Goal: Task Accomplishment & Management: Manage account settings

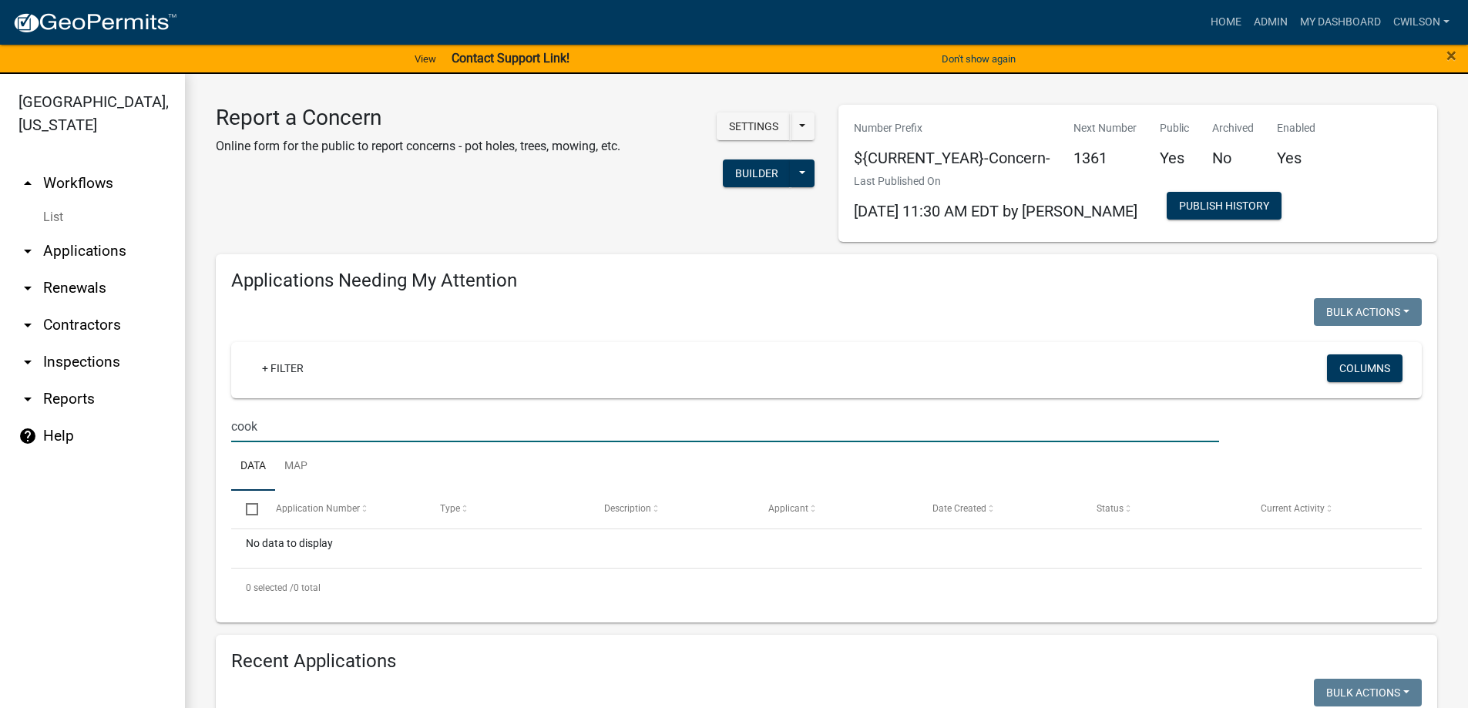
select select "2: 50"
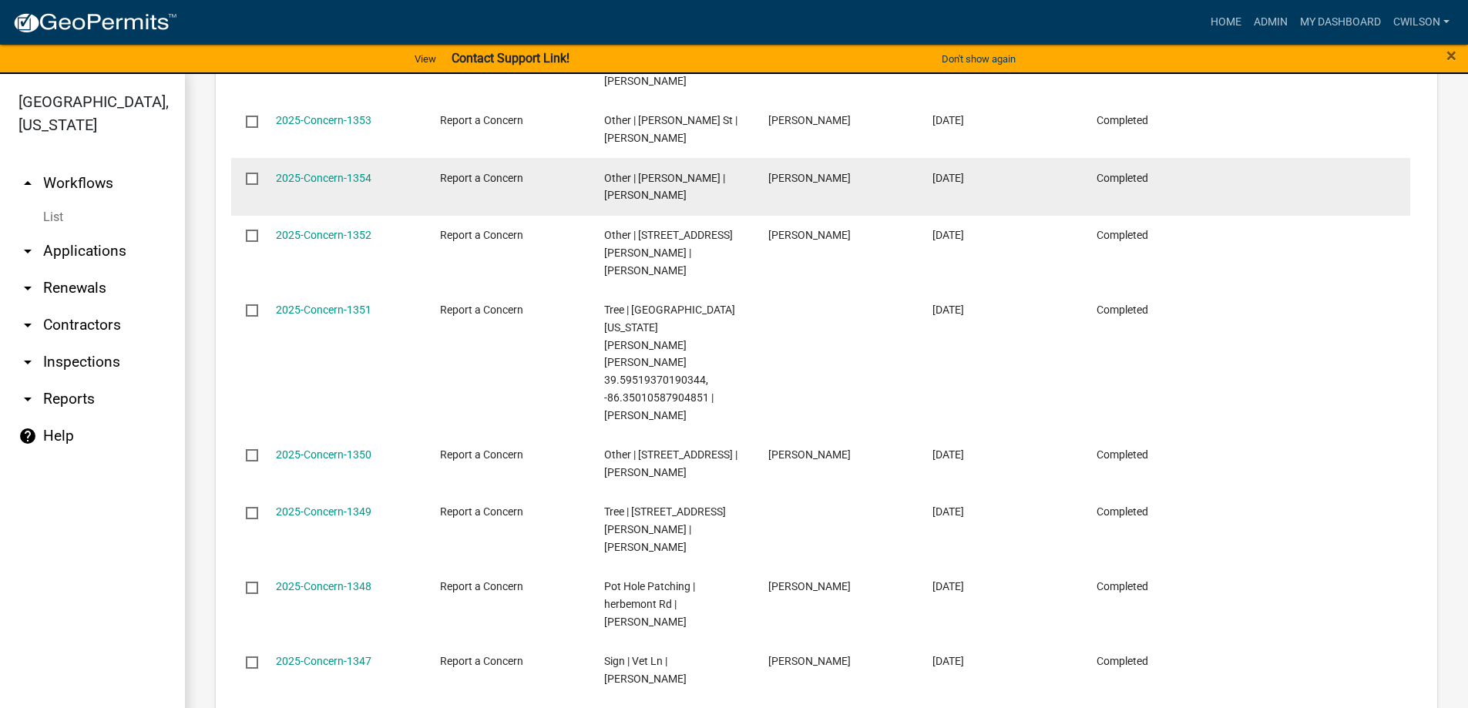
scroll to position [1310, 0]
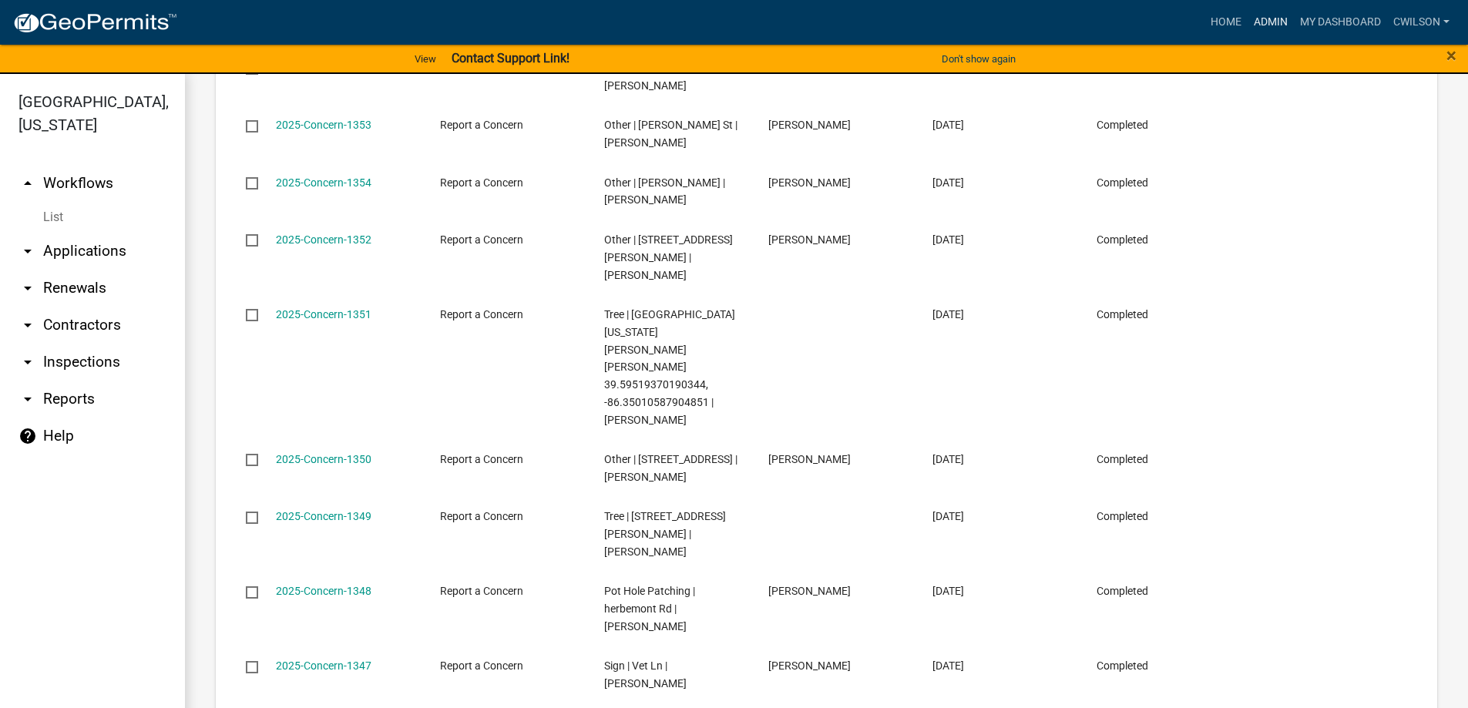
click at [1274, 30] on link "Admin" at bounding box center [1270, 22] width 46 height 29
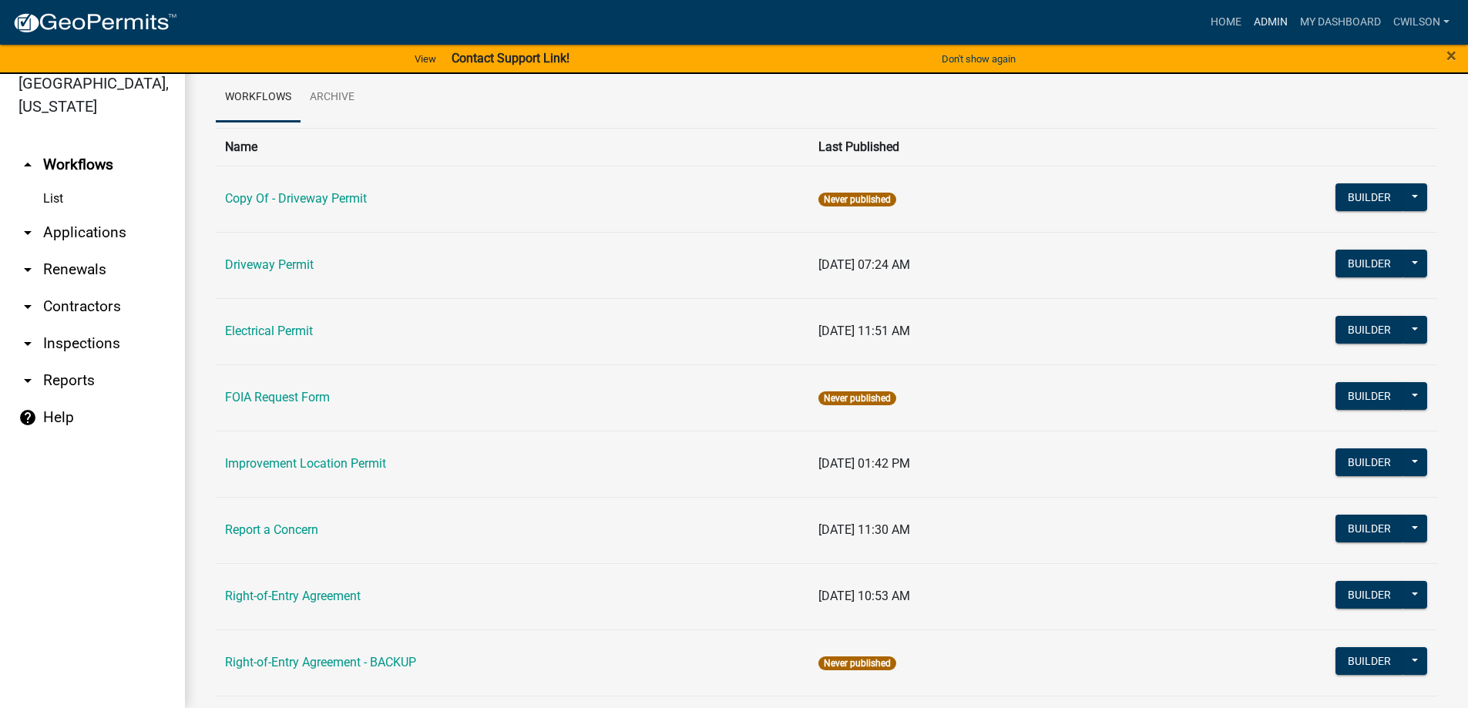
scroll to position [44, 0]
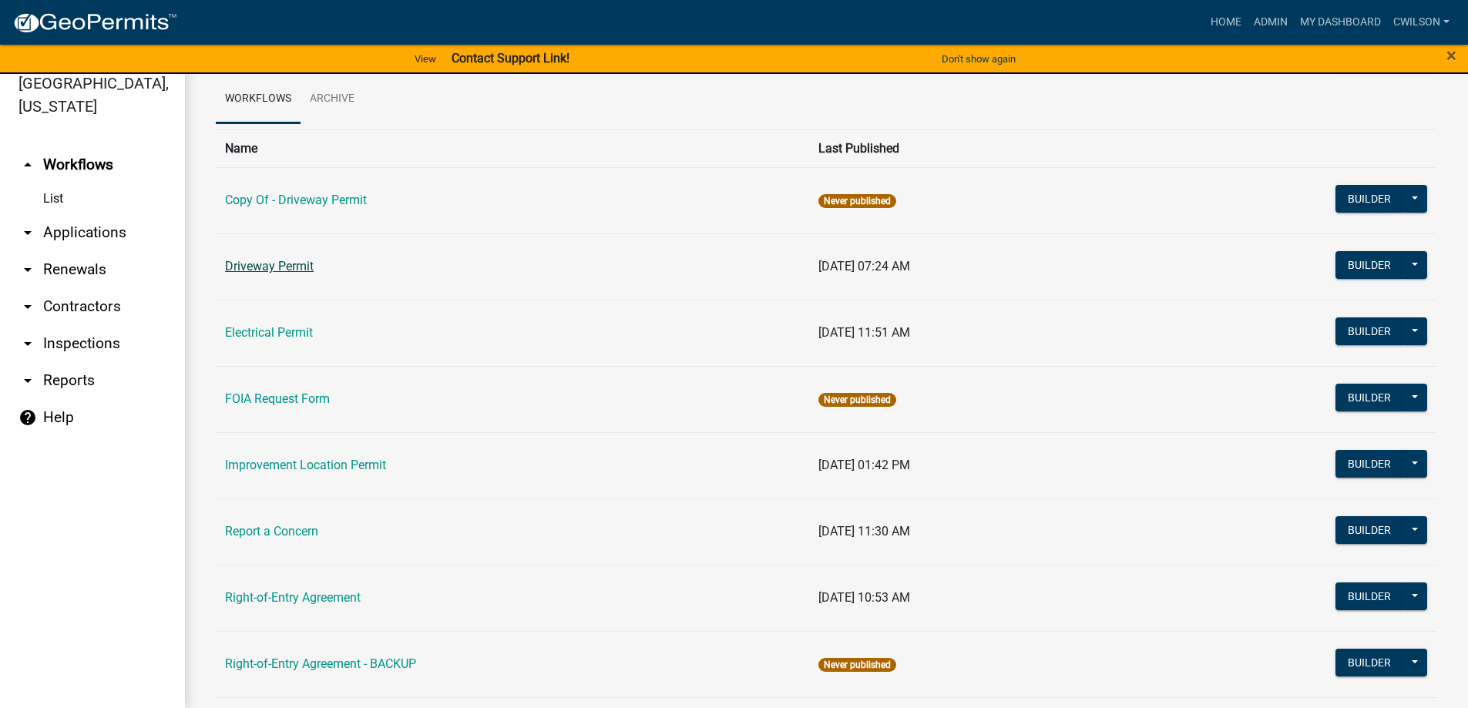
click at [276, 265] on link "Driveway Permit" at bounding box center [269, 266] width 89 height 15
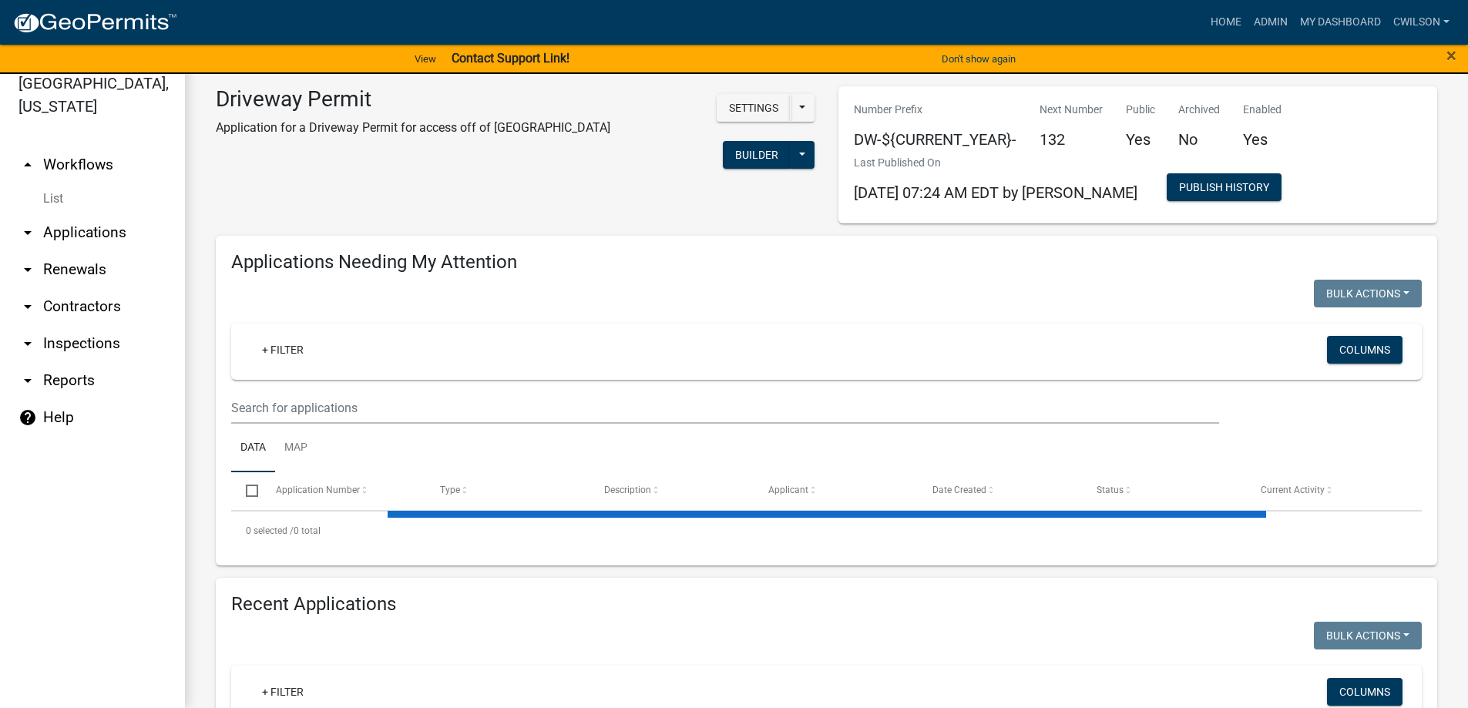
select select "2: 50"
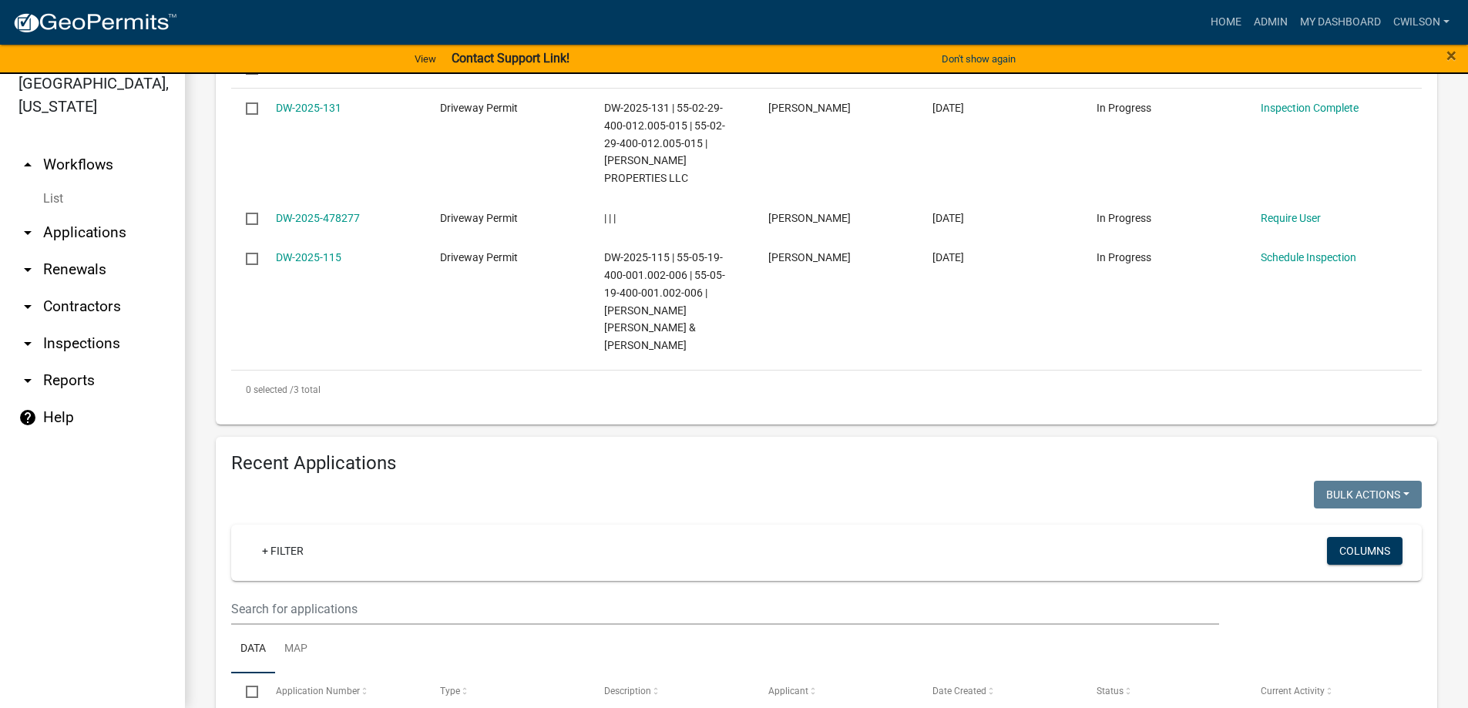
scroll to position [539, 0]
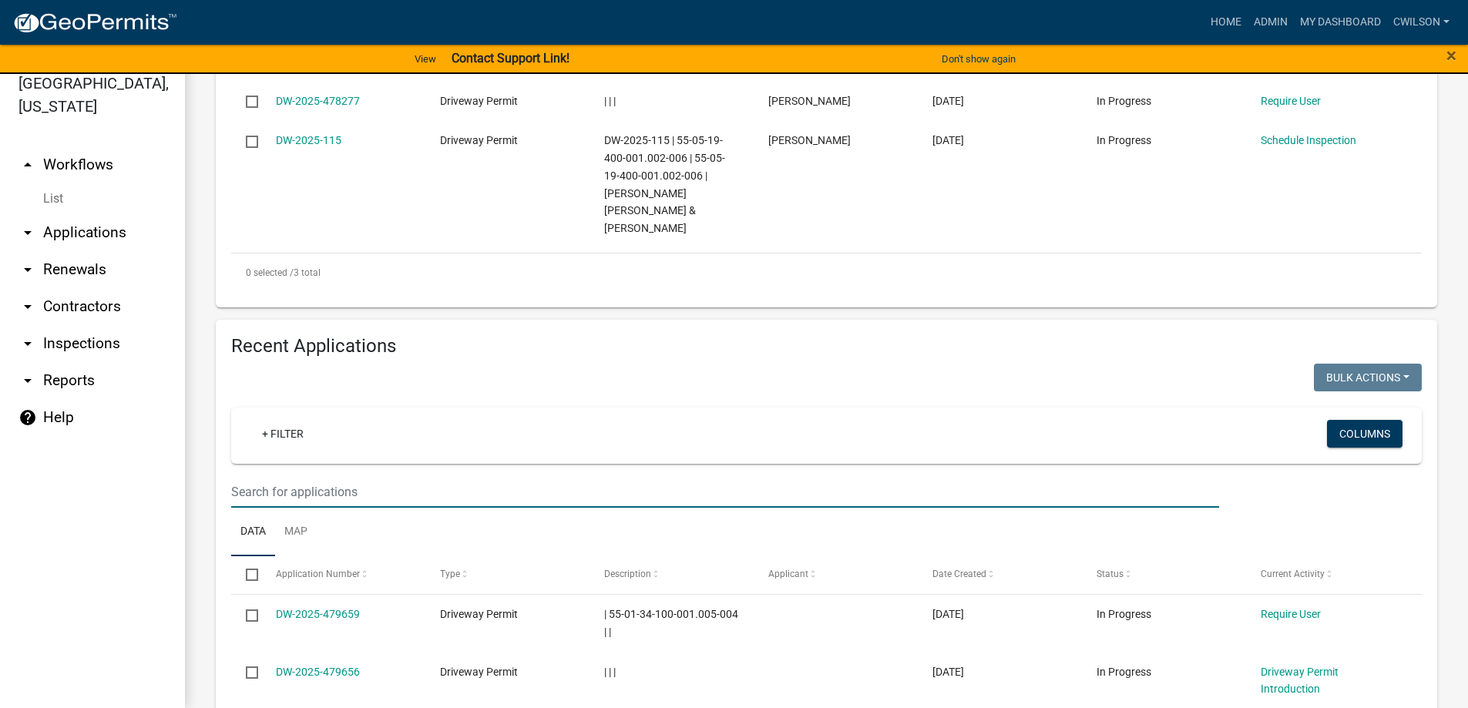
click at [337, 481] on input "text" at bounding box center [725, 492] width 988 height 32
paste input "55-02-29-400-012.005-015"
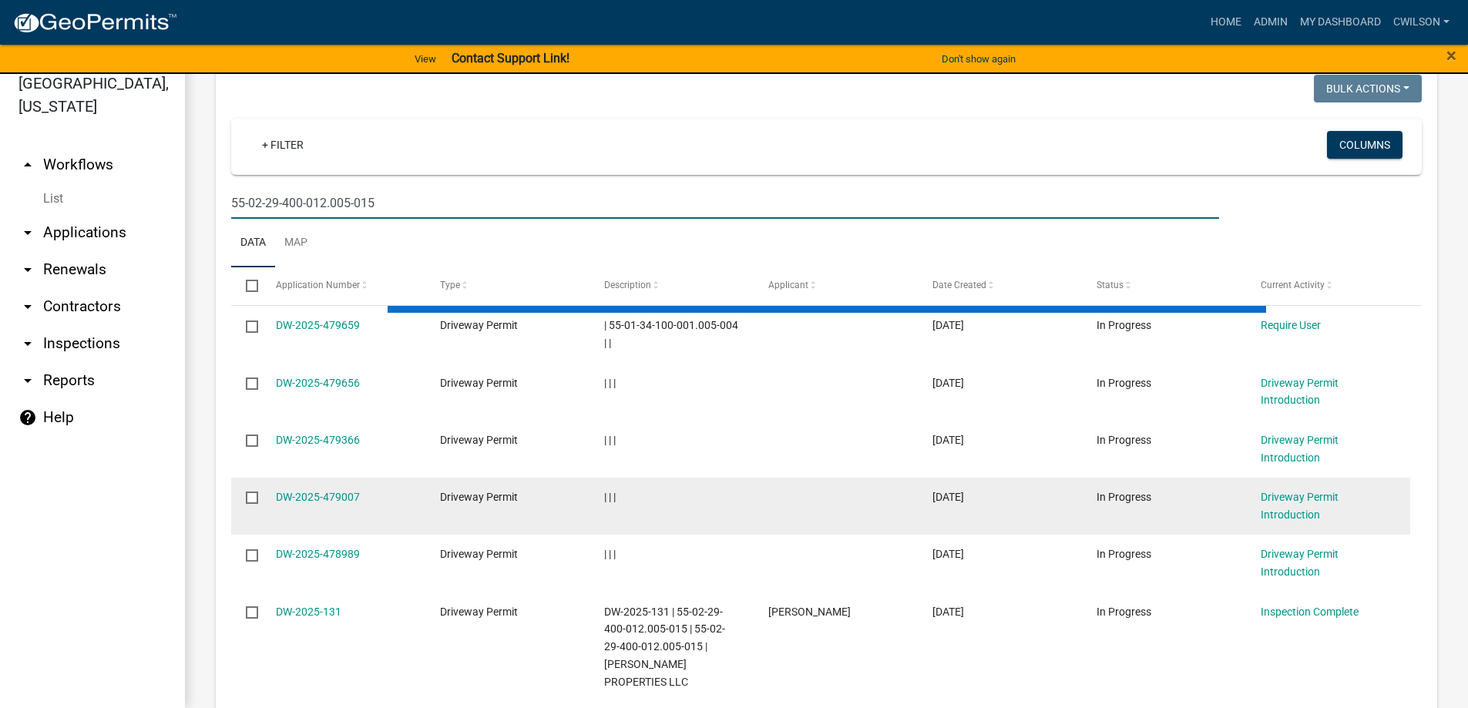
scroll to position [758, 0]
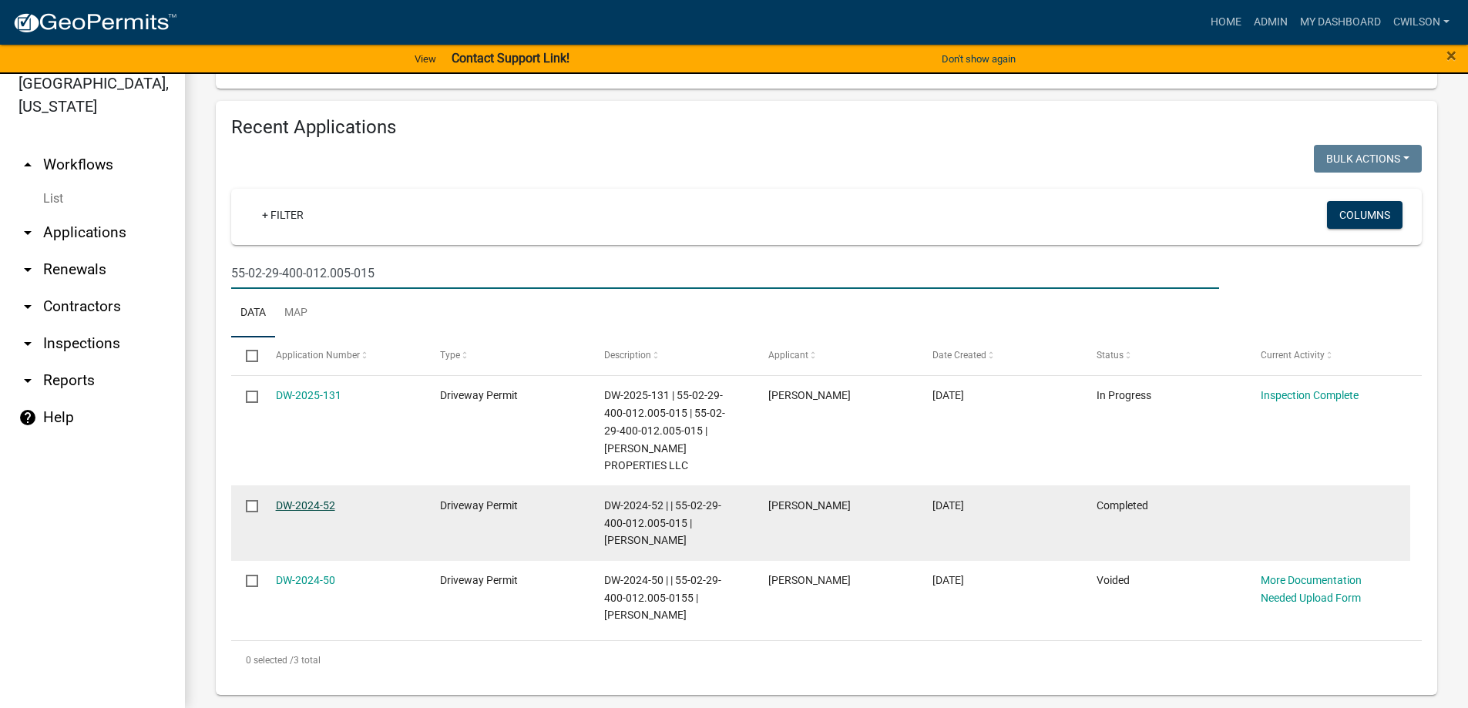
type input "55-02-29-400-012.005-015"
click at [300, 499] on link "DW-2024-52" at bounding box center [305, 505] width 59 height 12
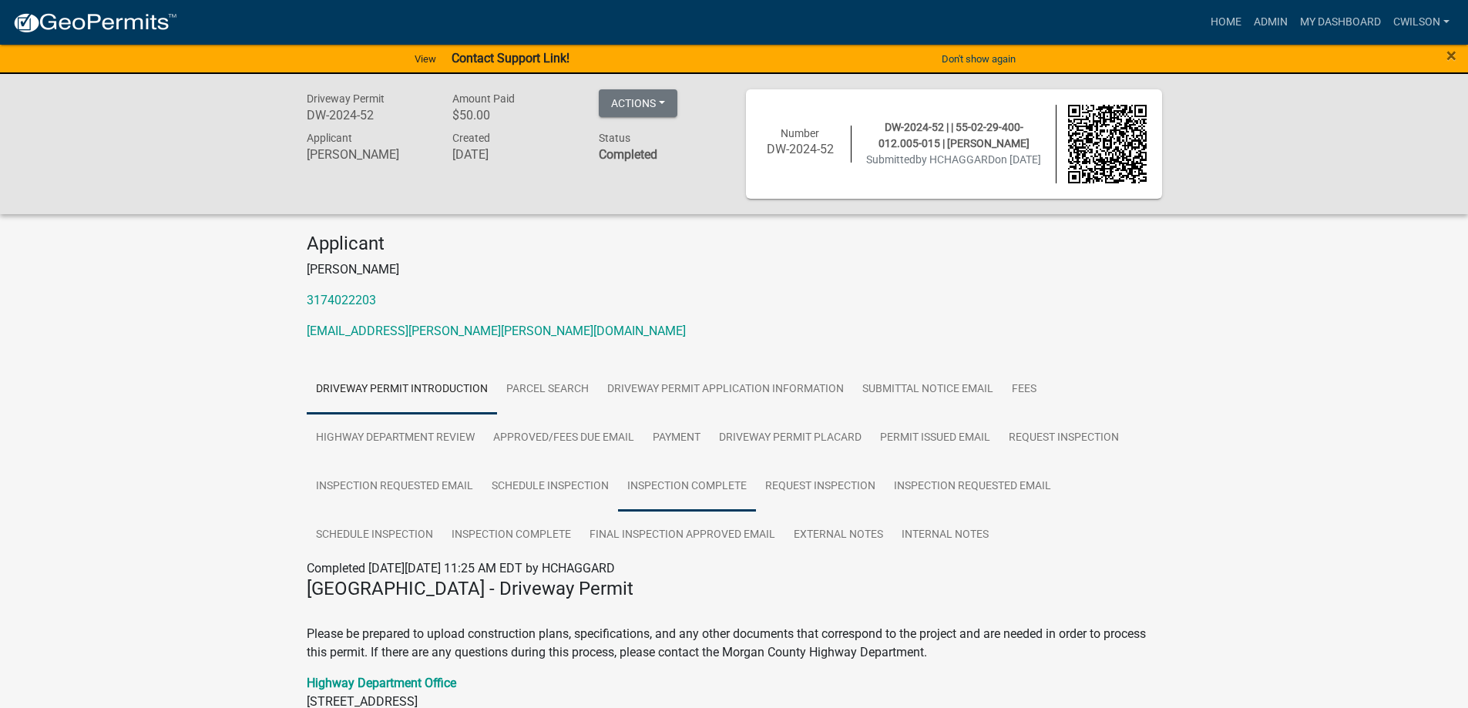
scroll to position [154, 0]
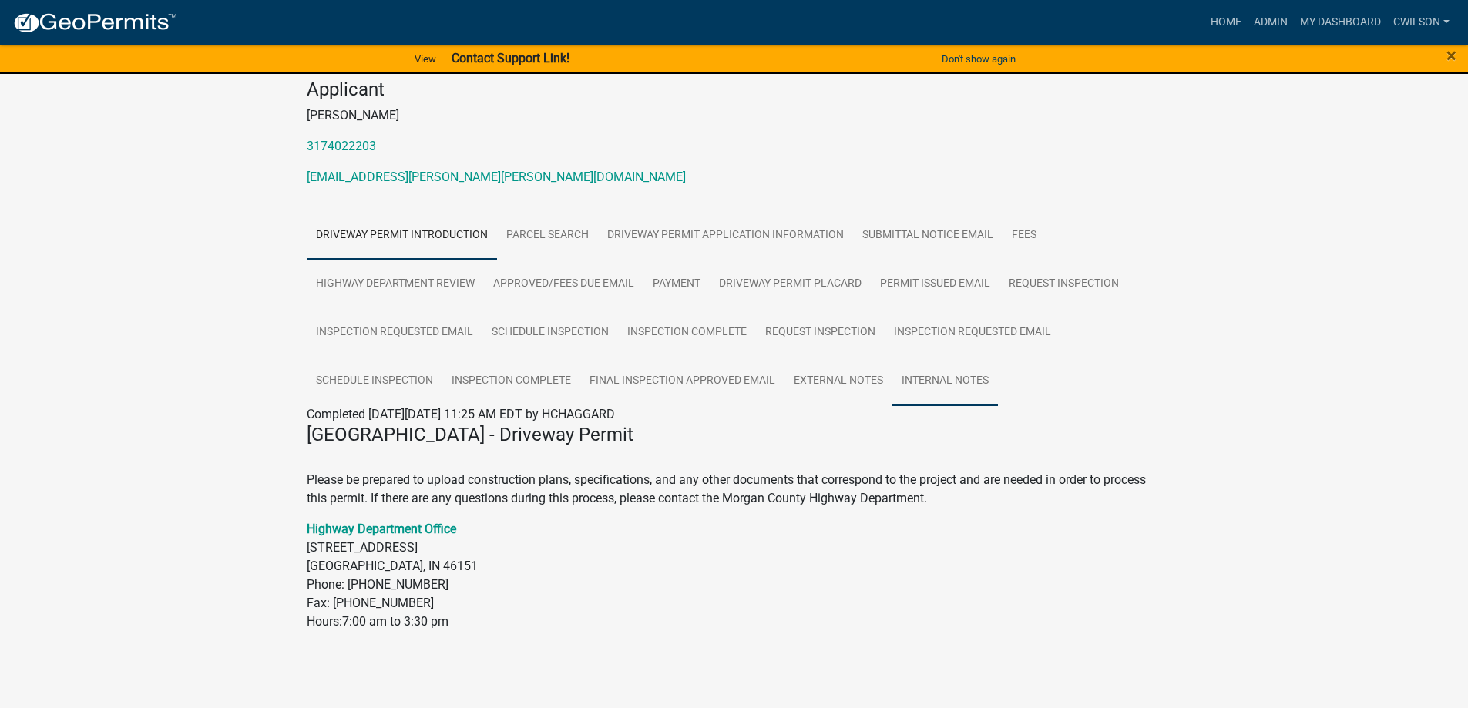
click at [932, 380] on link "Internal Notes" at bounding box center [945, 381] width 106 height 49
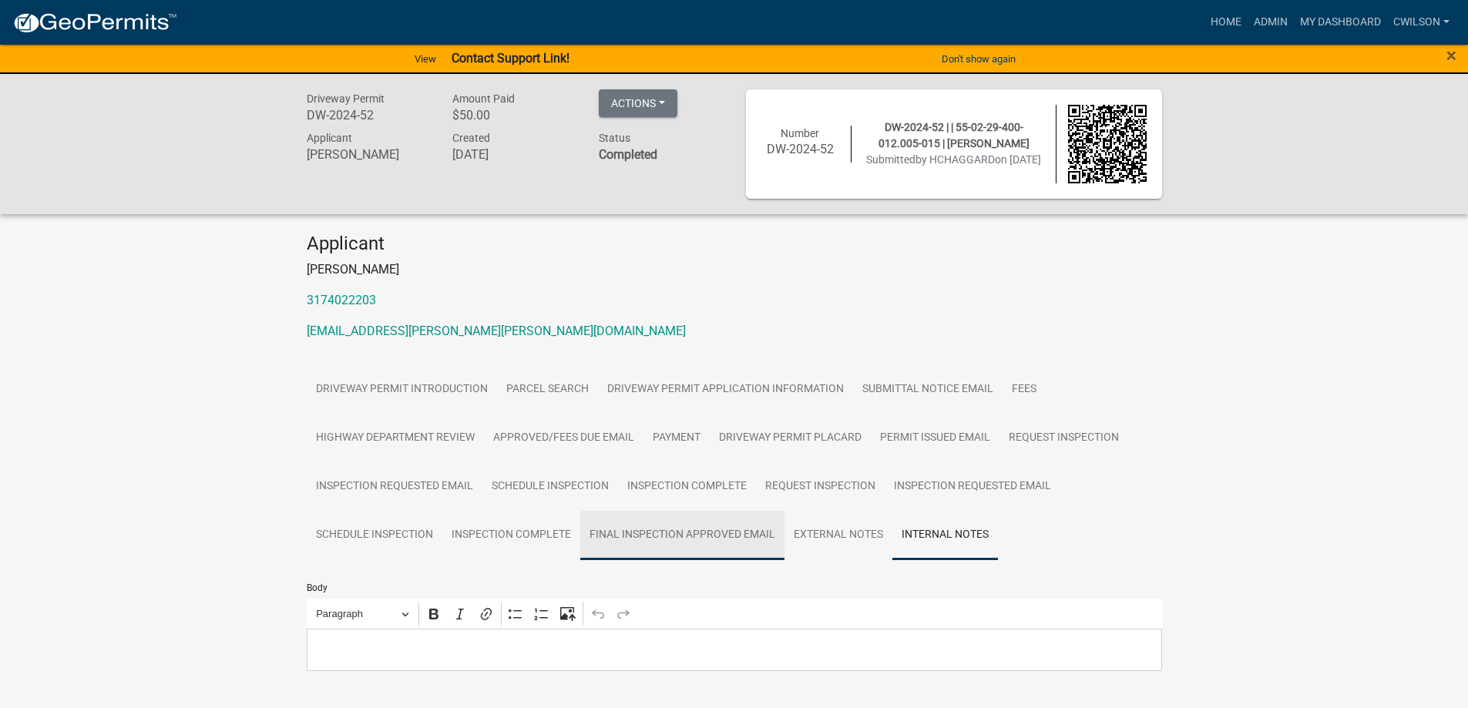
click at [736, 535] on link "Final Inspection Approved Email" at bounding box center [682, 535] width 204 height 49
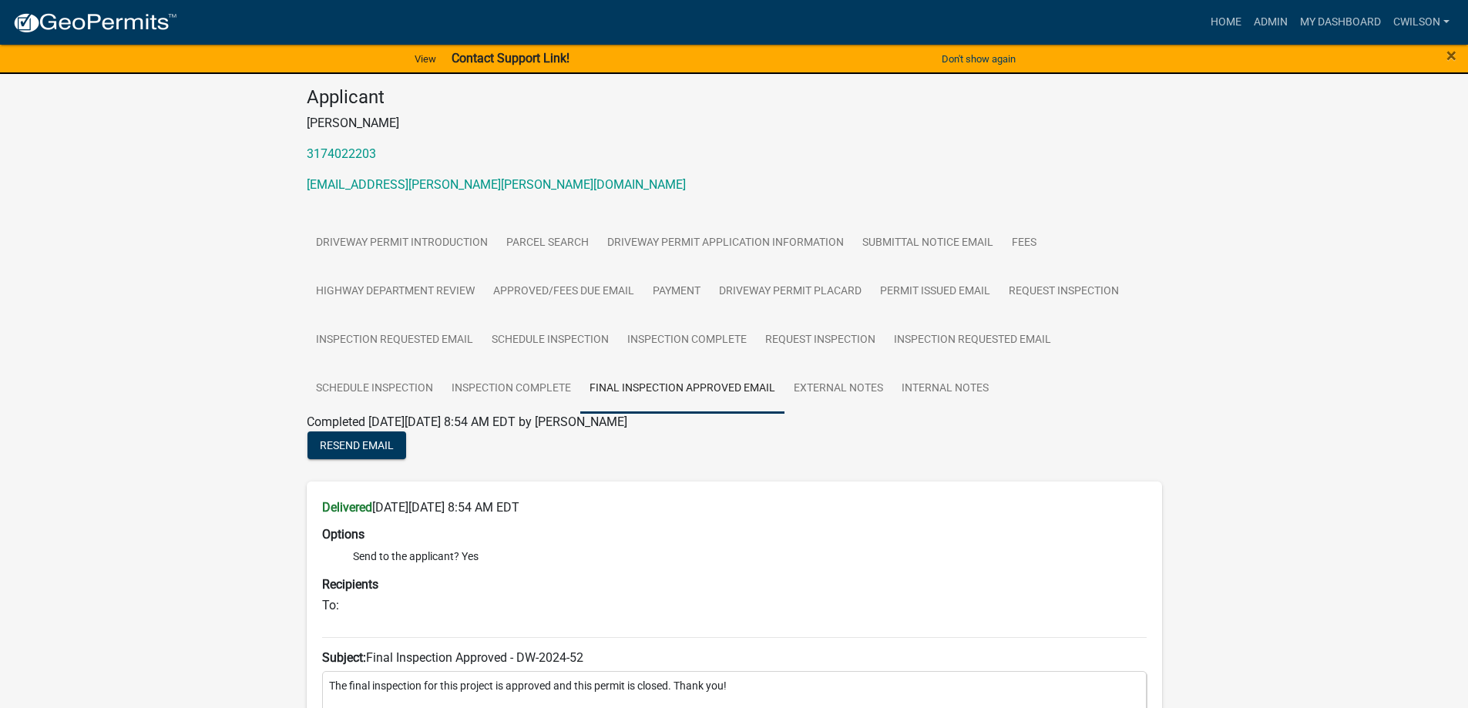
scroll to position [308, 0]
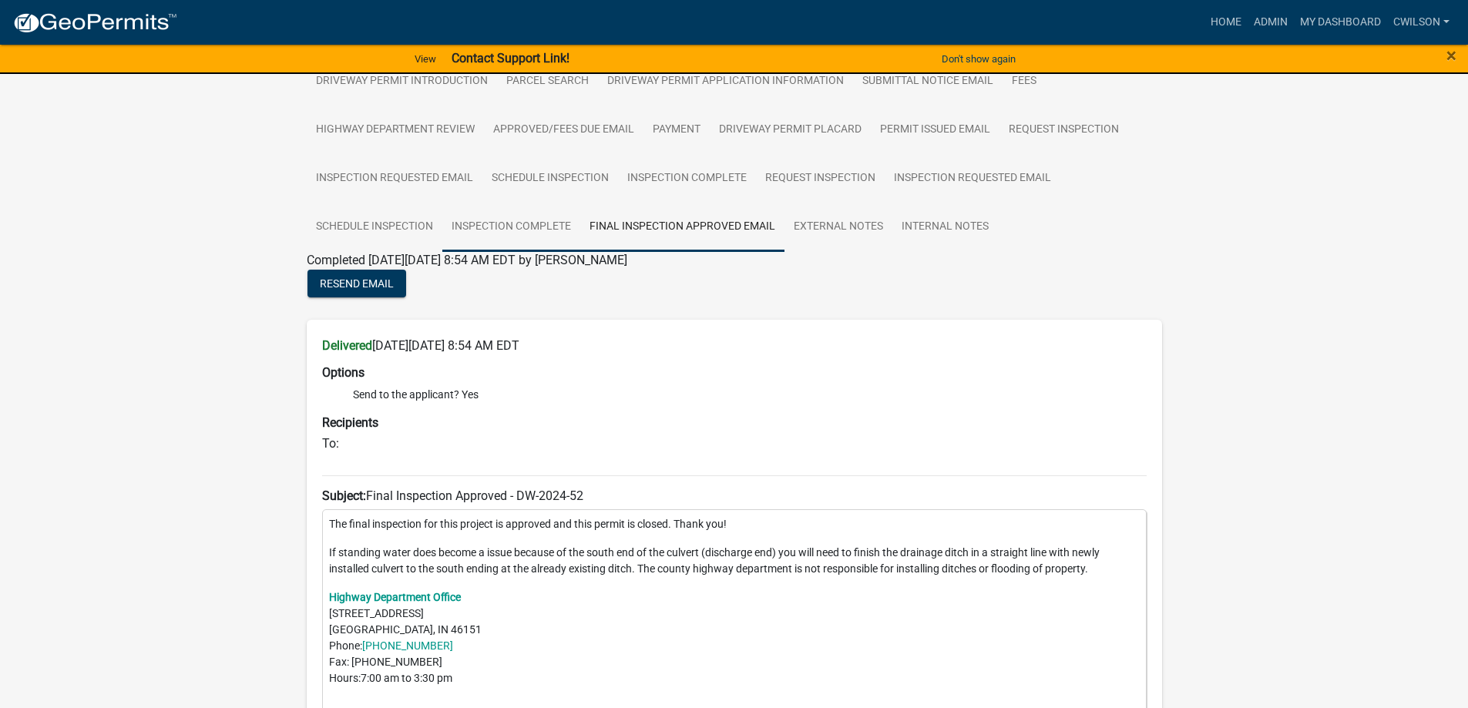
click at [527, 232] on link "Inspection Complete" at bounding box center [511, 227] width 138 height 49
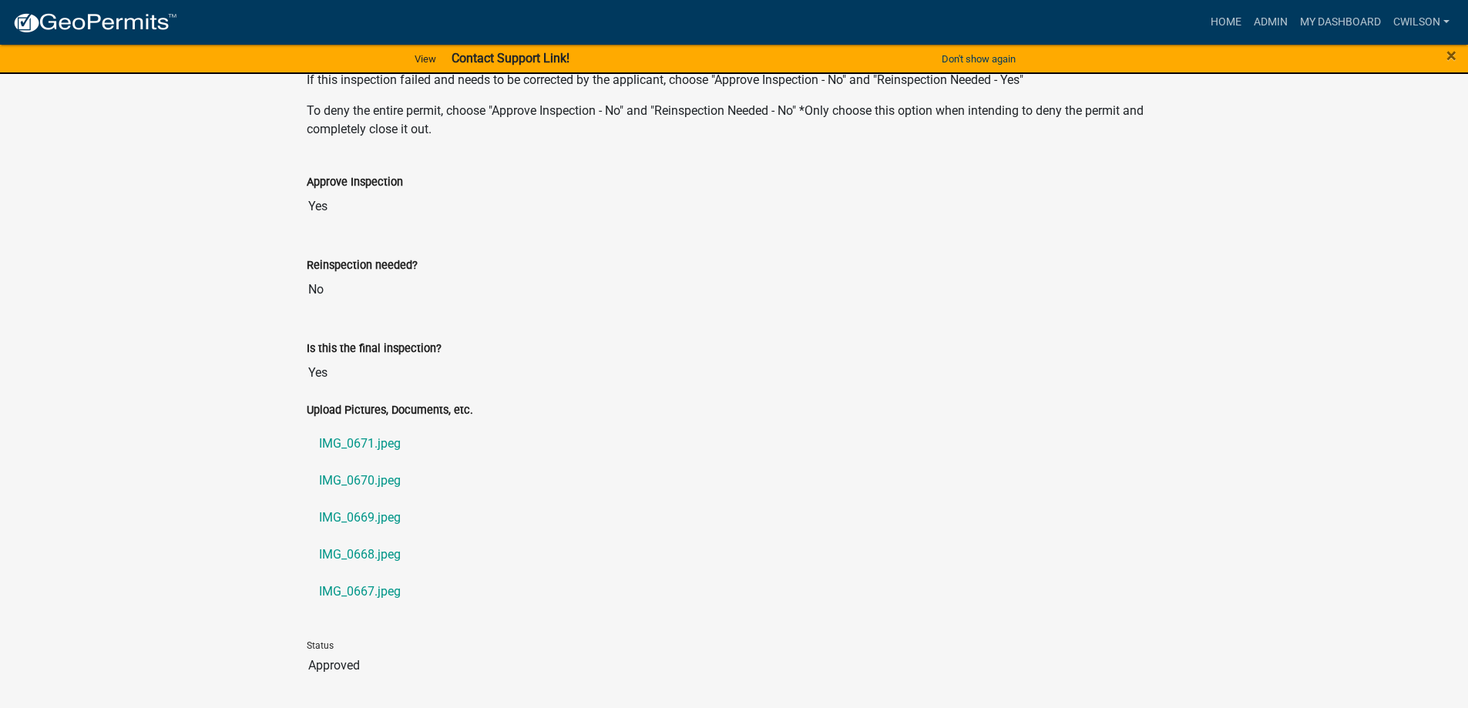
scroll to position [1272, 0]
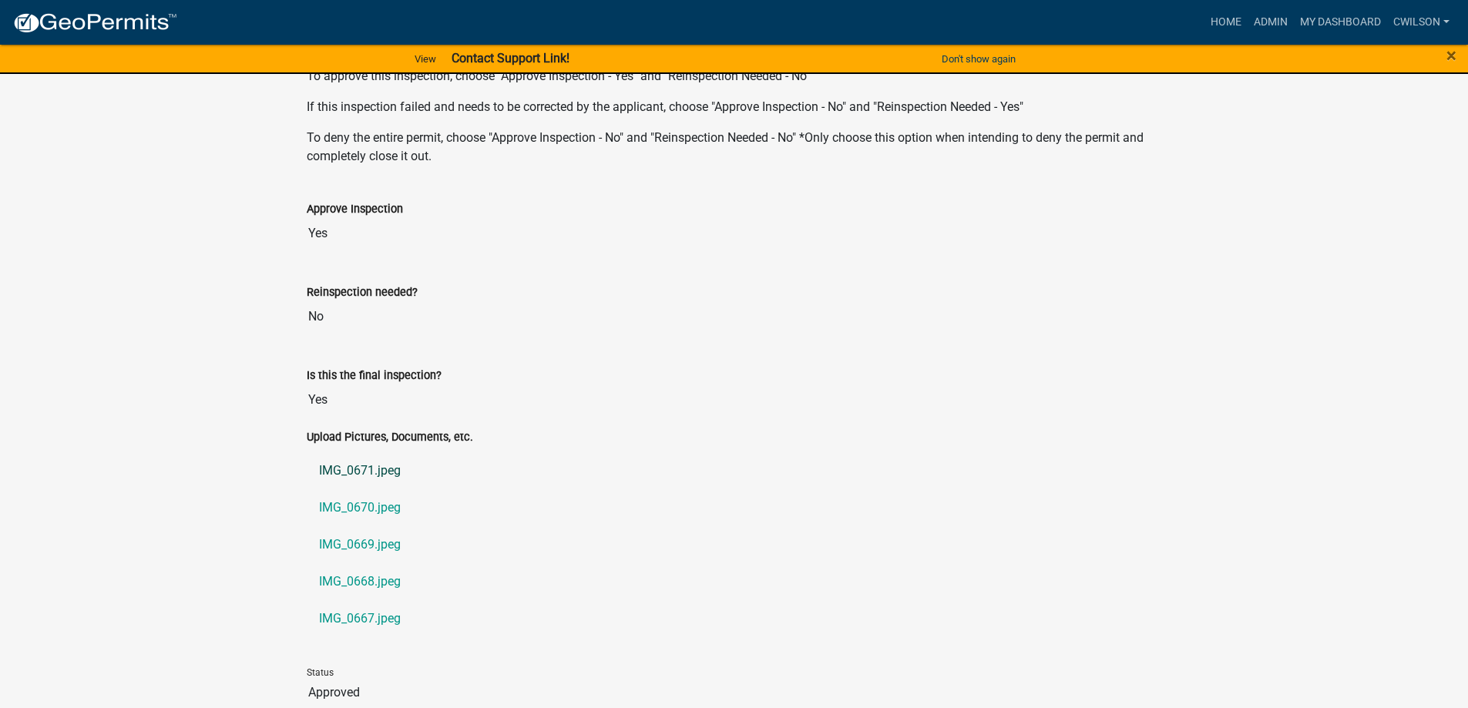
click at [380, 470] on link "IMG_0671.jpeg" at bounding box center [734, 470] width 855 height 37
click at [357, 495] on link "IMG_0670.jpeg" at bounding box center [734, 507] width 855 height 37
click at [358, 550] on link "IMG_0669.jpeg" at bounding box center [734, 544] width 855 height 37
click at [361, 579] on link "IMG_0668.jpeg" at bounding box center [734, 581] width 855 height 37
click at [391, 620] on link "IMG_0667.jpeg" at bounding box center [734, 618] width 855 height 37
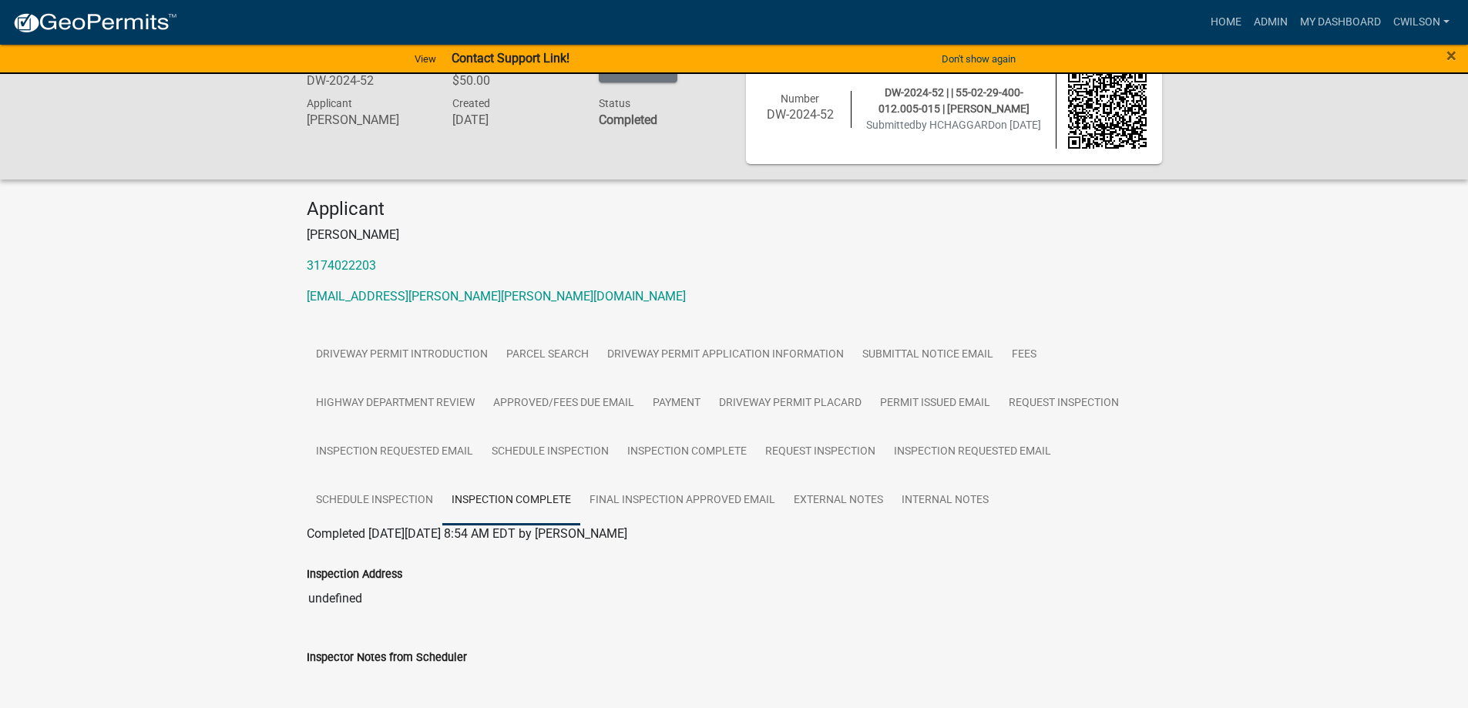
scroll to position [0, 0]
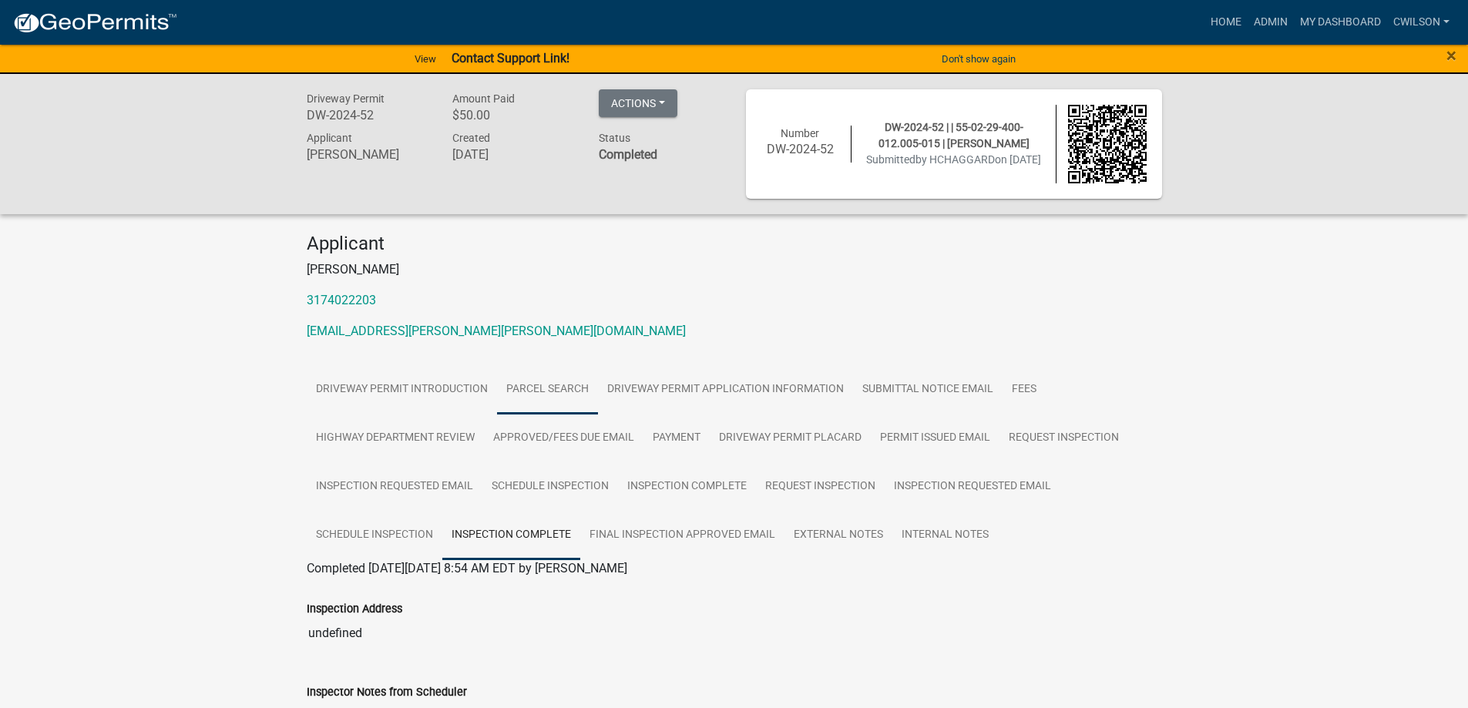
click at [546, 376] on link "Parcel search" at bounding box center [547, 389] width 101 height 49
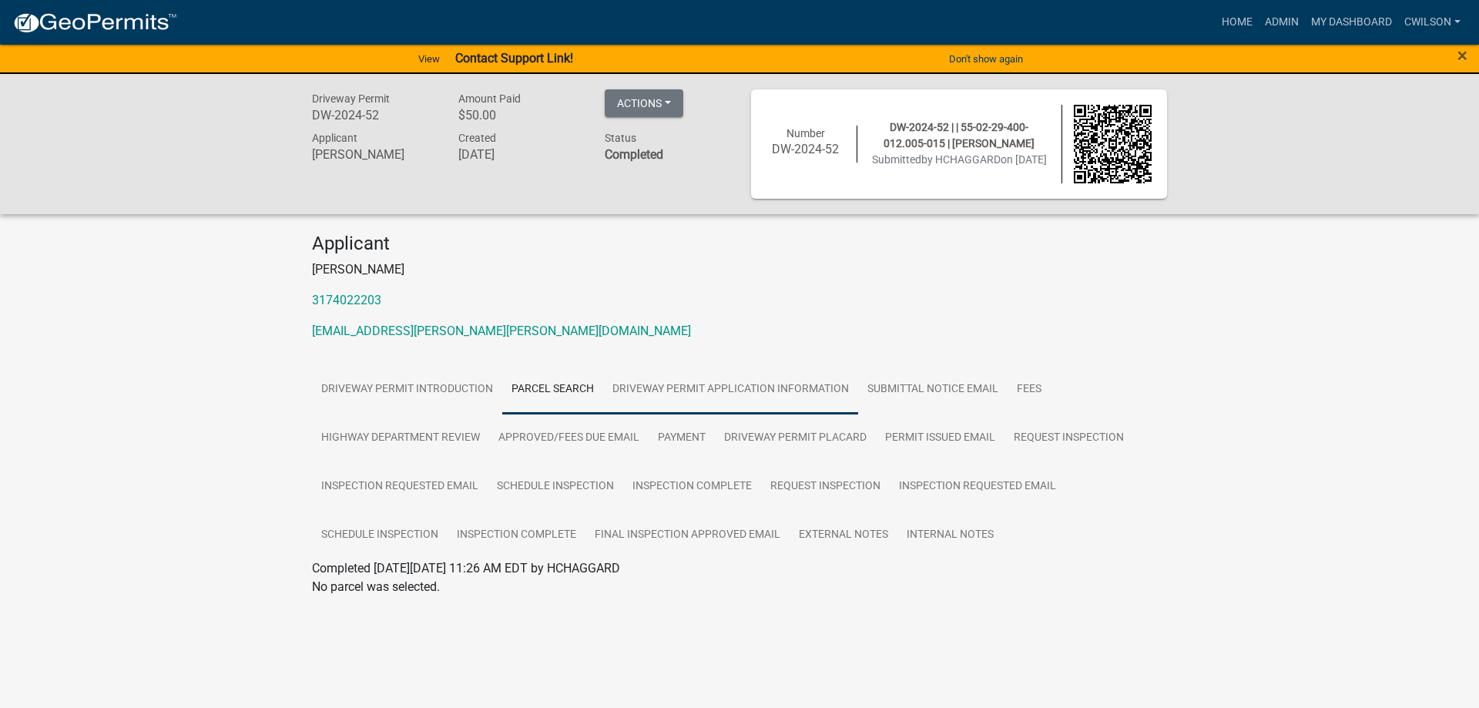
click at [703, 378] on link "Driveway Permit Application Information" at bounding box center [730, 389] width 255 height 49
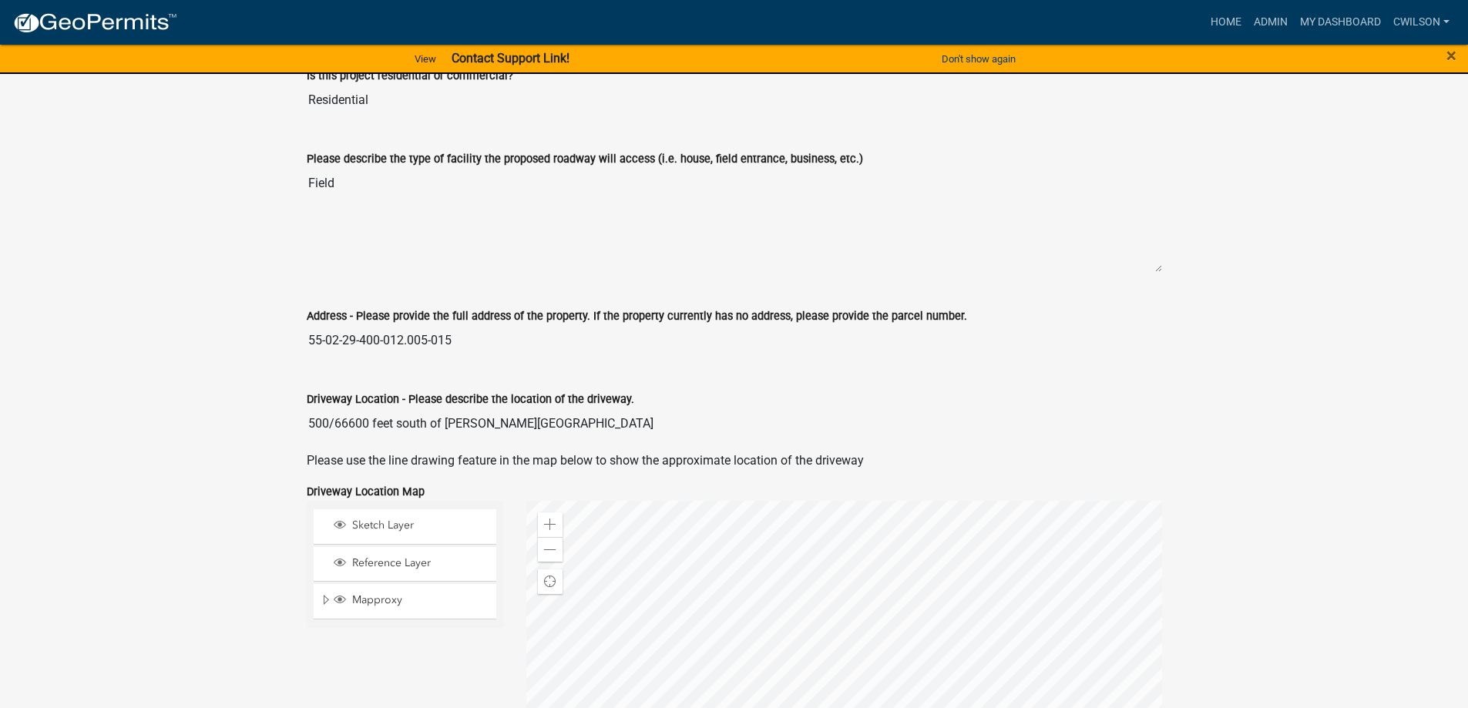
scroll to position [925, 0]
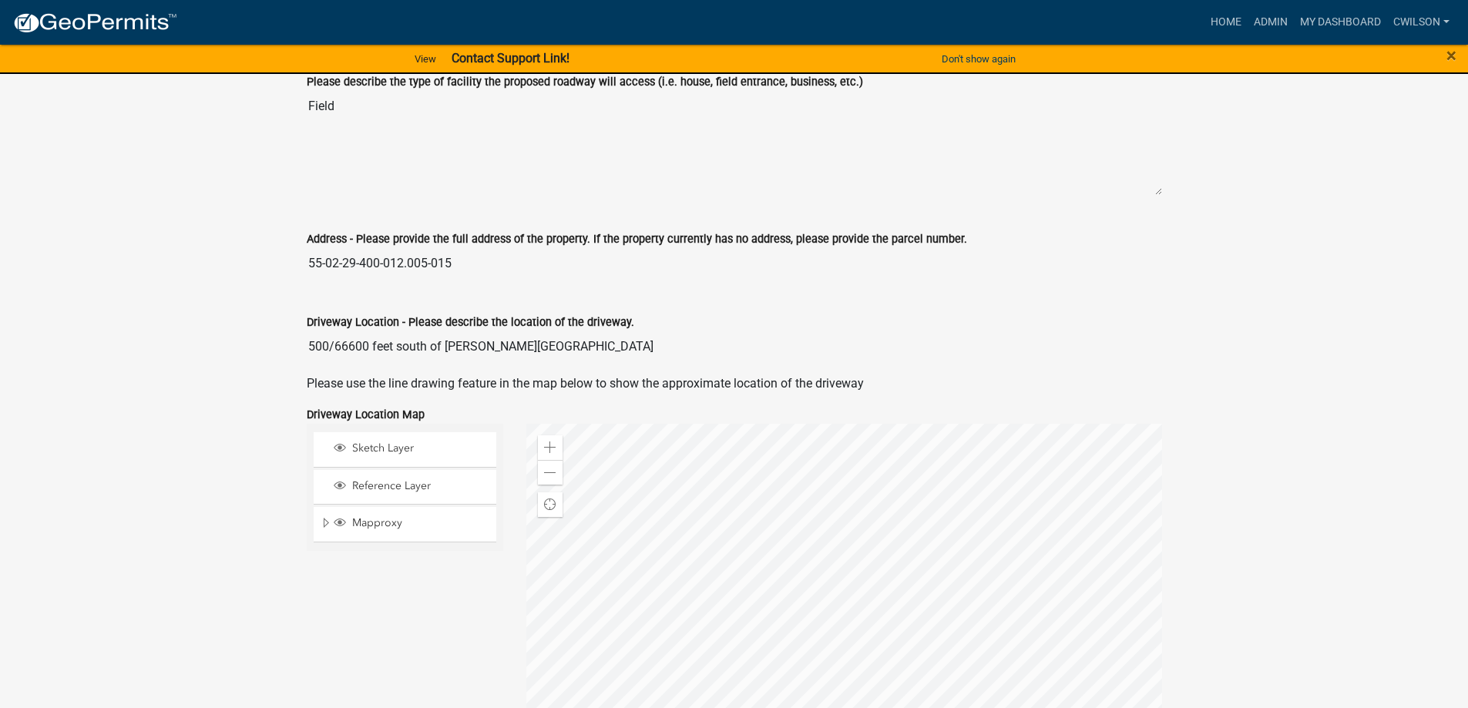
click at [549, 270] on input "55-02-29-400-012.005-015" at bounding box center [734, 263] width 855 height 31
click at [551, 263] on input "55-02-29-400-012.005-015" at bounding box center [734, 263] width 855 height 31
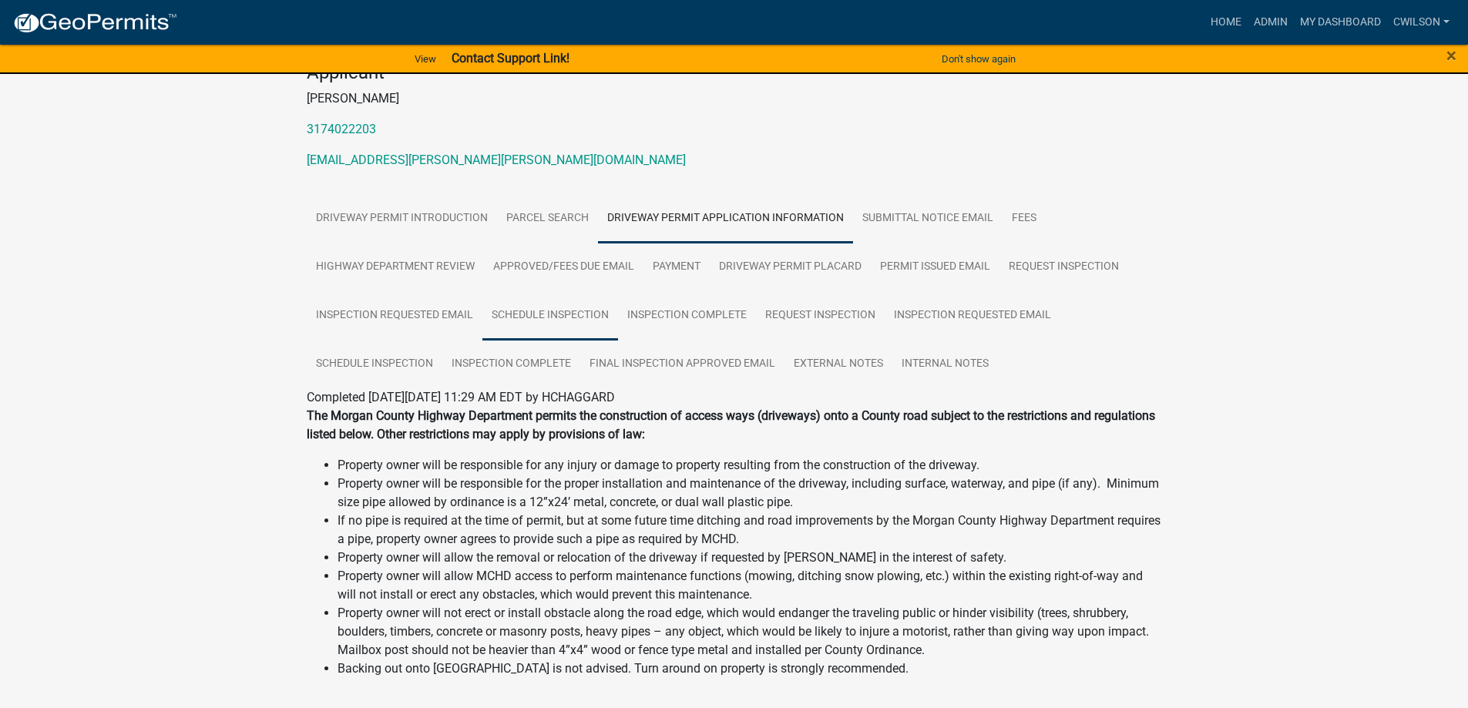
scroll to position [0, 0]
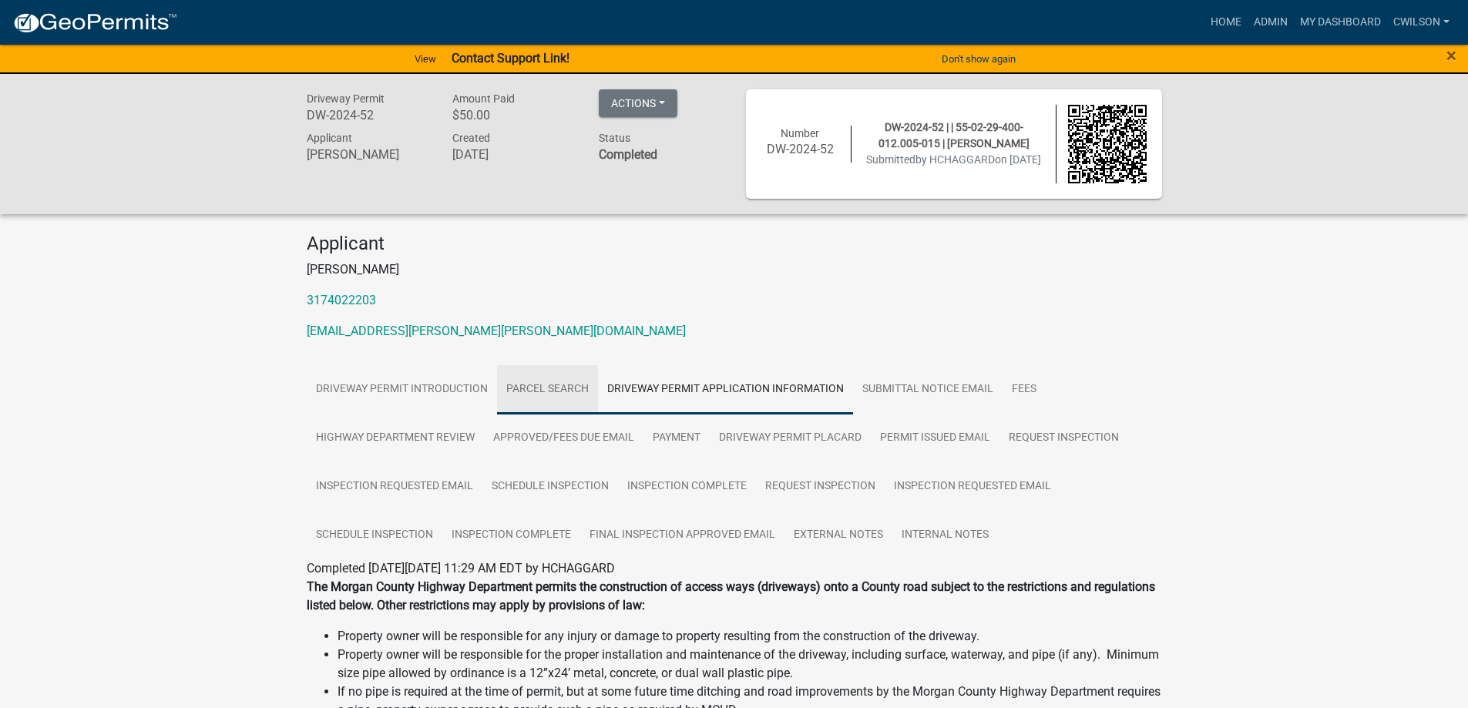
click at [552, 390] on link "Parcel search" at bounding box center [547, 389] width 101 height 49
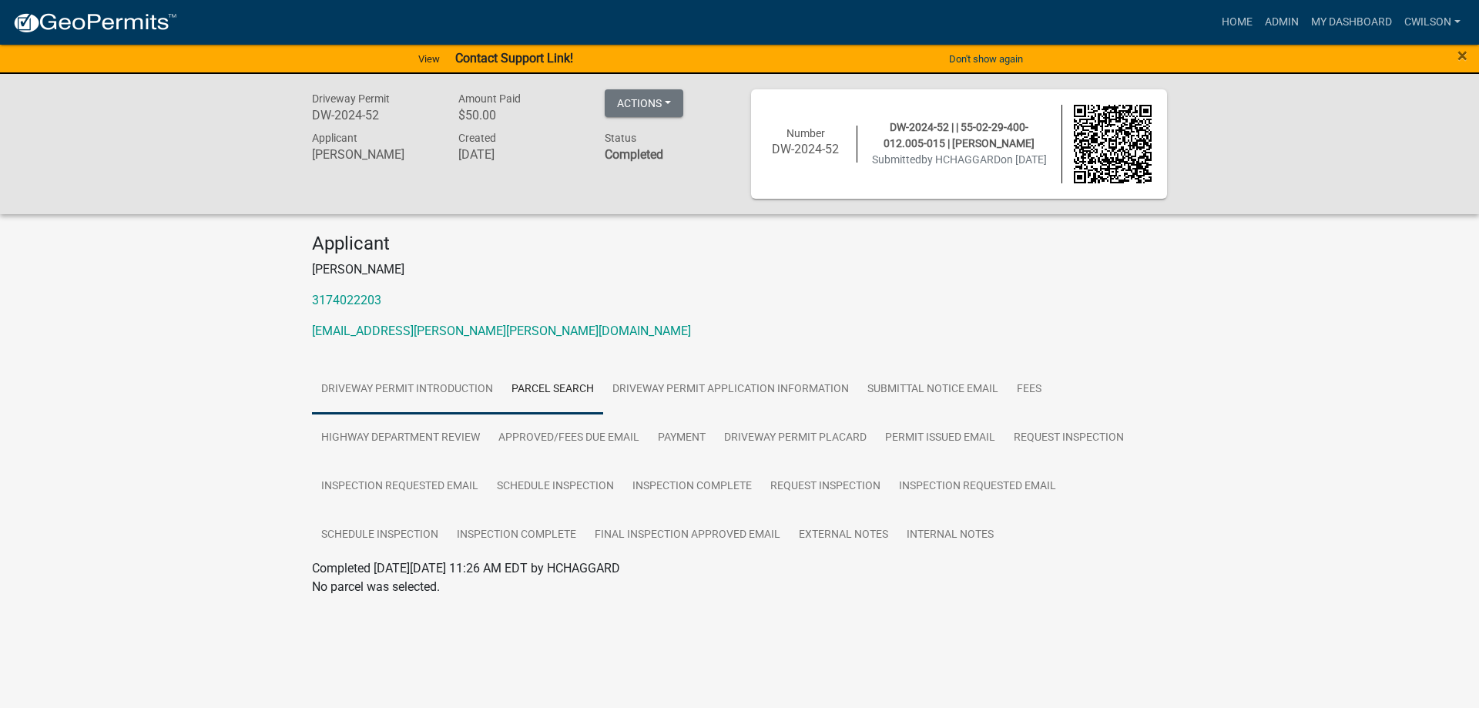
click at [402, 391] on link "Driveway Permit Introduction" at bounding box center [407, 389] width 190 height 49
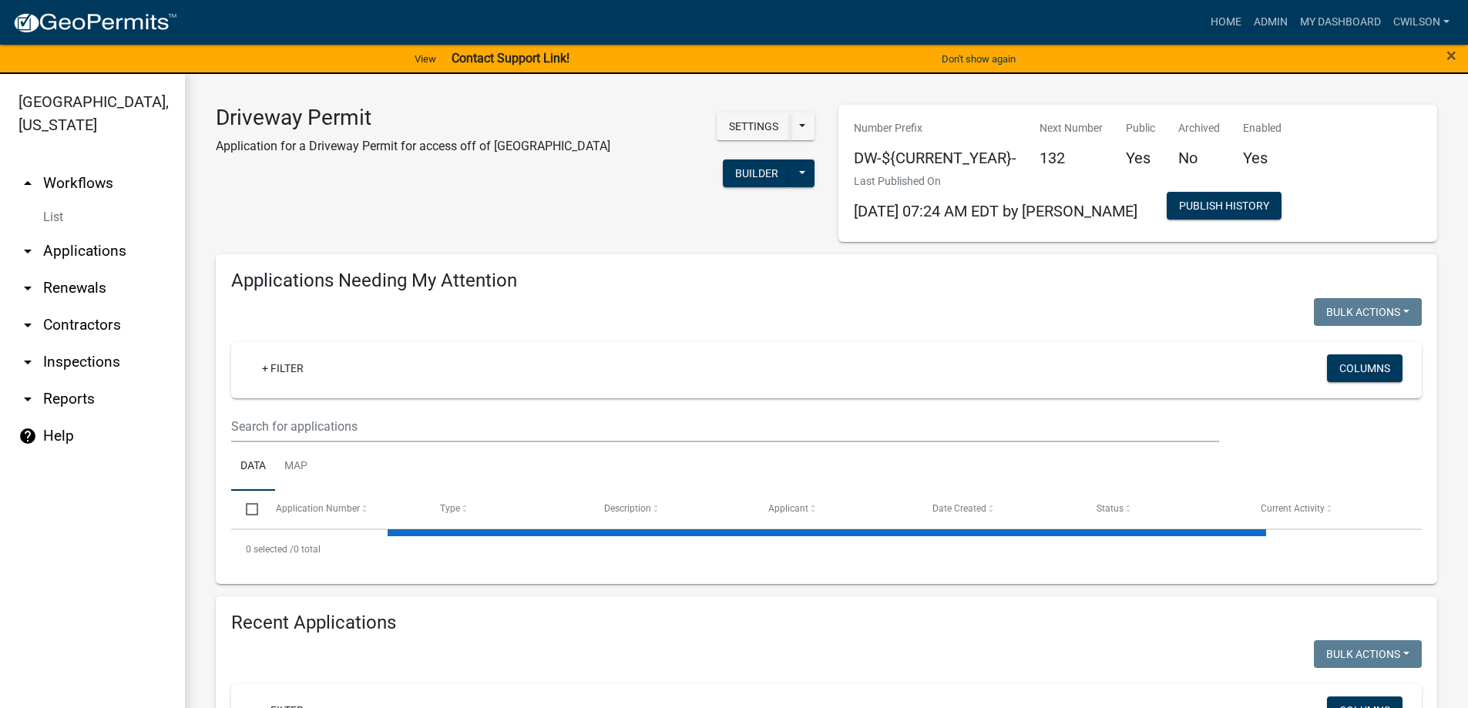
select select "2: 50"
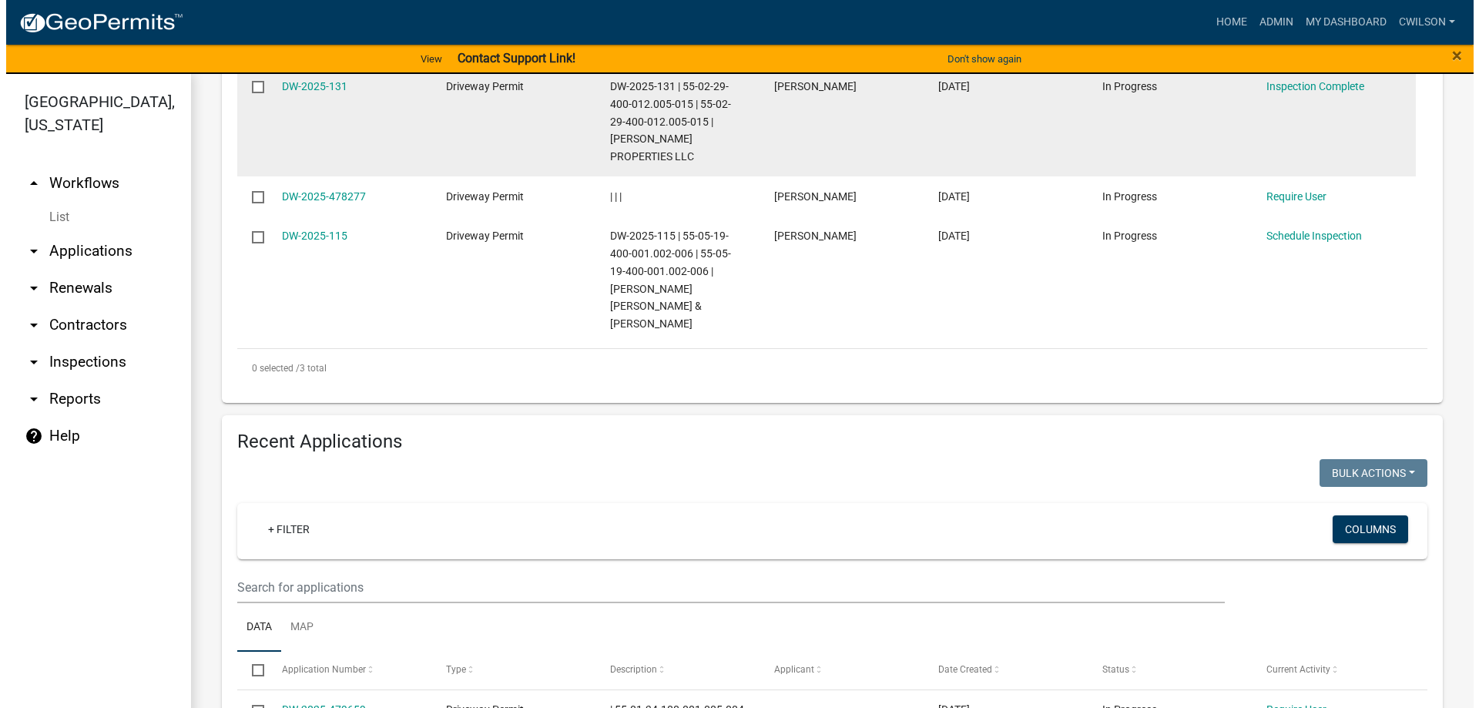
scroll to position [616, 0]
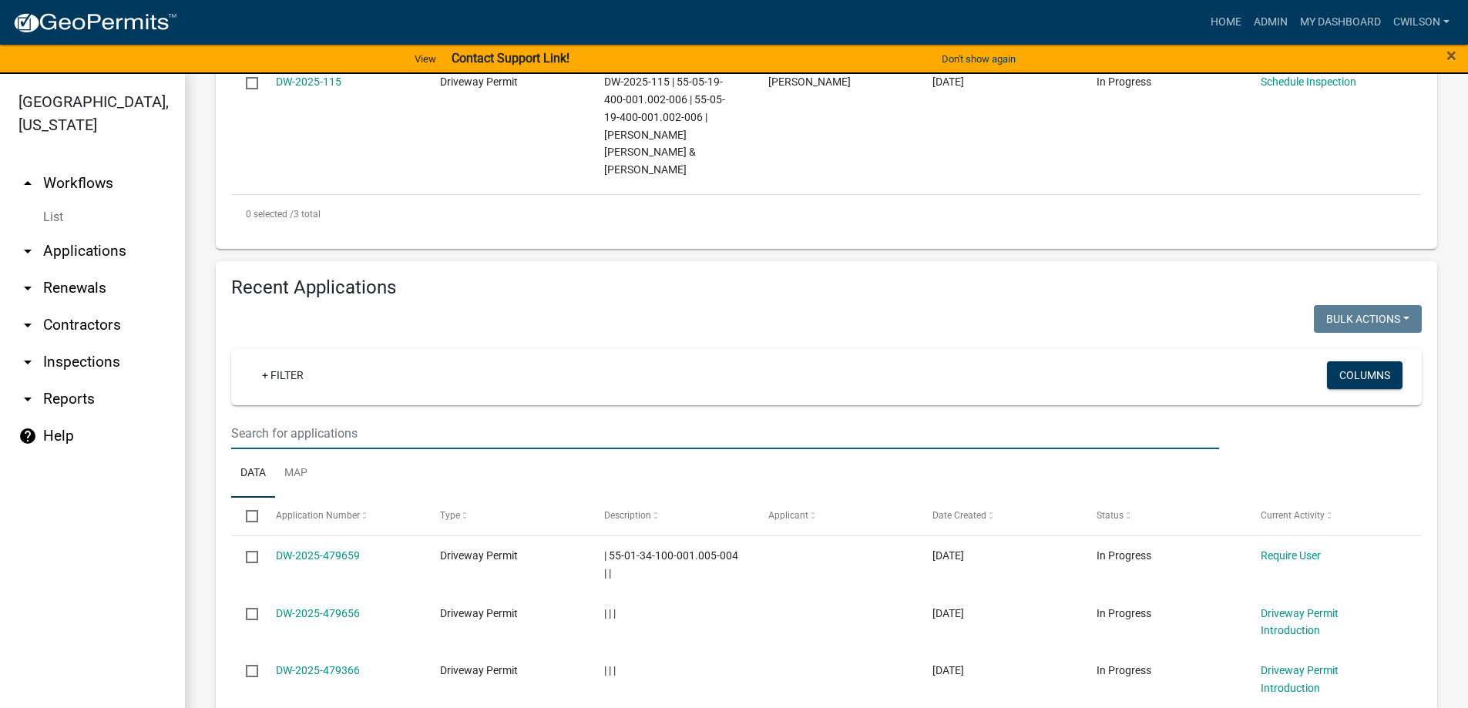
click at [356, 418] on input "text" at bounding box center [725, 434] width 988 height 32
paste input "55-02-29-400-012.005-015"
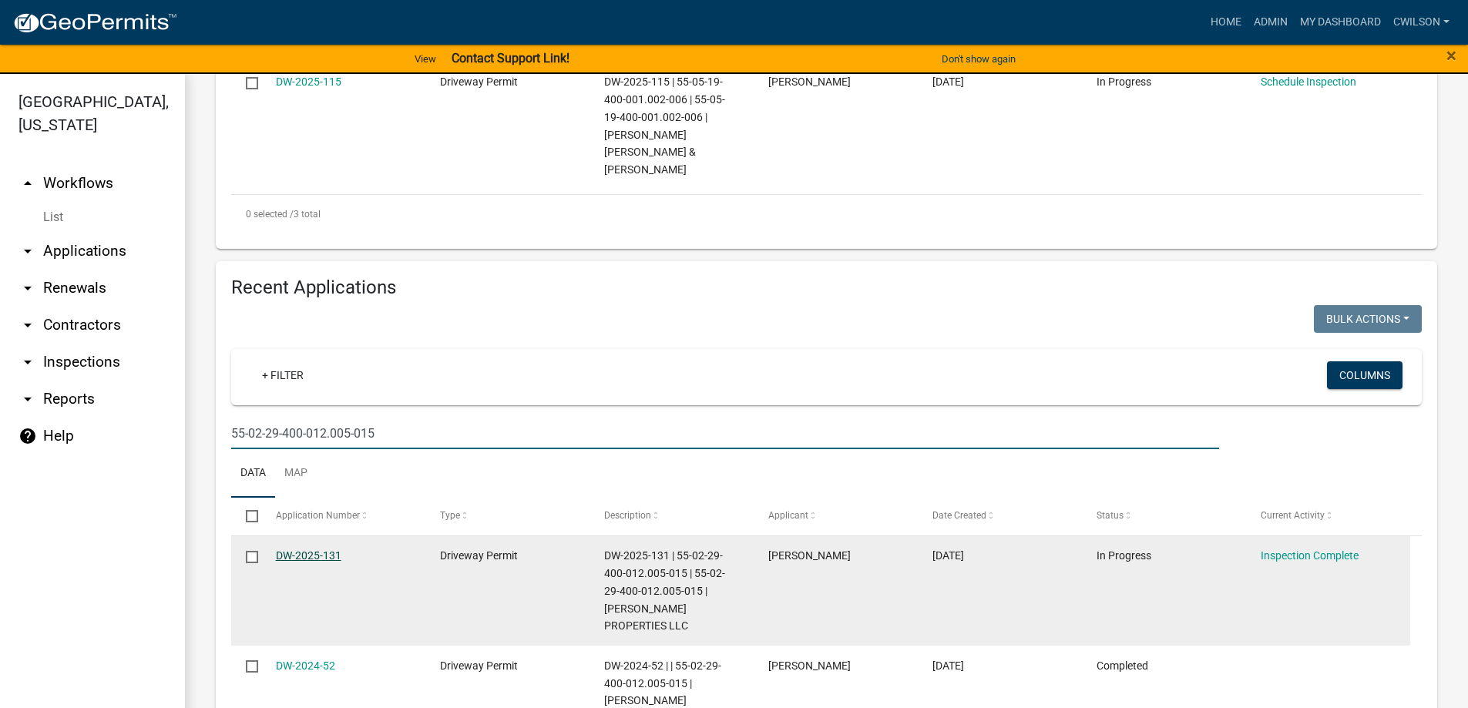
type input "55-02-29-400-012.005-015"
click at [327, 549] on link "DW-2025-131" at bounding box center [308, 555] width 65 height 12
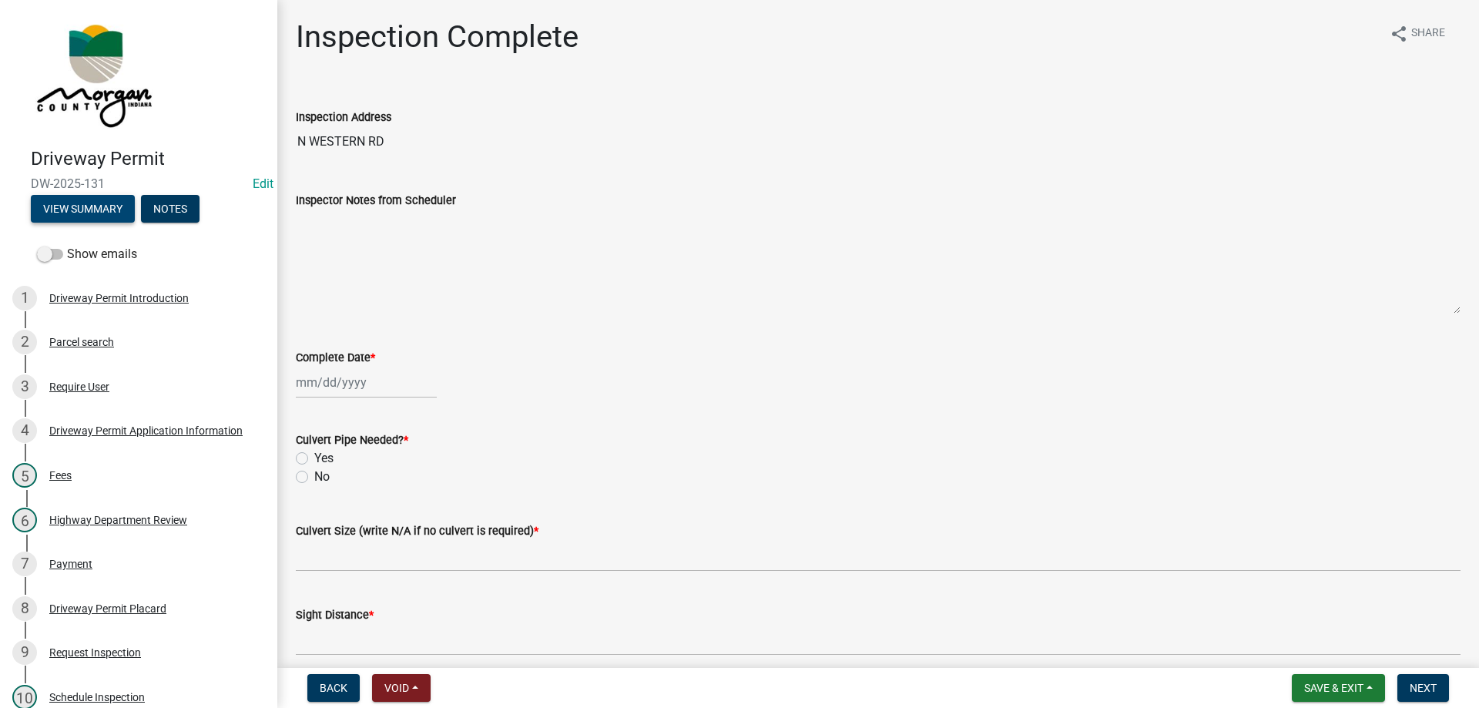
click at [86, 206] on button "View Summary" at bounding box center [83, 209] width 104 height 28
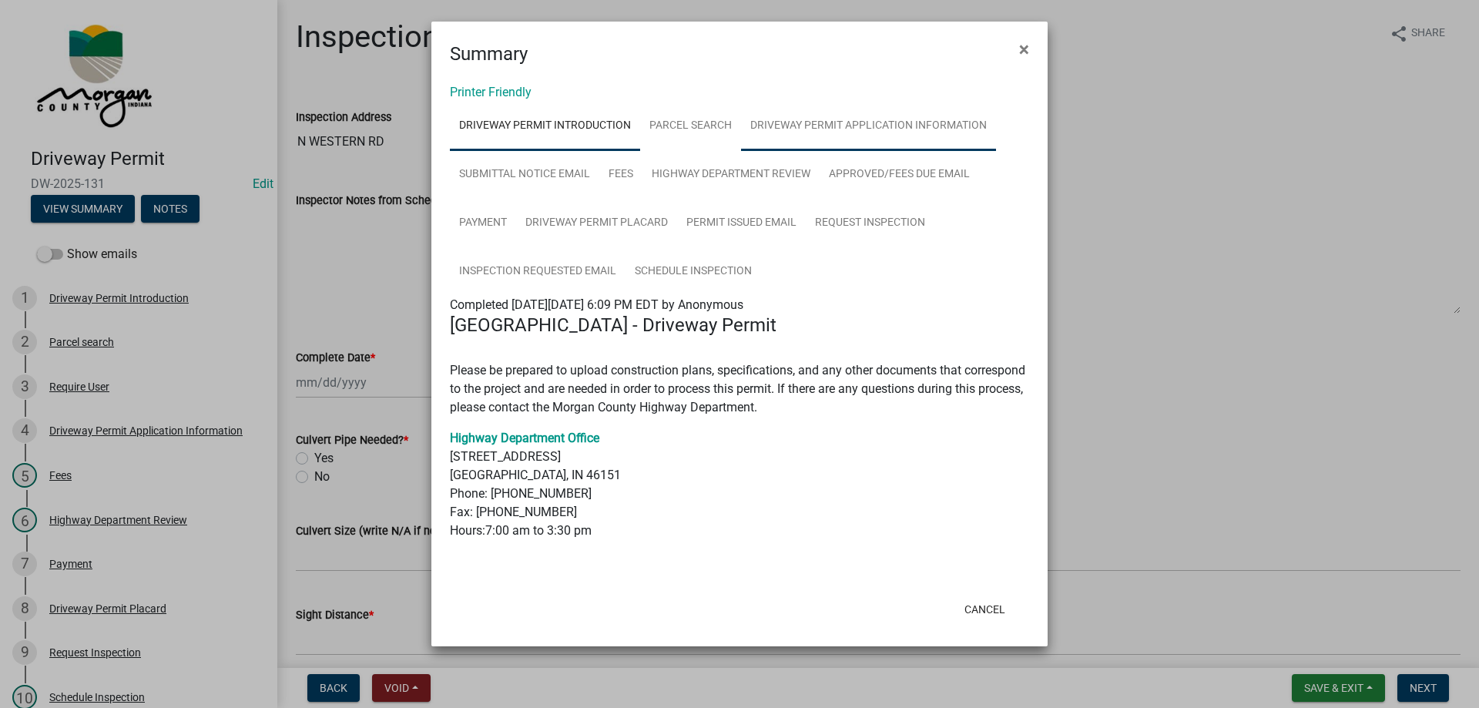
click at [841, 132] on link "Driveway Permit Application Information" at bounding box center [868, 126] width 255 height 49
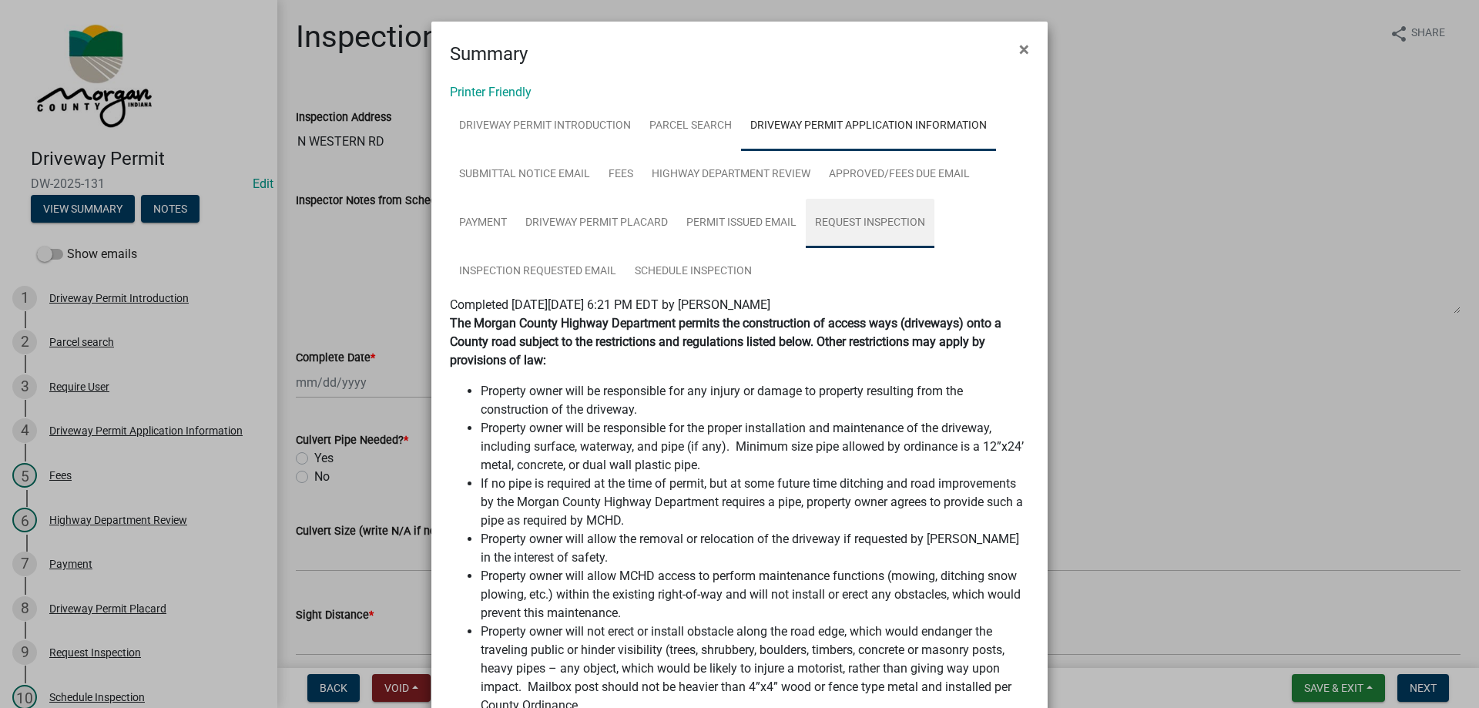
click at [846, 223] on link "Request Inspection" at bounding box center [870, 223] width 129 height 49
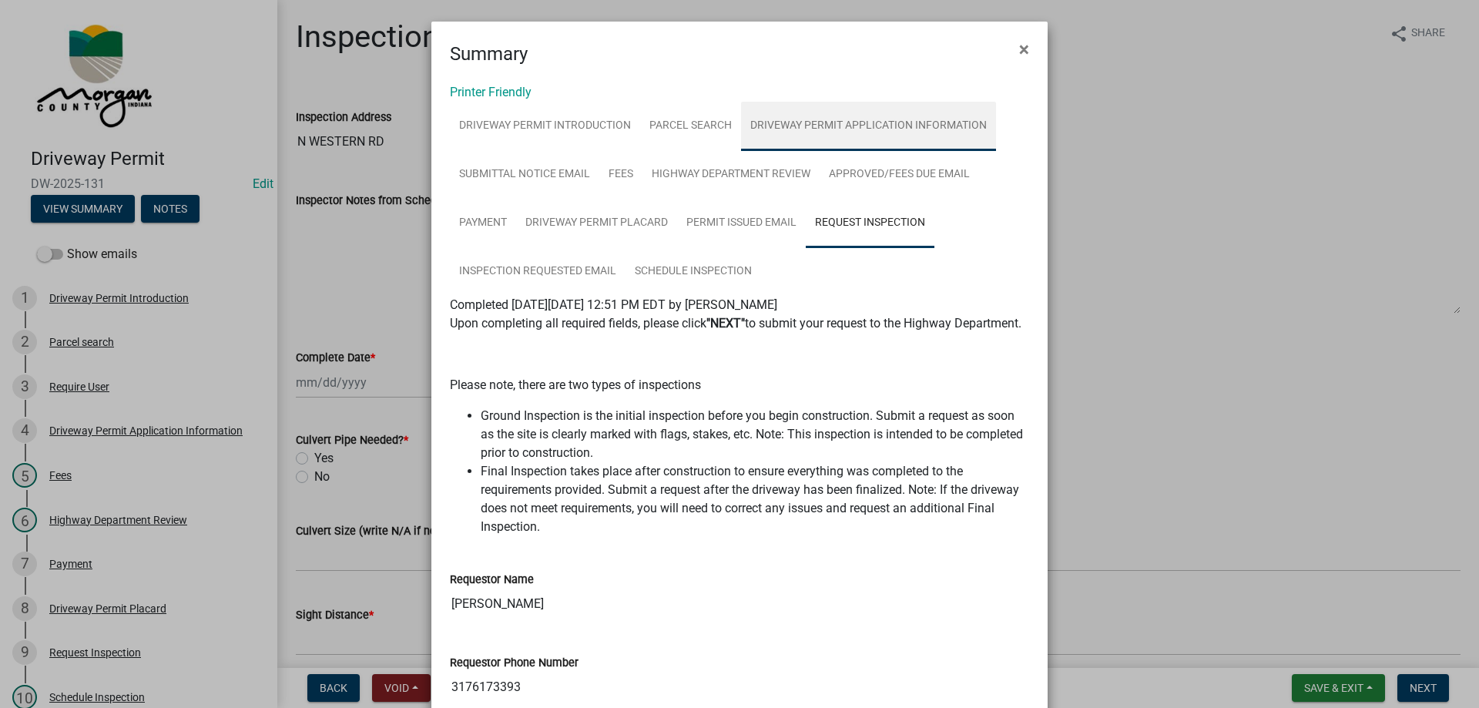
click at [813, 128] on link "Driveway Permit Application Information" at bounding box center [868, 126] width 255 height 49
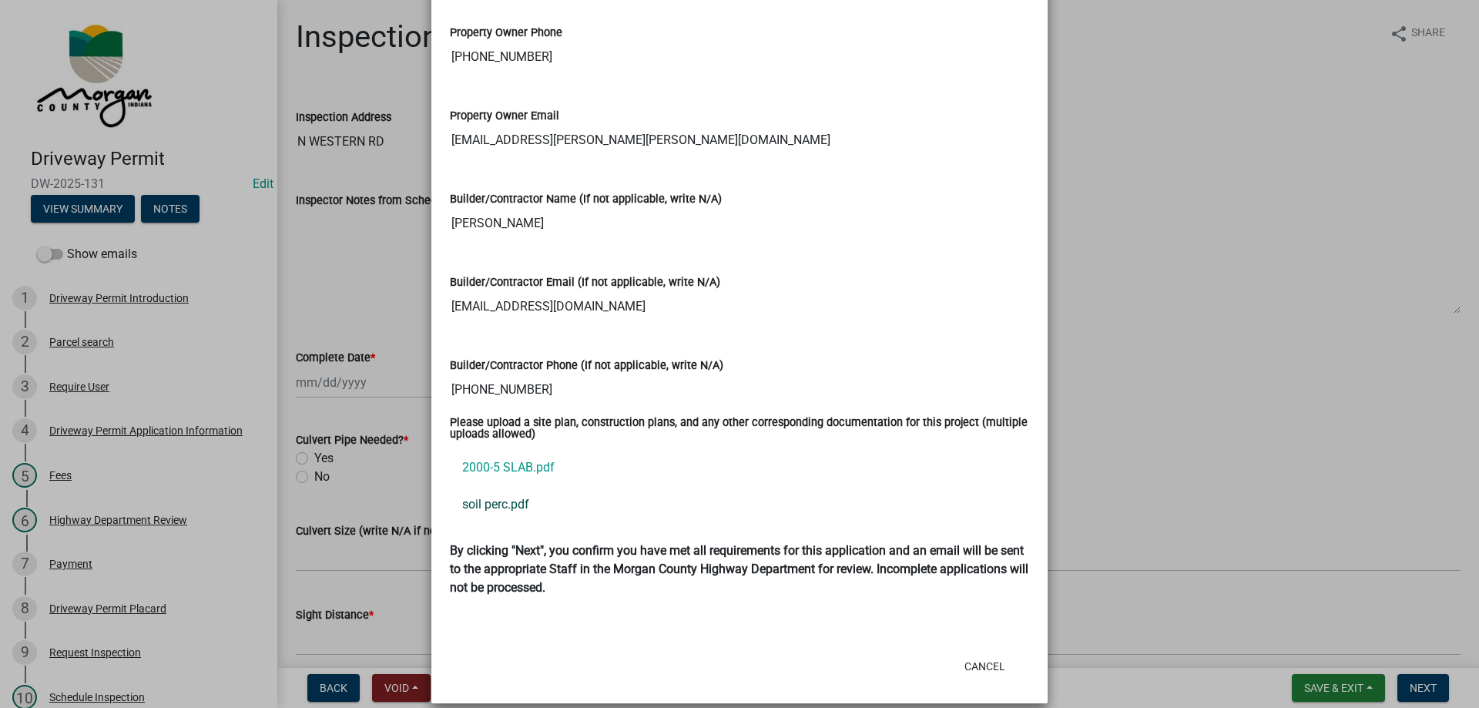
scroll to position [1906, 0]
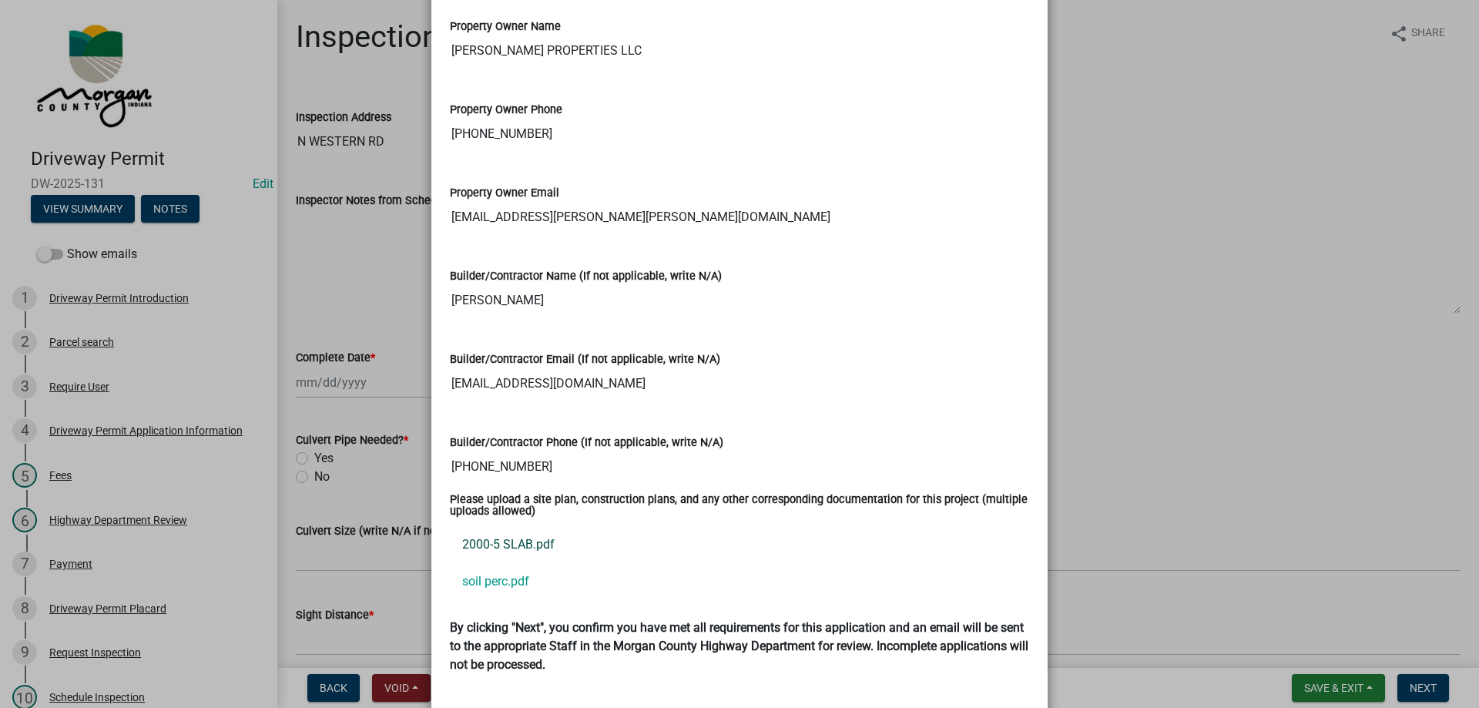
click at [491, 528] on link "2000-5 SLAB.pdf" at bounding box center [739, 544] width 579 height 37
click at [509, 571] on link "soil perc.pdf" at bounding box center [739, 581] width 579 height 37
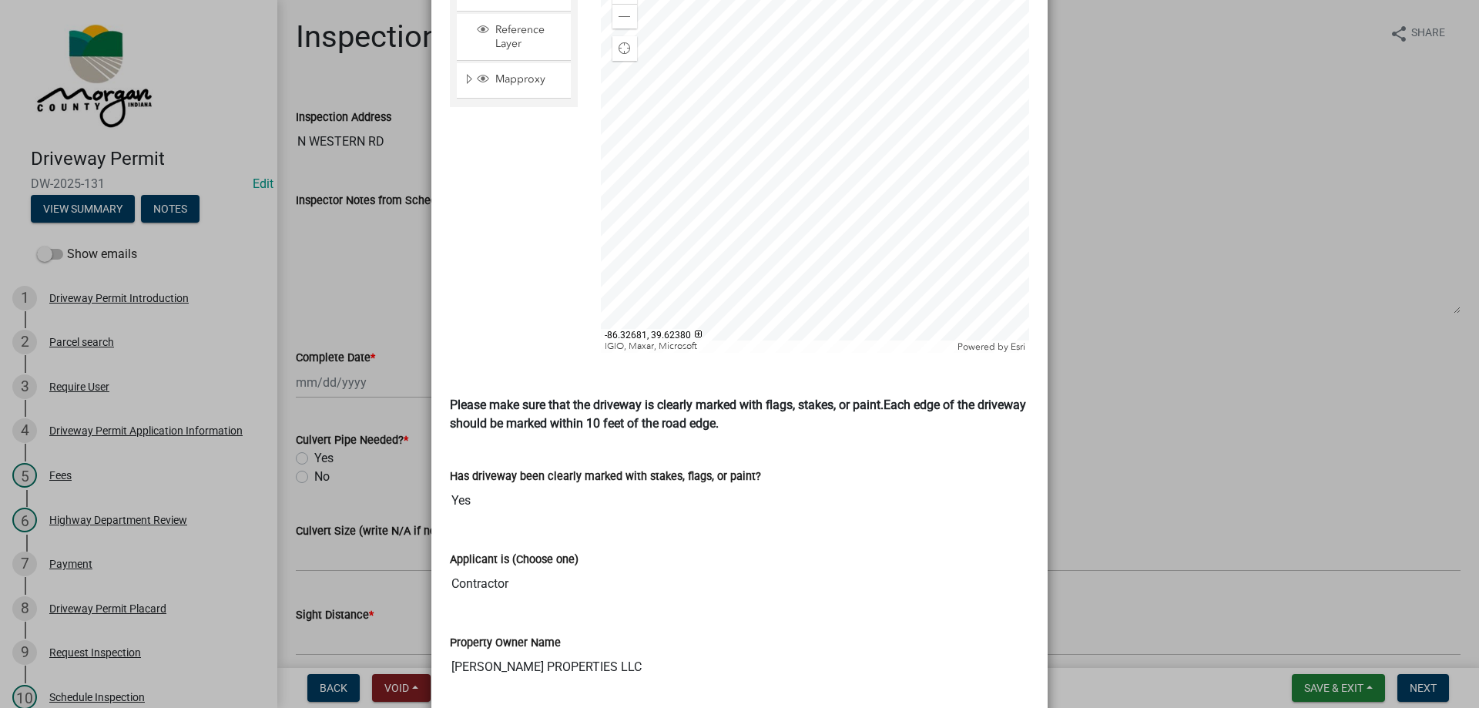
scroll to position [1136, 0]
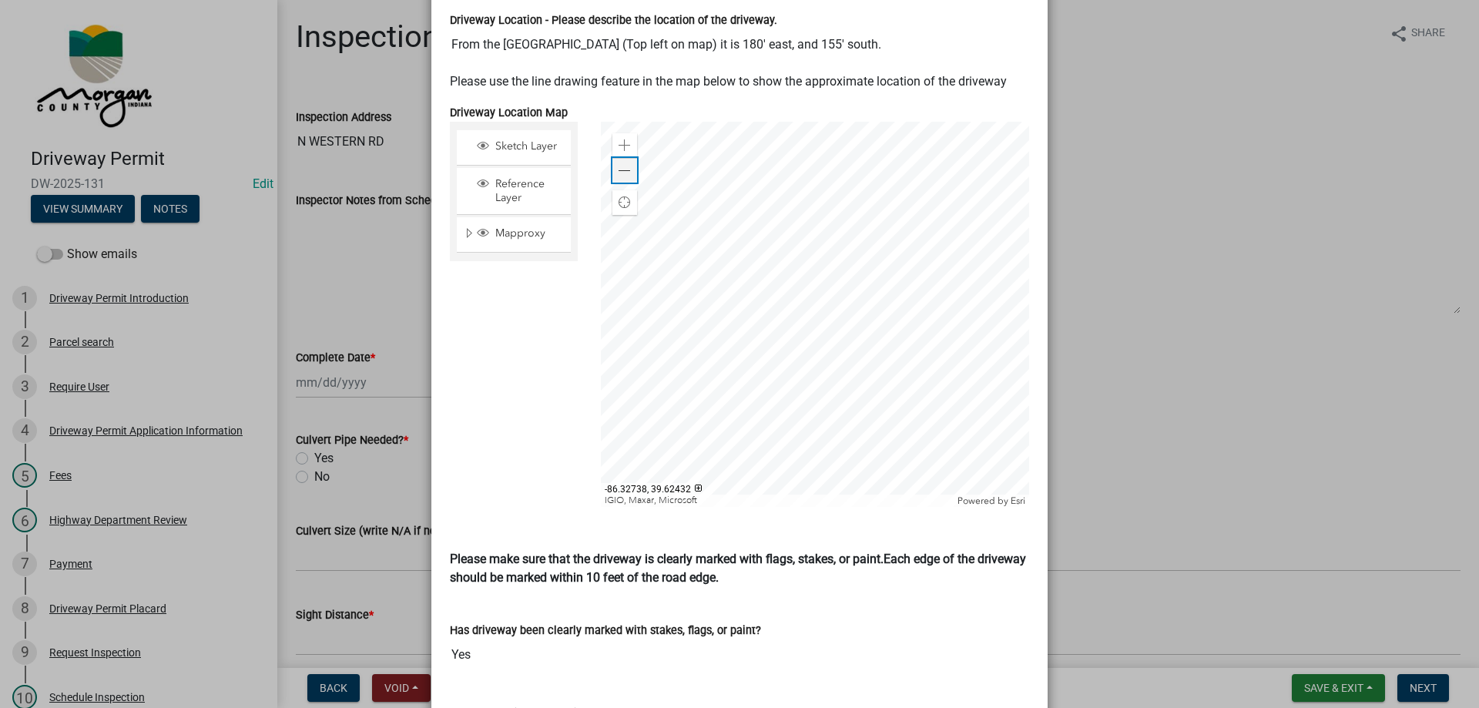
click at [619, 165] on span at bounding box center [625, 171] width 12 height 12
click at [613, 133] on div "Zoom in" at bounding box center [625, 145] width 25 height 25
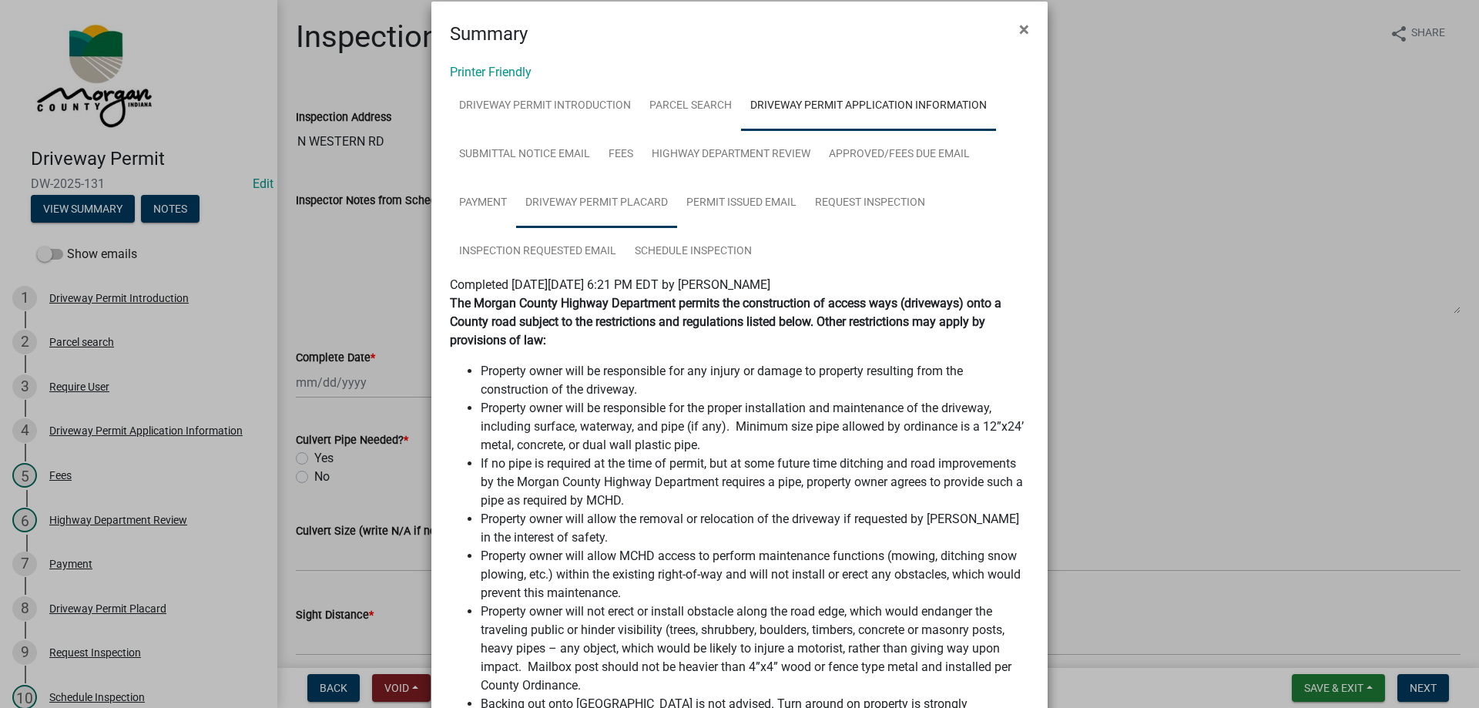
scroll to position [0, 0]
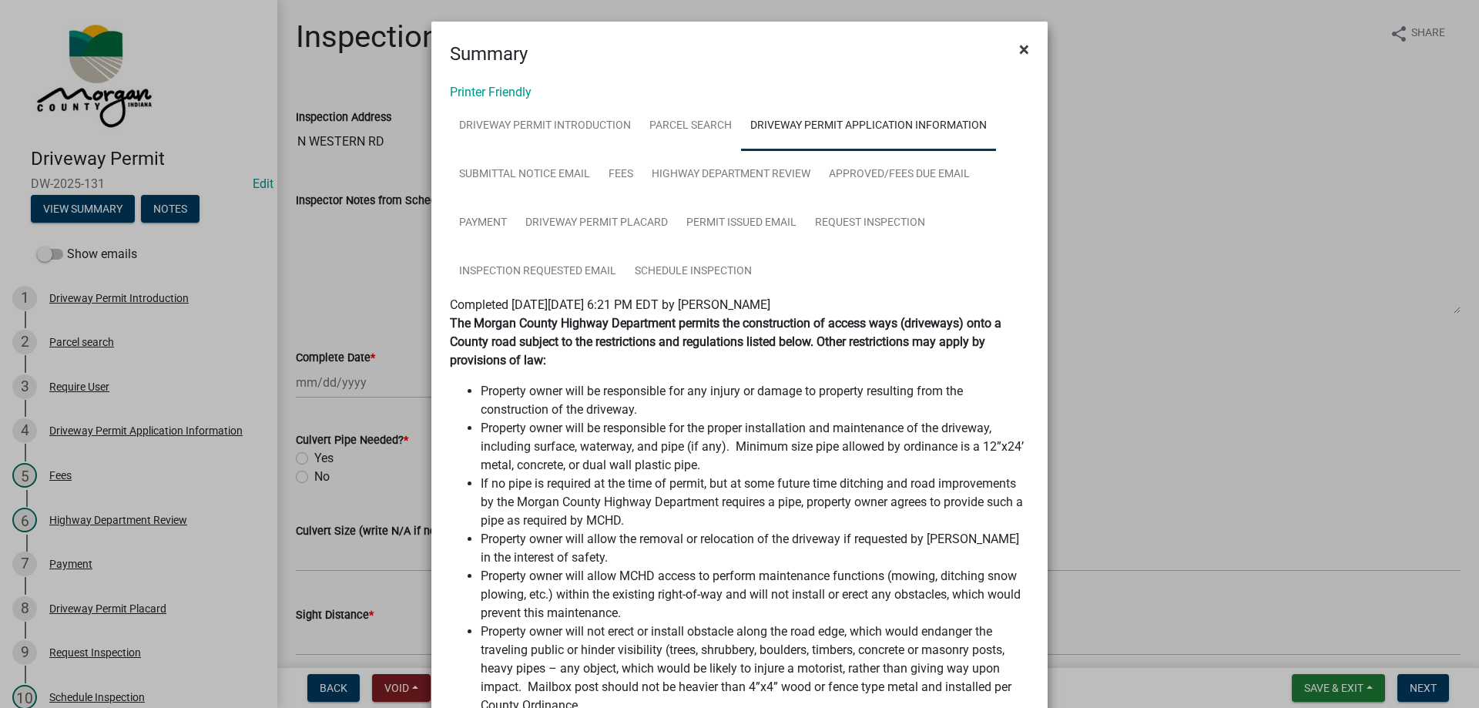
click at [1019, 49] on span "×" at bounding box center [1024, 50] width 10 height 22
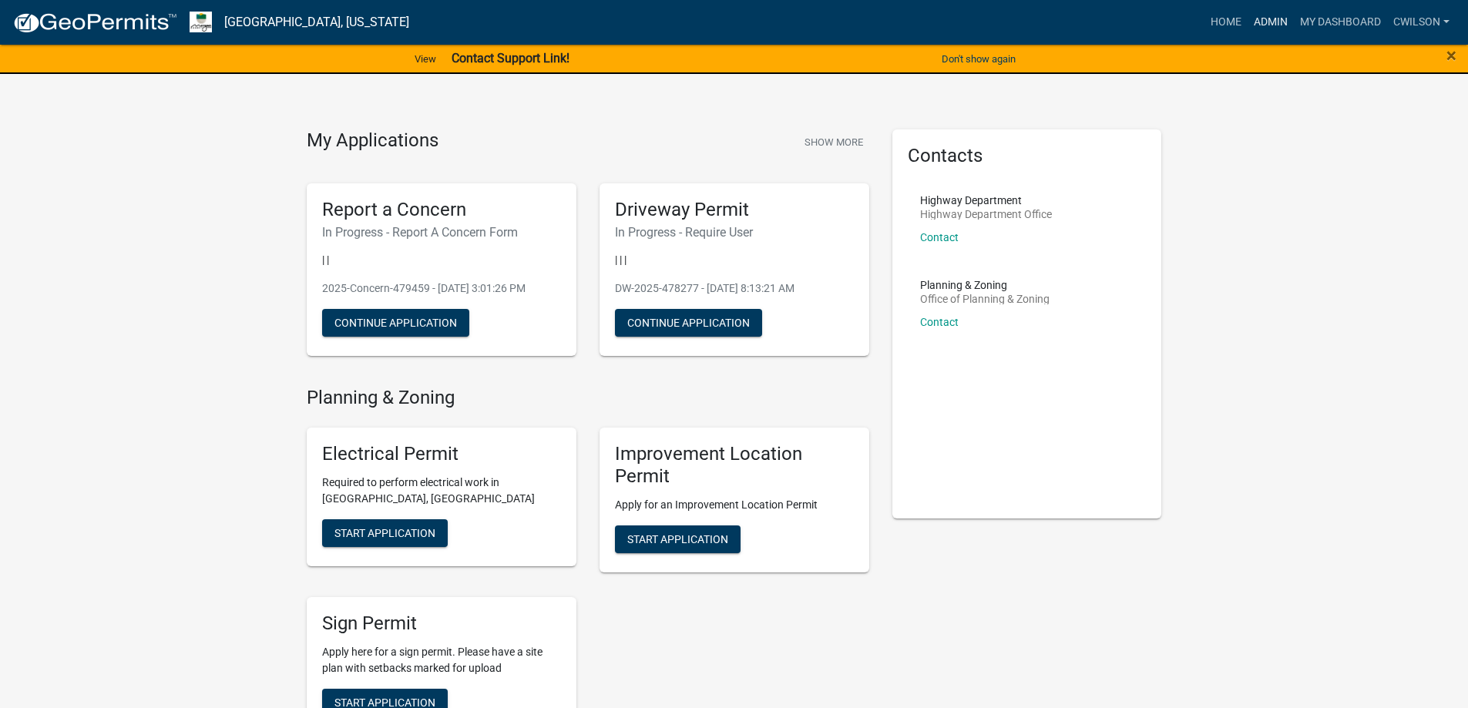
click at [1272, 16] on link "Admin" at bounding box center [1270, 22] width 46 height 29
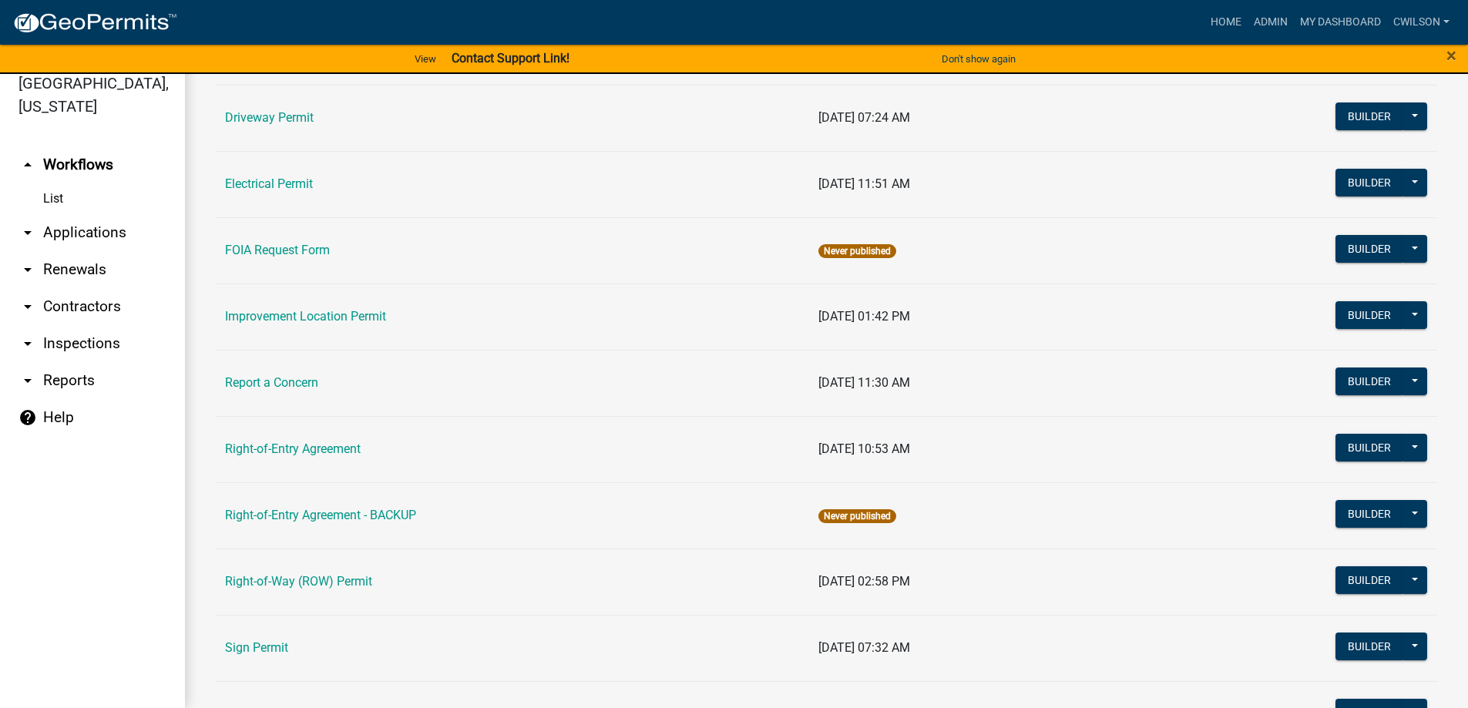
scroll to position [121, 0]
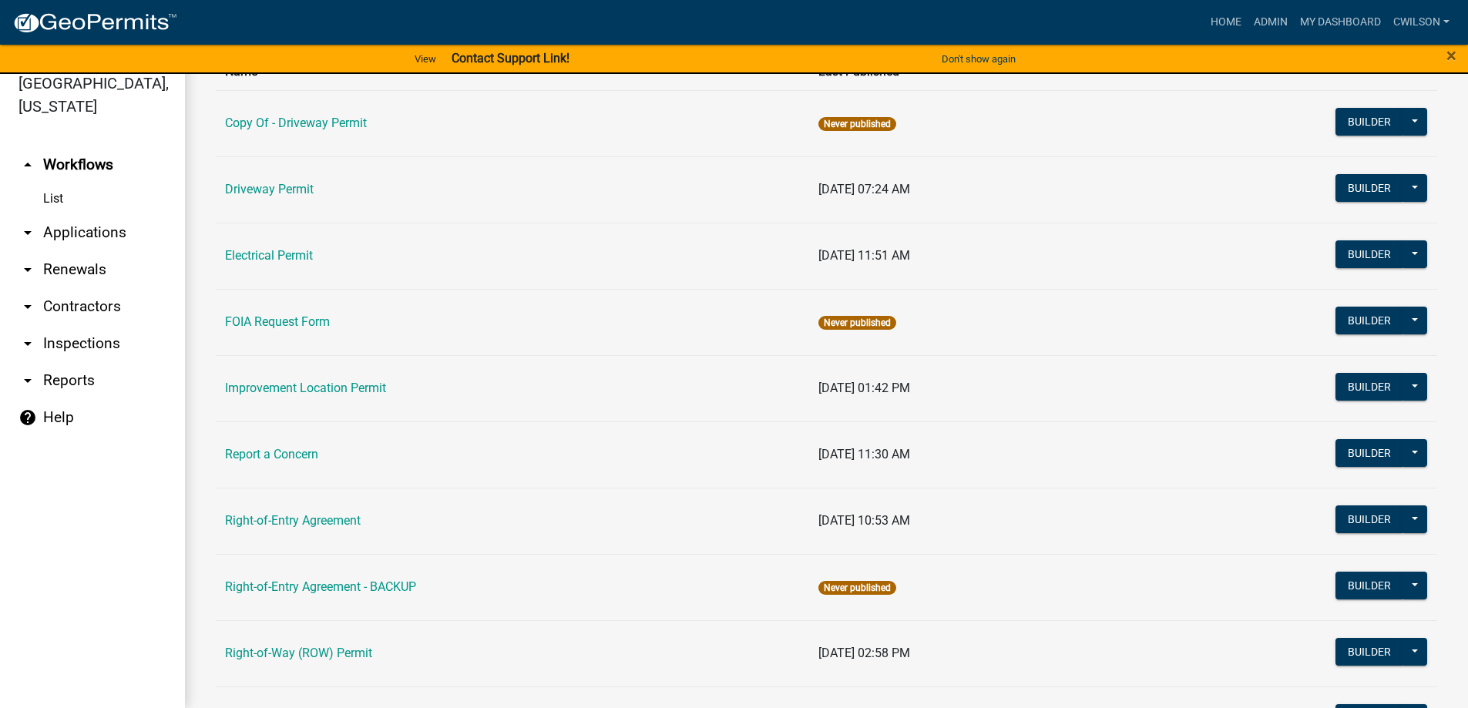
click at [292, 180] on td "Driveway Permit" at bounding box center [512, 189] width 593 height 66
click at [289, 193] on link "Driveway Permit" at bounding box center [269, 189] width 89 height 15
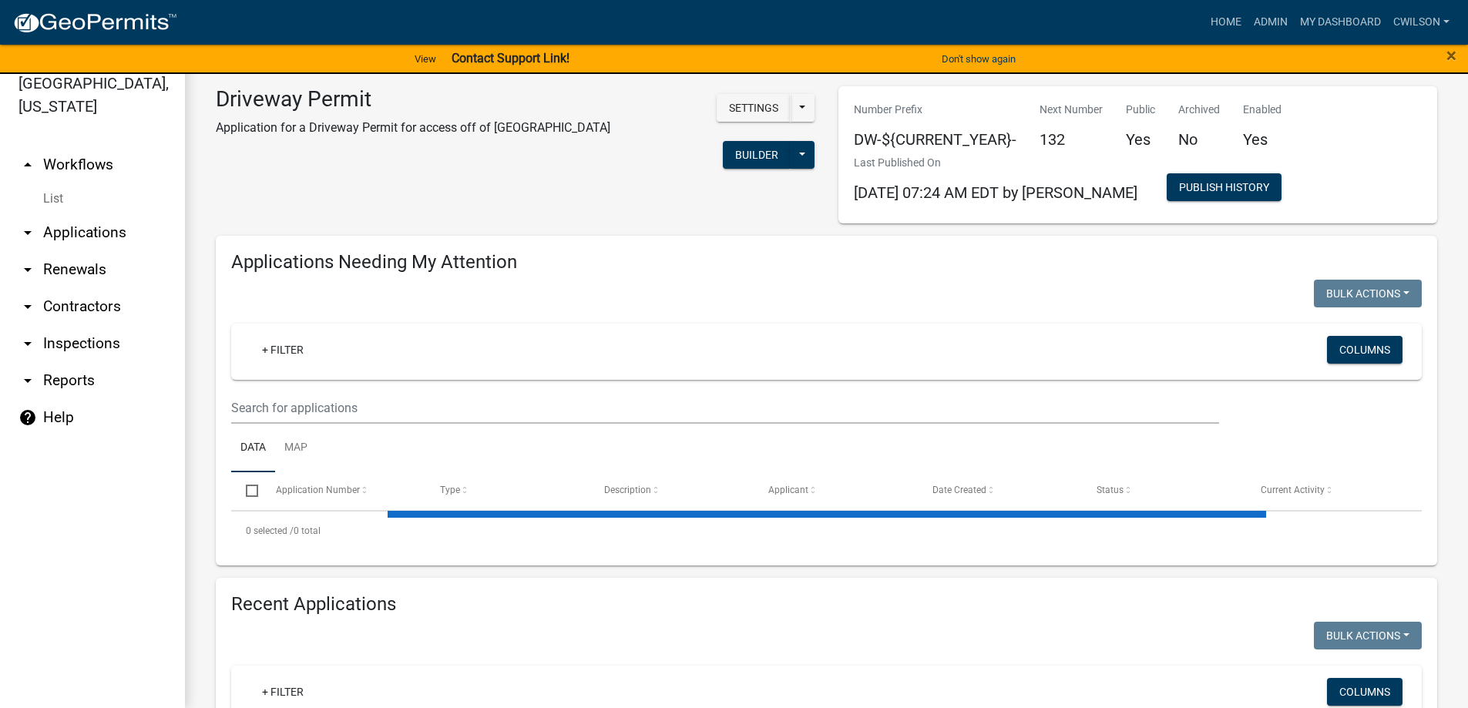
select select "2: 50"
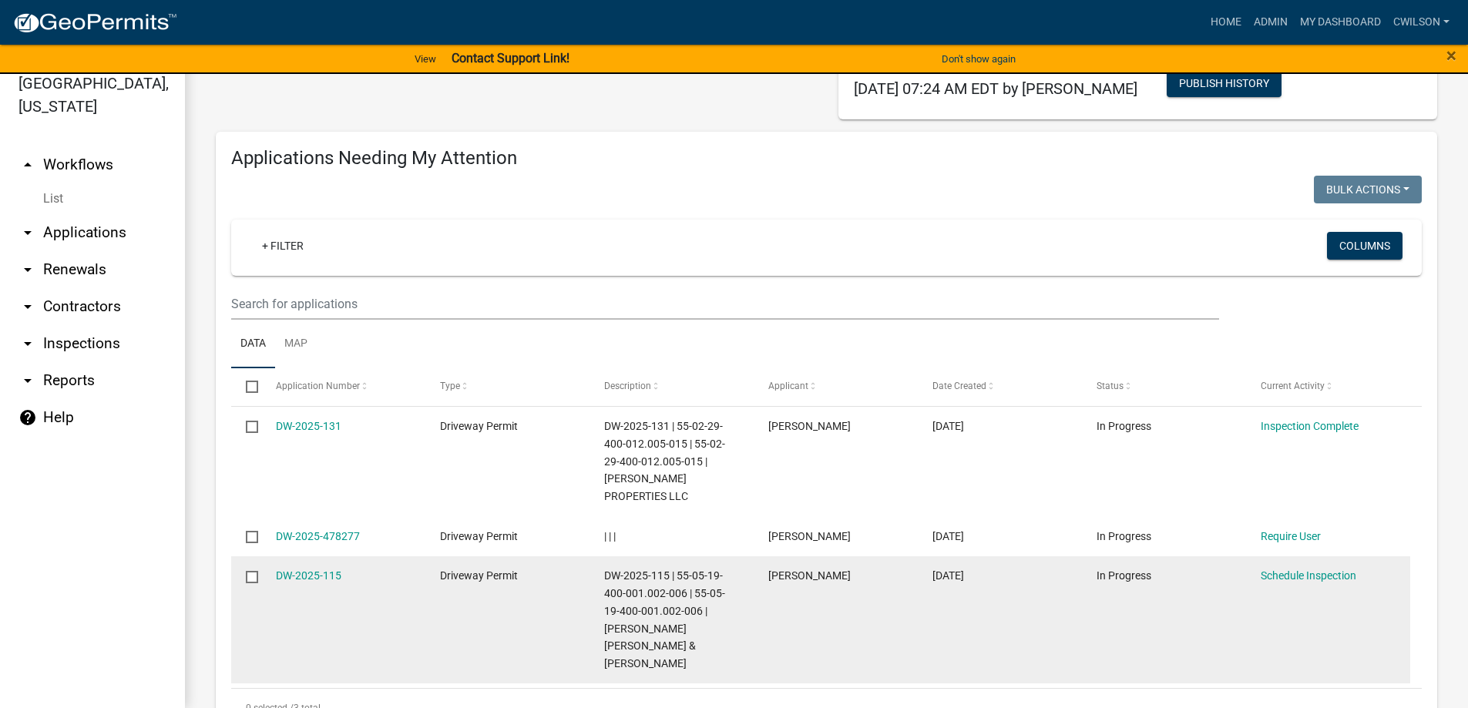
scroll to position [231, 0]
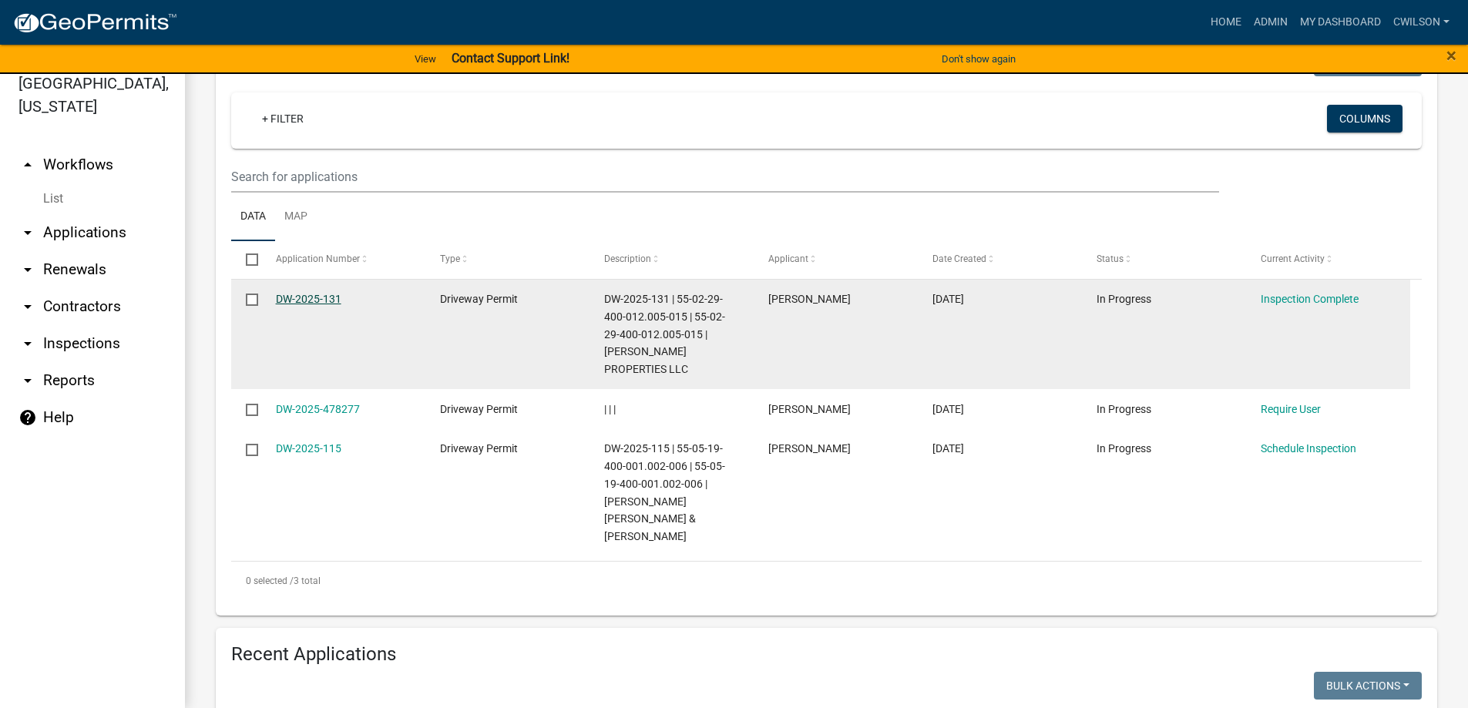
click at [311, 299] on link "DW-2025-131" at bounding box center [308, 299] width 65 height 12
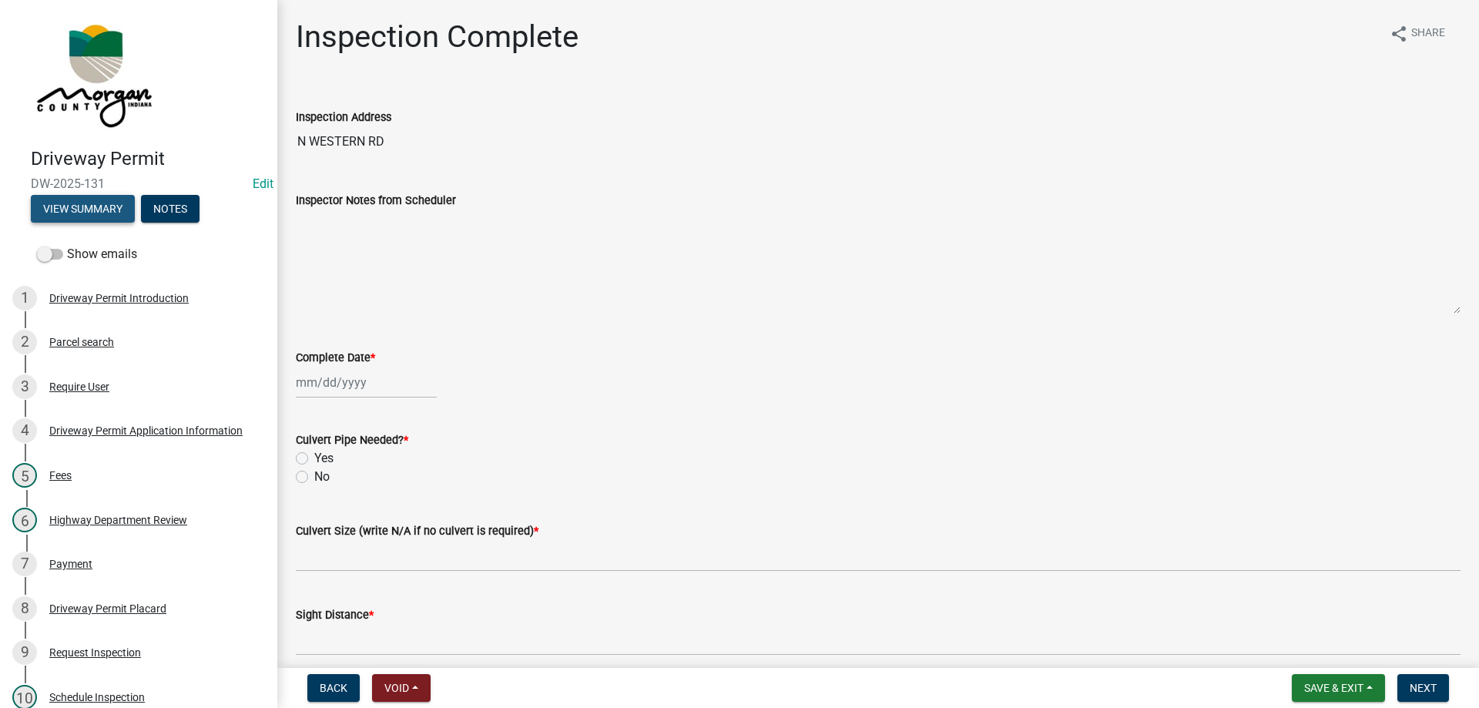
click at [94, 210] on button "View Summary" at bounding box center [83, 209] width 104 height 28
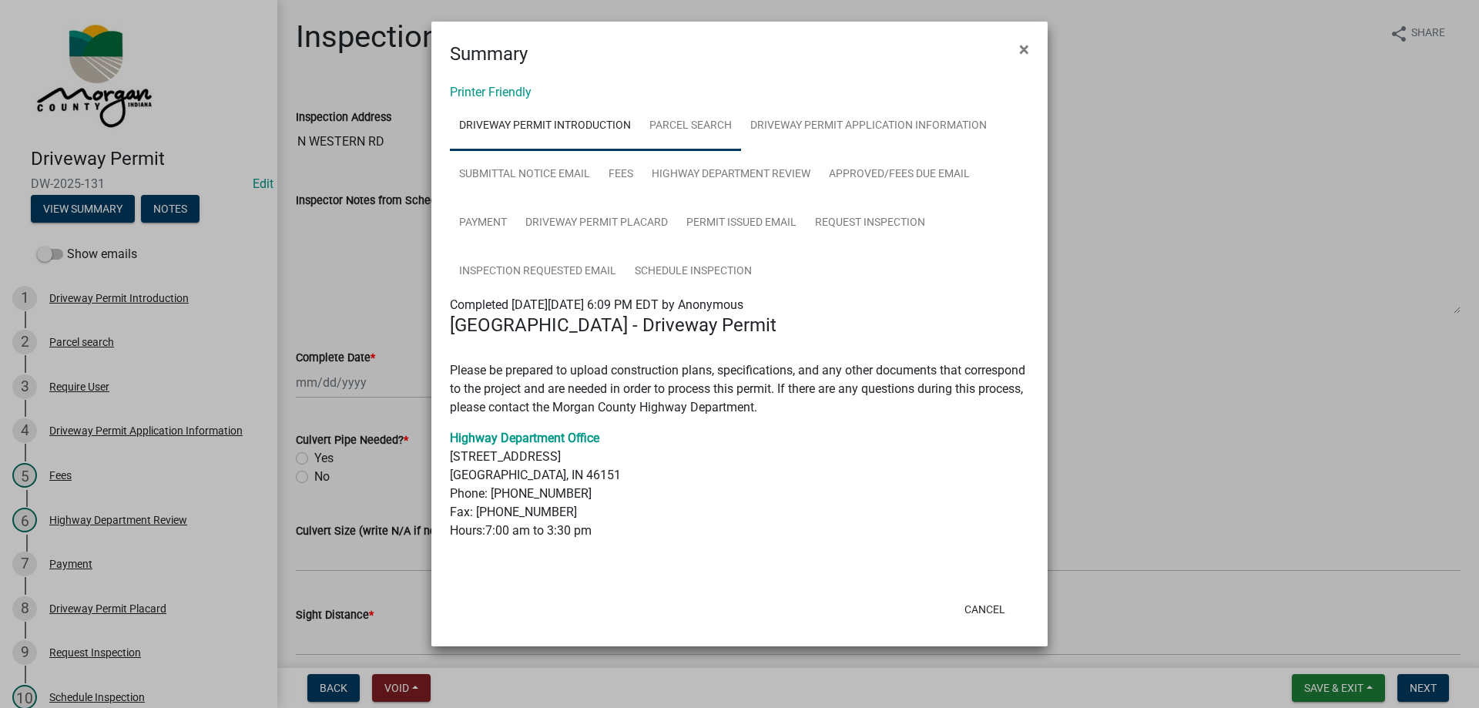
click at [703, 118] on link "Parcel search" at bounding box center [690, 126] width 101 height 49
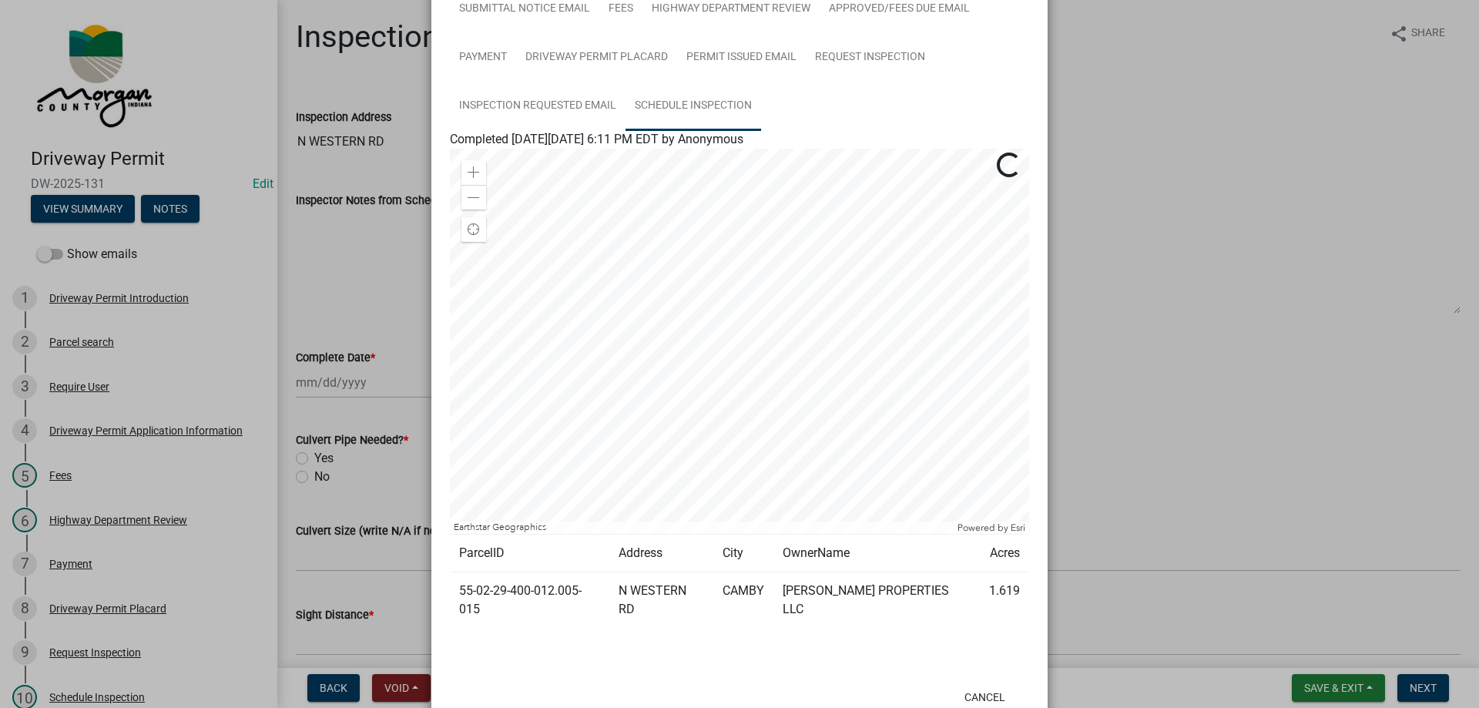
scroll to position [195, 0]
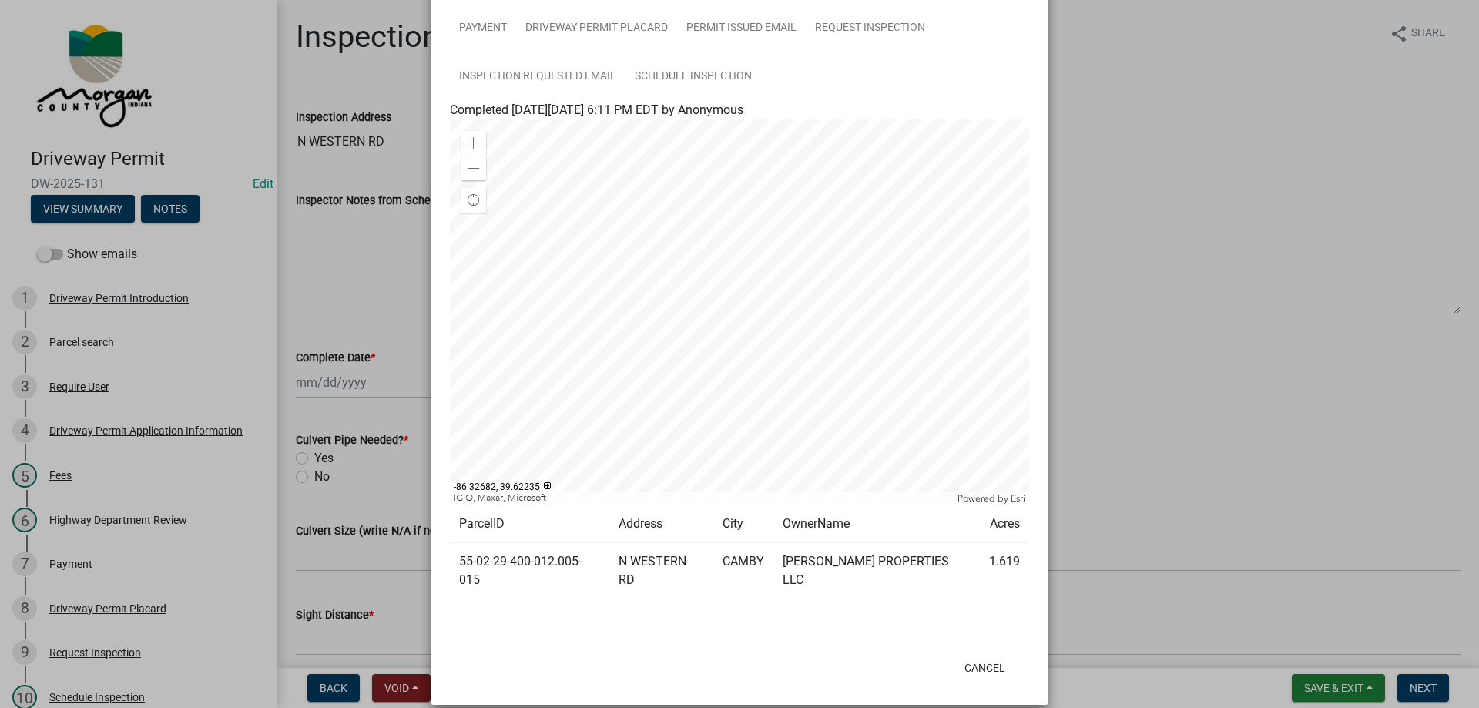
click at [723, 505] on div at bounding box center [739, 311] width 579 height 385
click at [781, 445] on div at bounding box center [739, 311] width 579 height 385
click at [471, 171] on span at bounding box center [474, 169] width 12 height 12
click at [462, 137] on div "Zoom in" at bounding box center [474, 143] width 25 height 25
click at [517, 562] on td "55-02-29-400-012.005-015" at bounding box center [529, 571] width 159 height 56
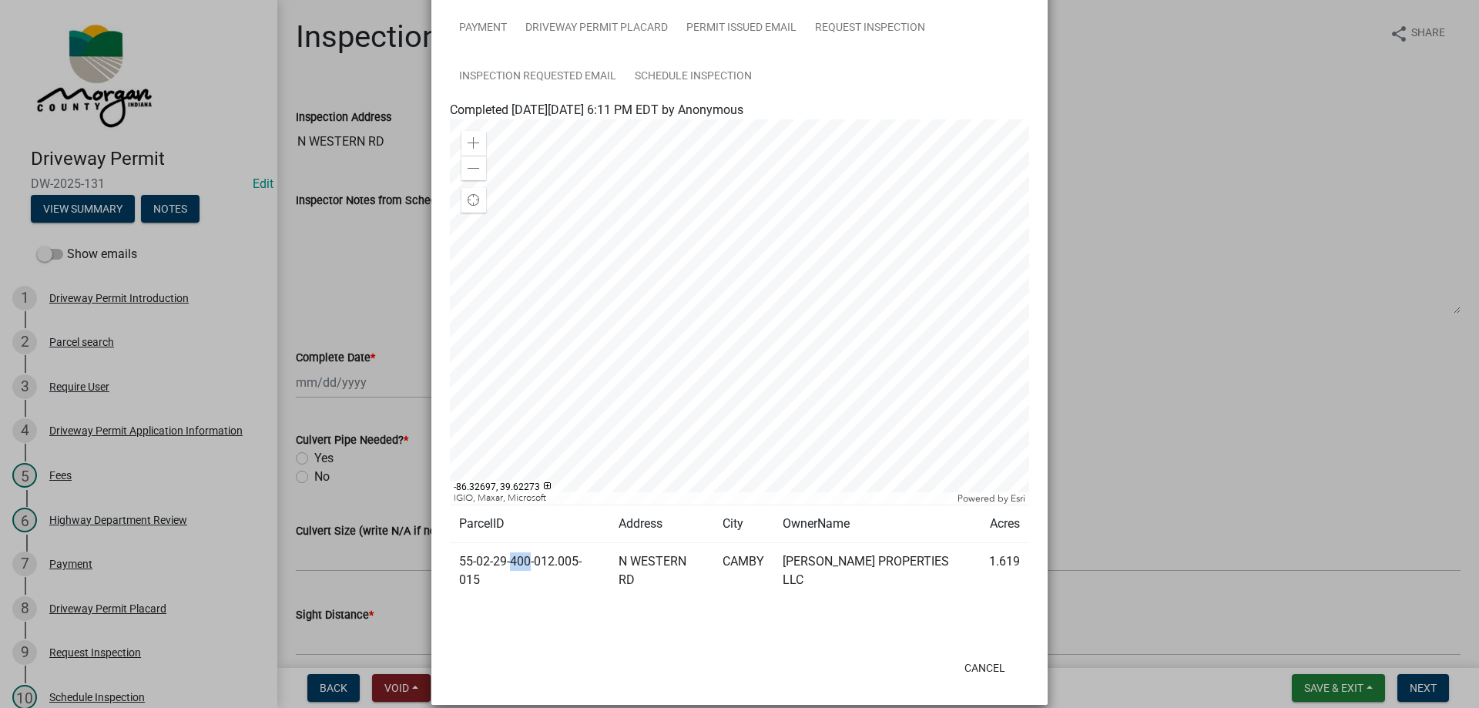
click at [517, 562] on td "55-02-29-400-012.005-015" at bounding box center [529, 571] width 159 height 56
copy td "55-02-29-400-012.005-015"
click at [713, 160] on div at bounding box center [739, 311] width 579 height 385
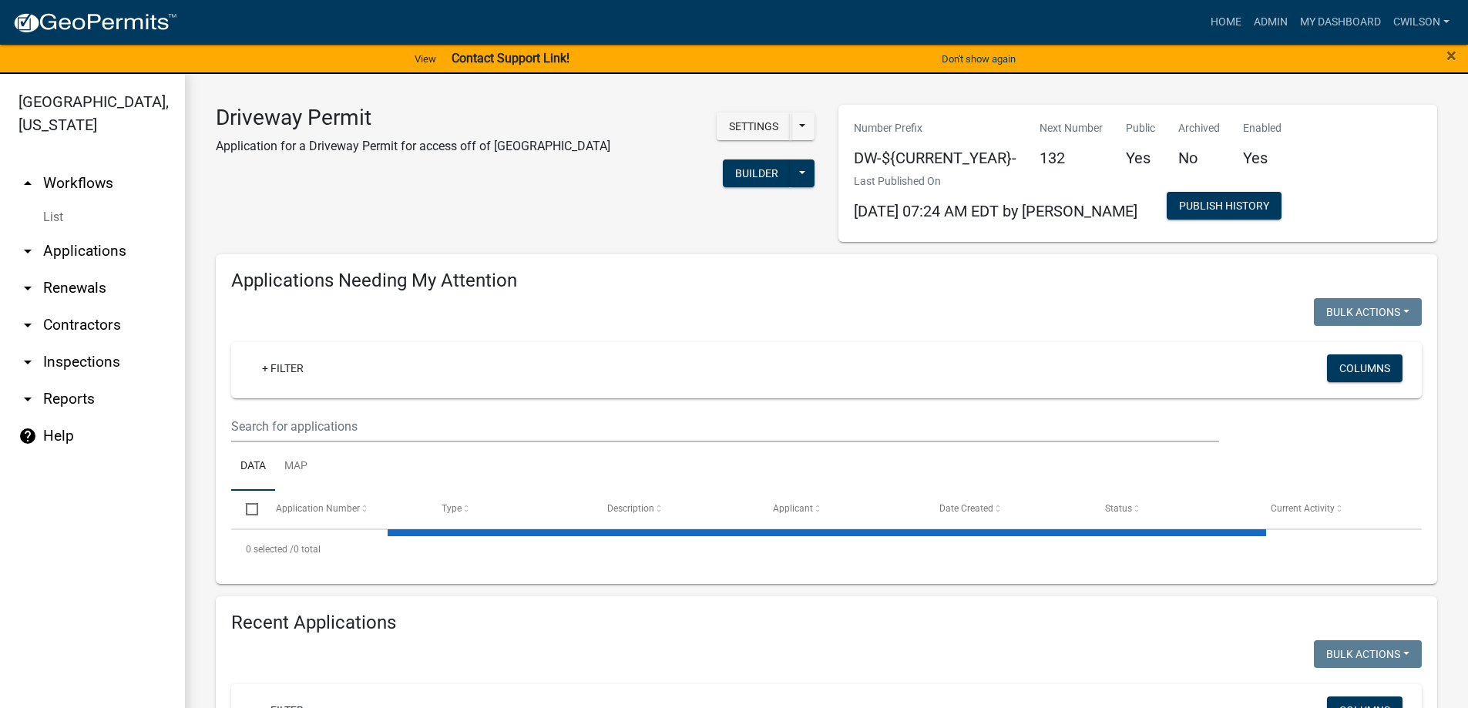
select select "2: 50"
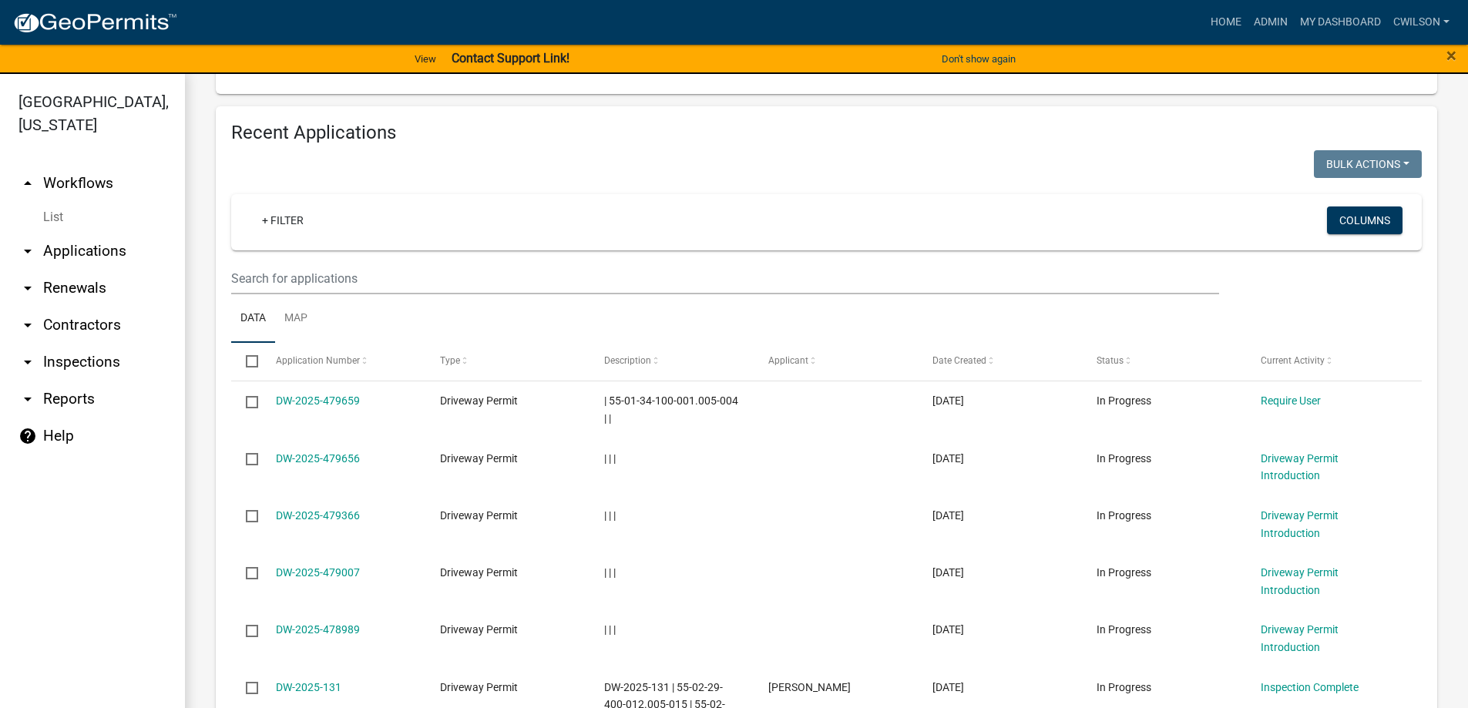
scroll to position [771, 0]
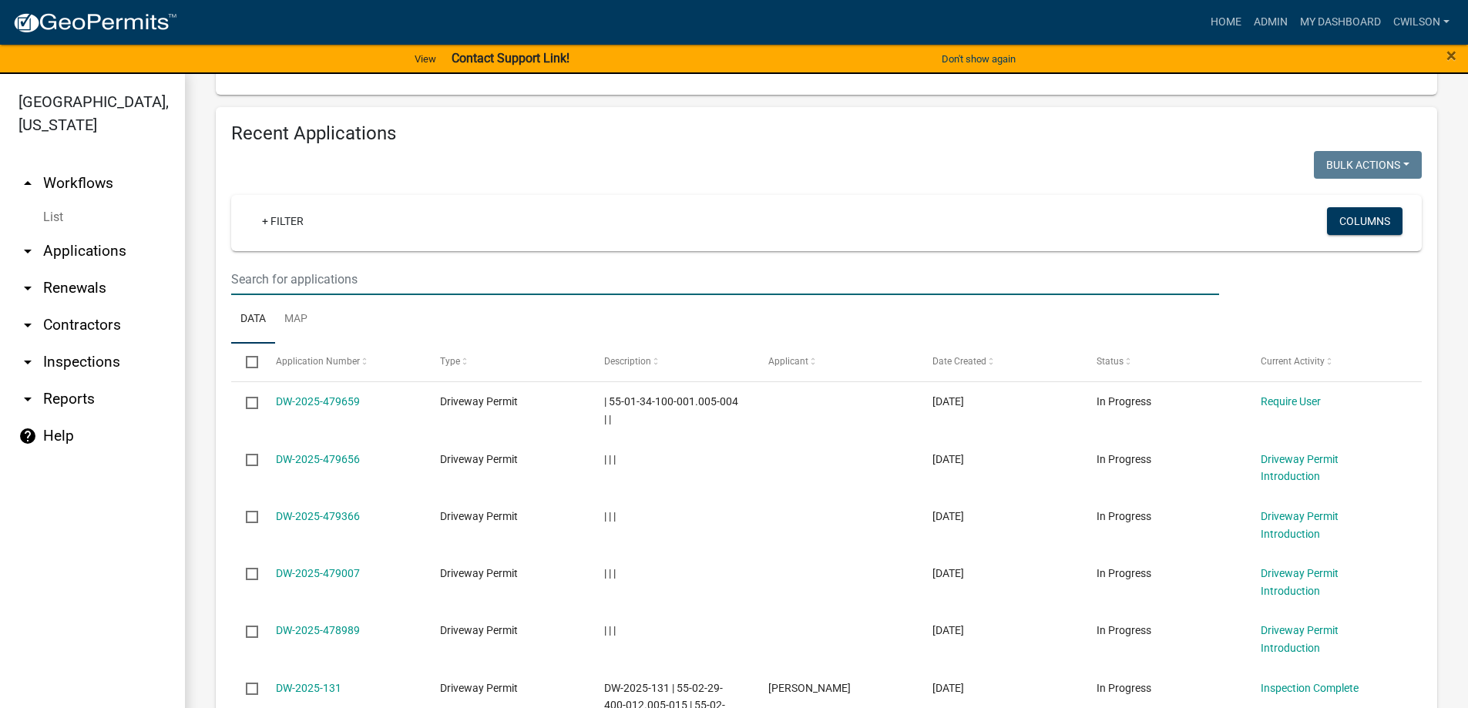
click at [300, 267] on input "text" at bounding box center [725, 280] width 988 height 32
drag, startPoint x: 300, startPoint y: 267, endPoint x: 262, endPoint y: 258, distance: 38.7
click at [262, 264] on input "text" at bounding box center [725, 280] width 988 height 32
paste input "55-02-29-400-012.005-015"
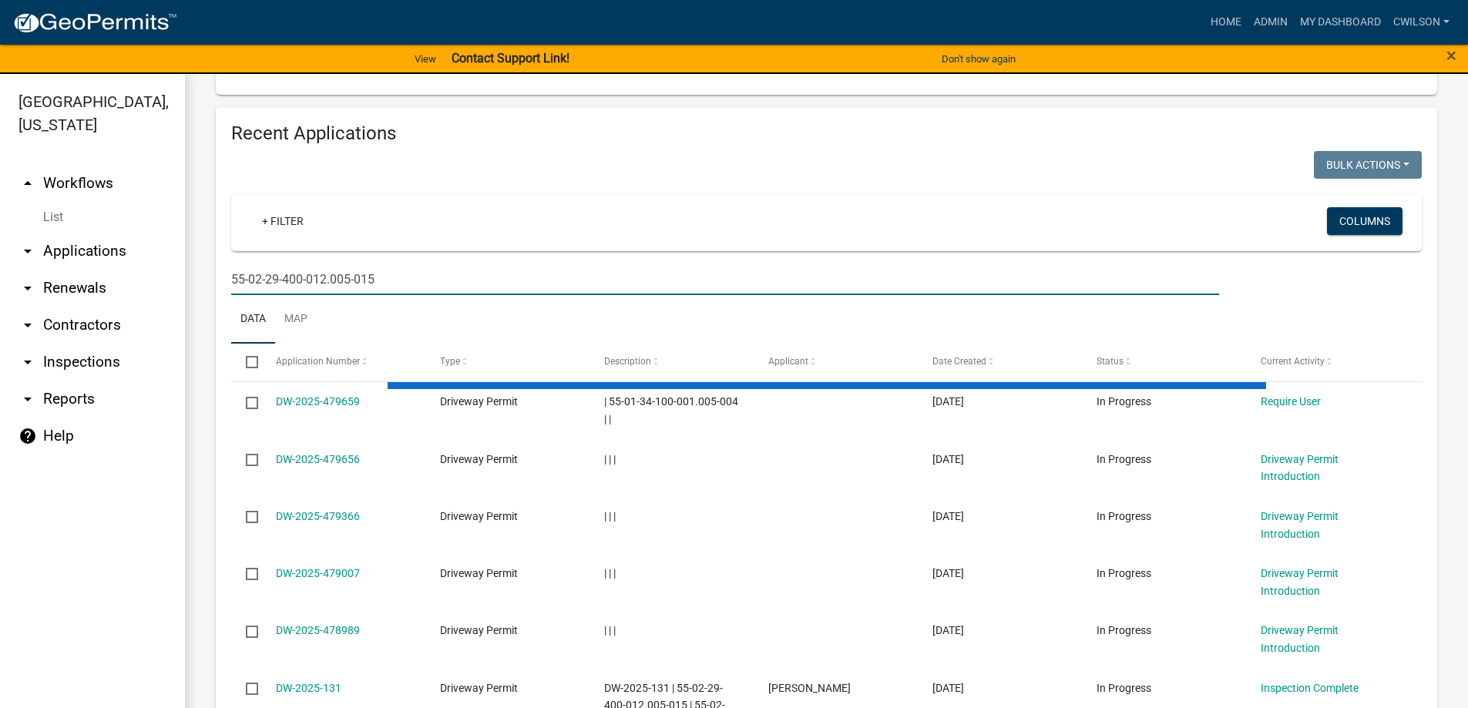
type input "55-02-29-400-012.005-015"
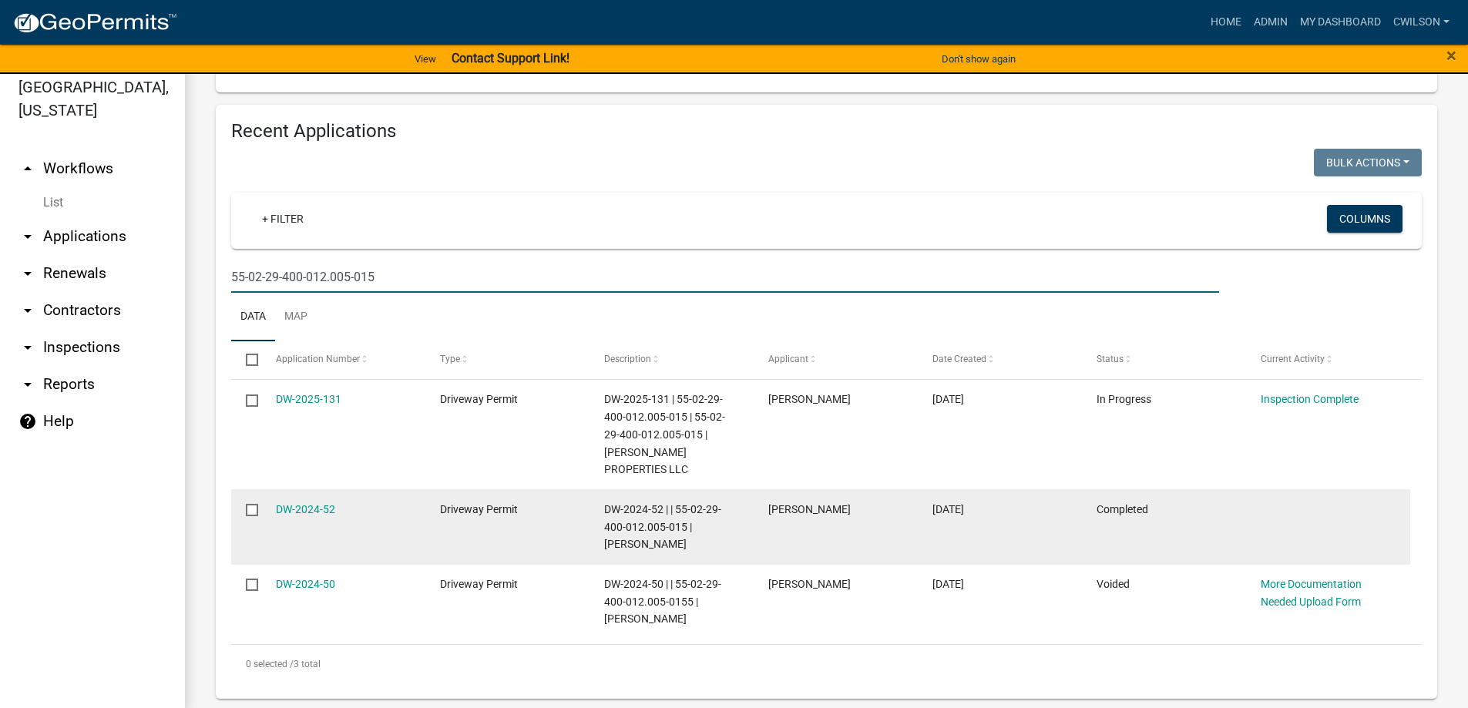
scroll to position [18, 0]
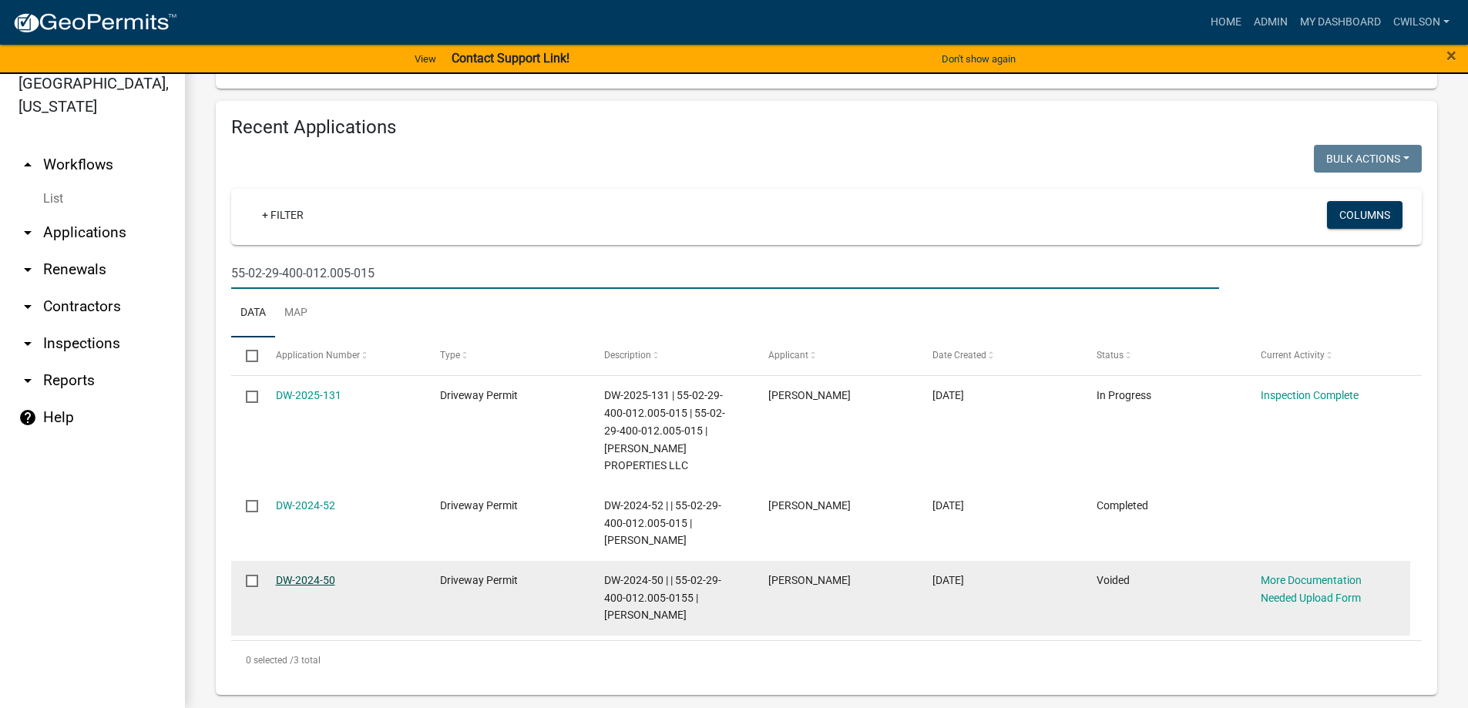
click at [296, 574] on link "DW-2024-50" at bounding box center [305, 580] width 59 height 12
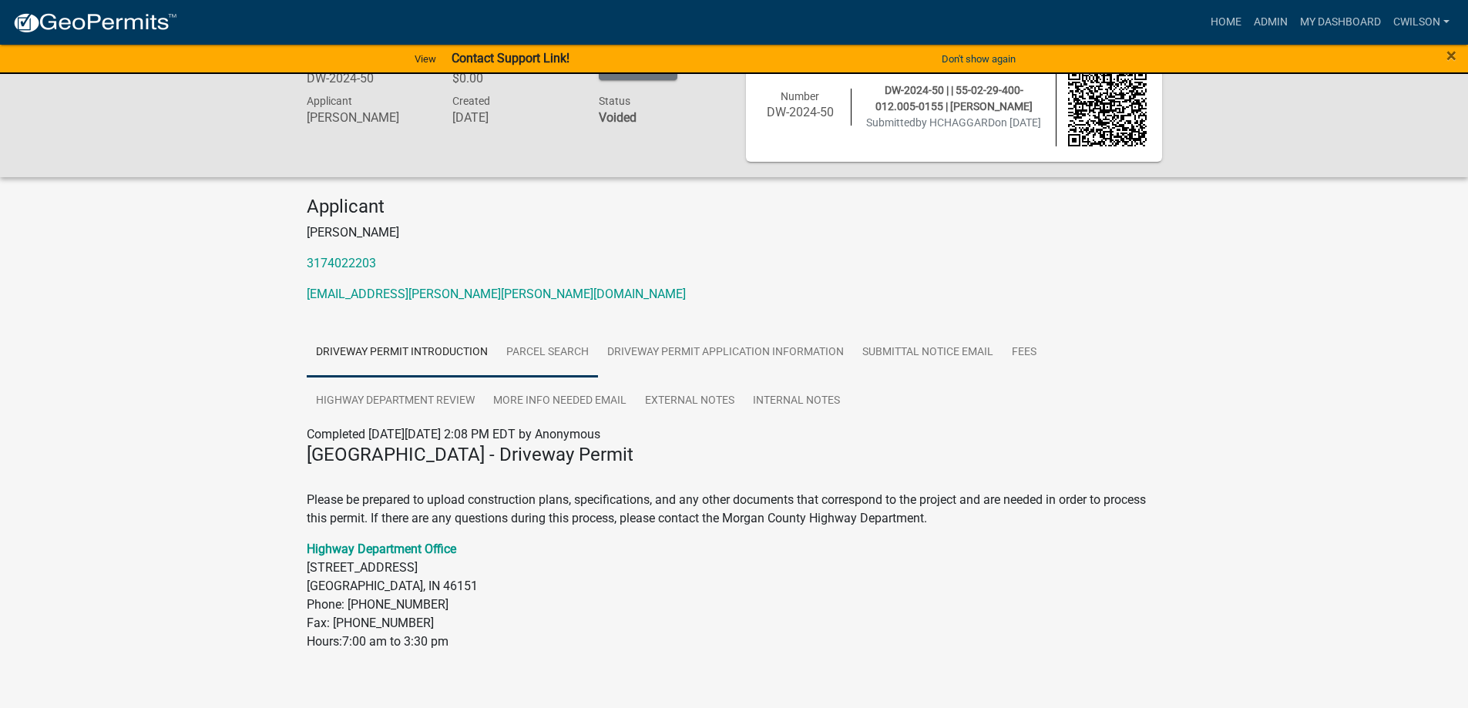
scroll to position [57, 0]
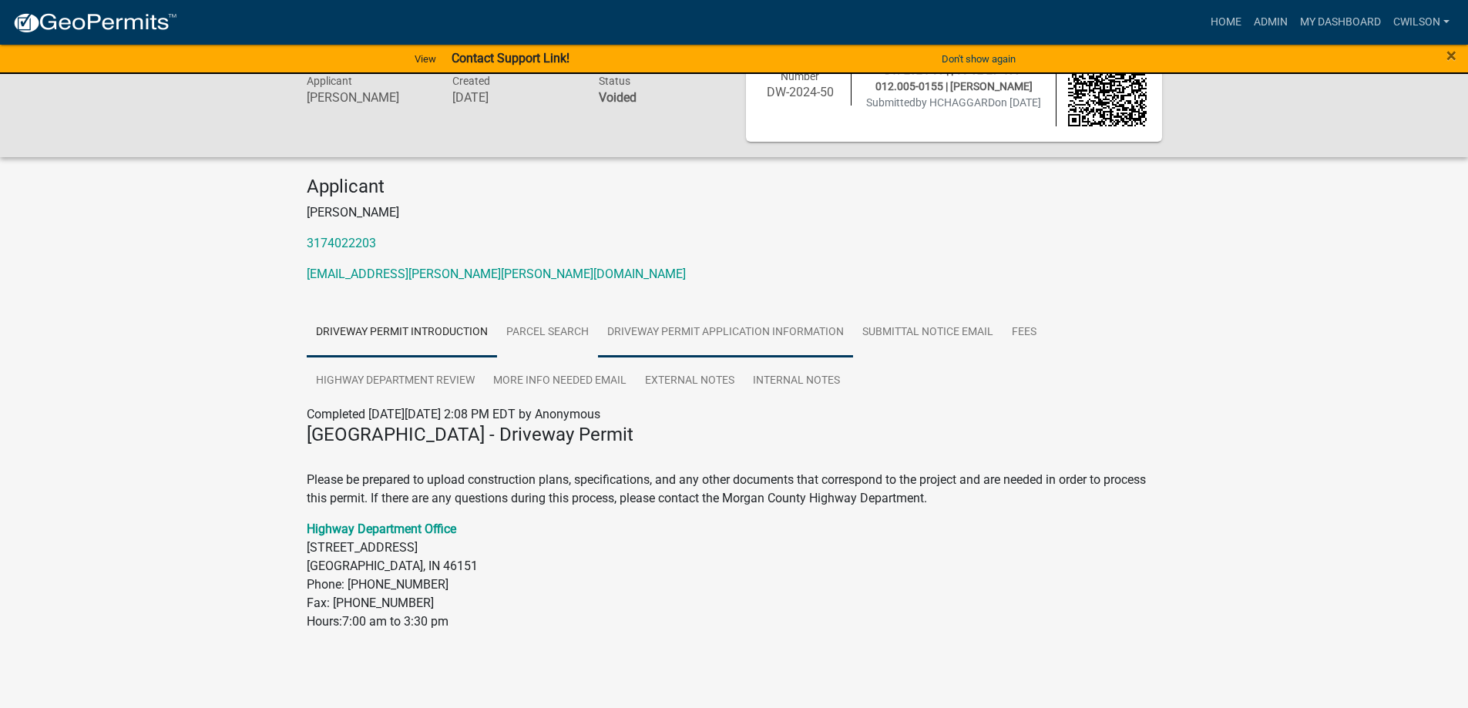
click at [710, 346] on link "Driveway Permit Application Information" at bounding box center [725, 332] width 255 height 49
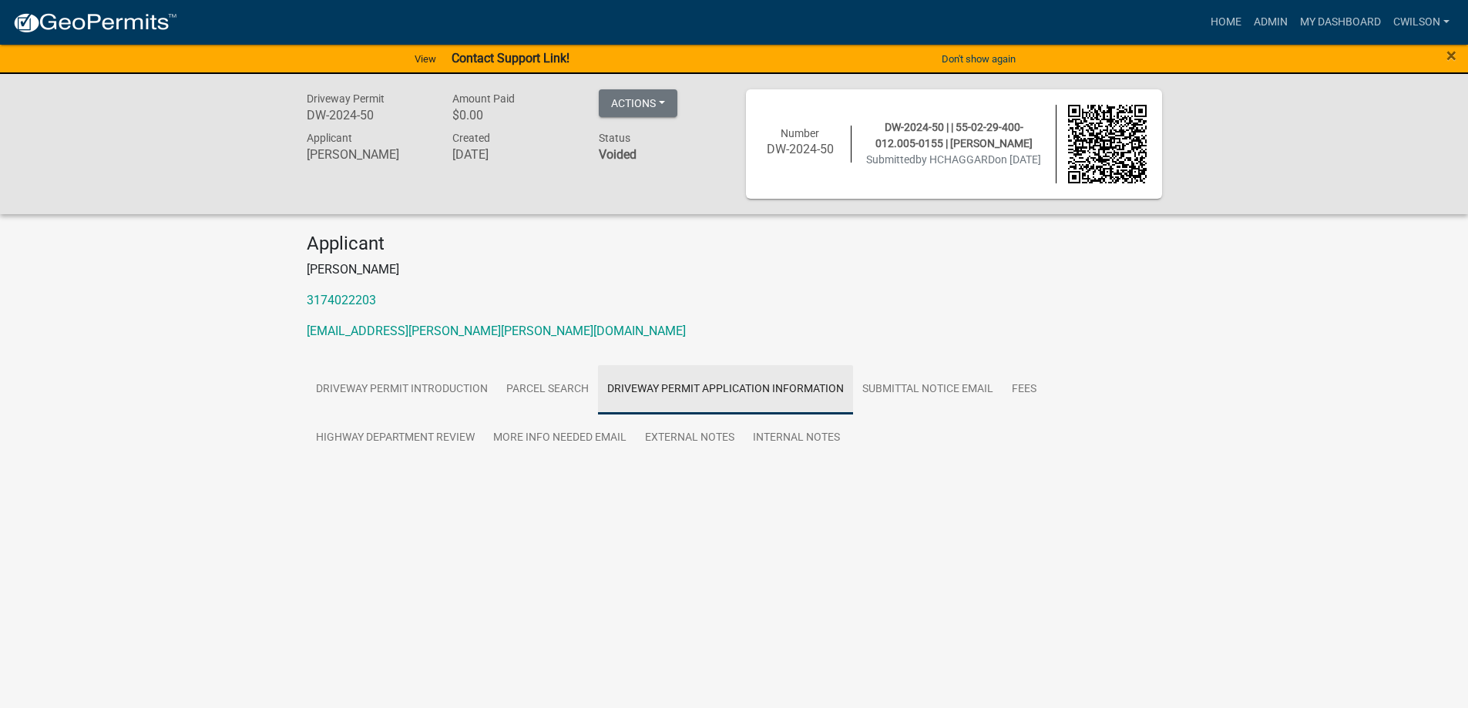
scroll to position [0, 0]
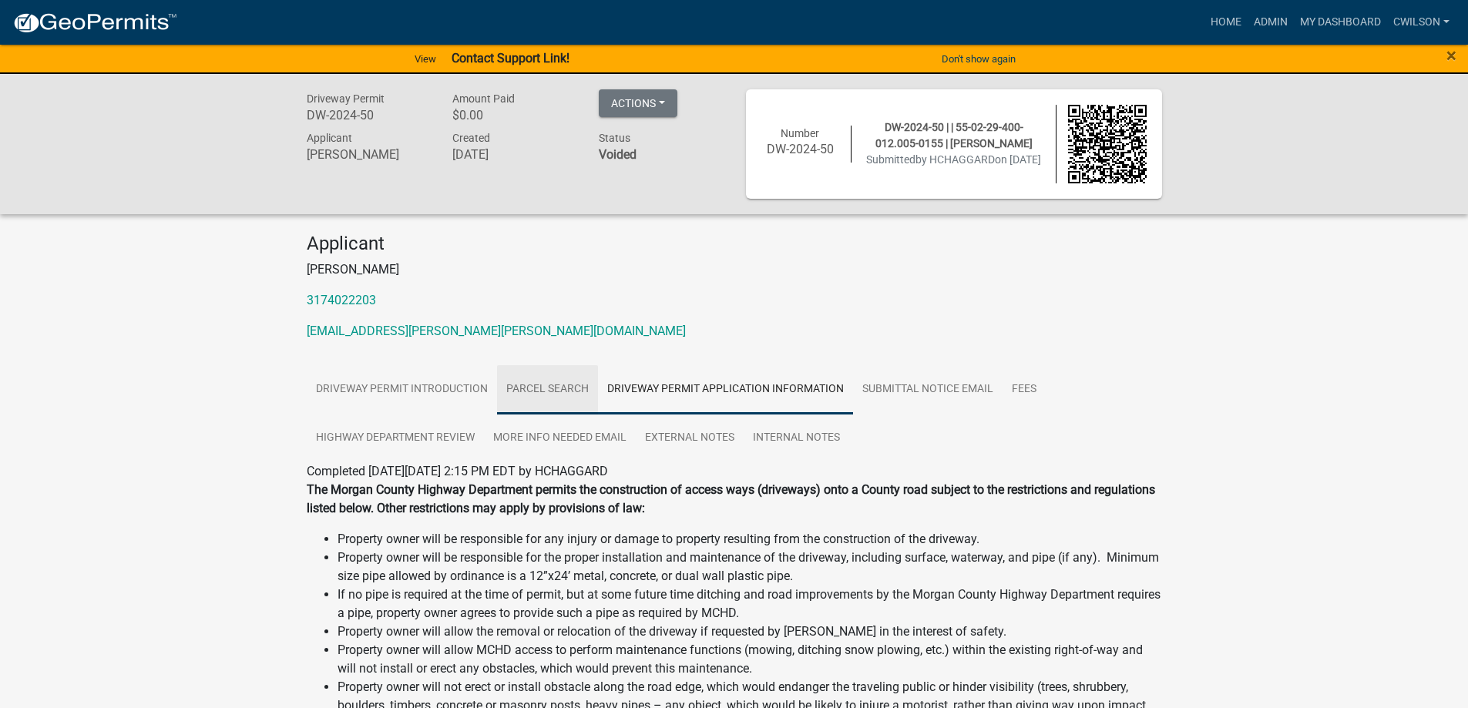
click at [549, 389] on link "Parcel search" at bounding box center [547, 389] width 101 height 49
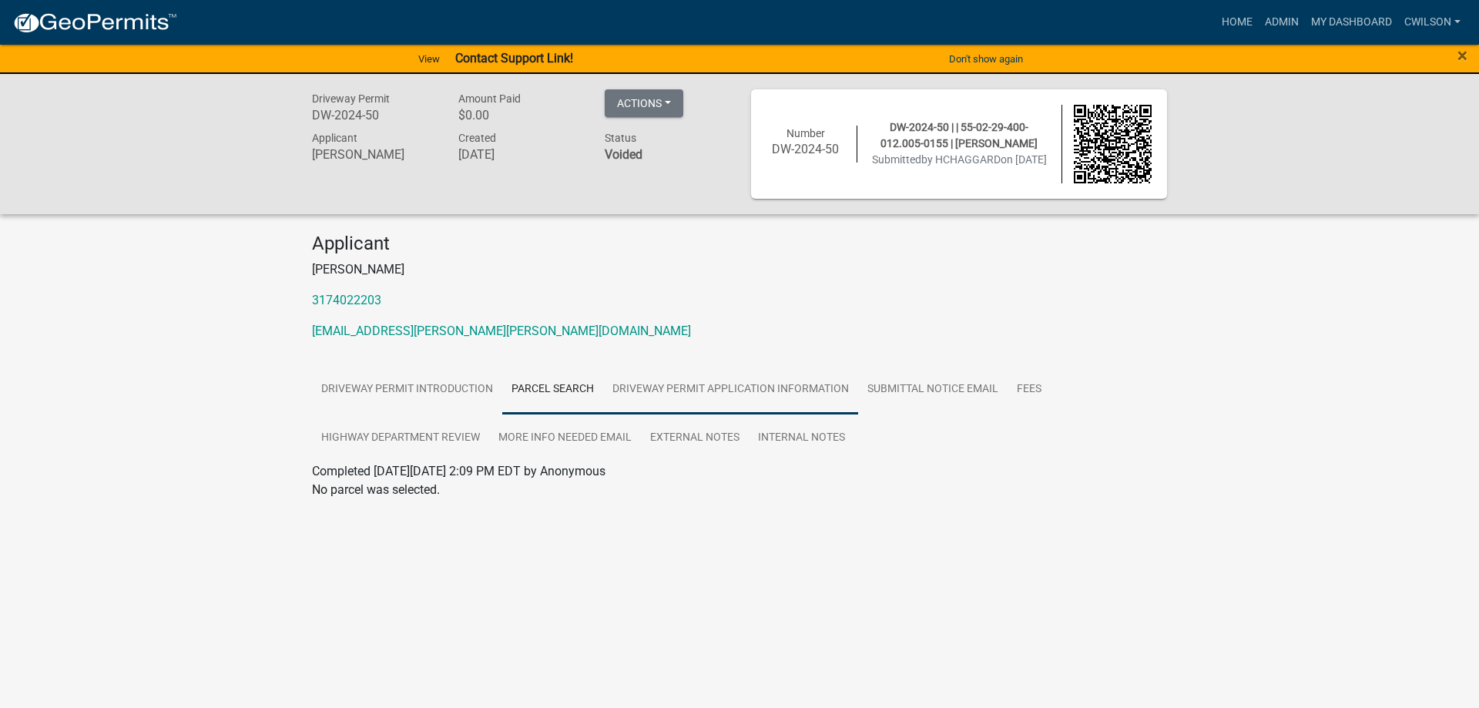
click at [757, 391] on link "Driveway Permit Application Information" at bounding box center [730, 389] width 255 height 49
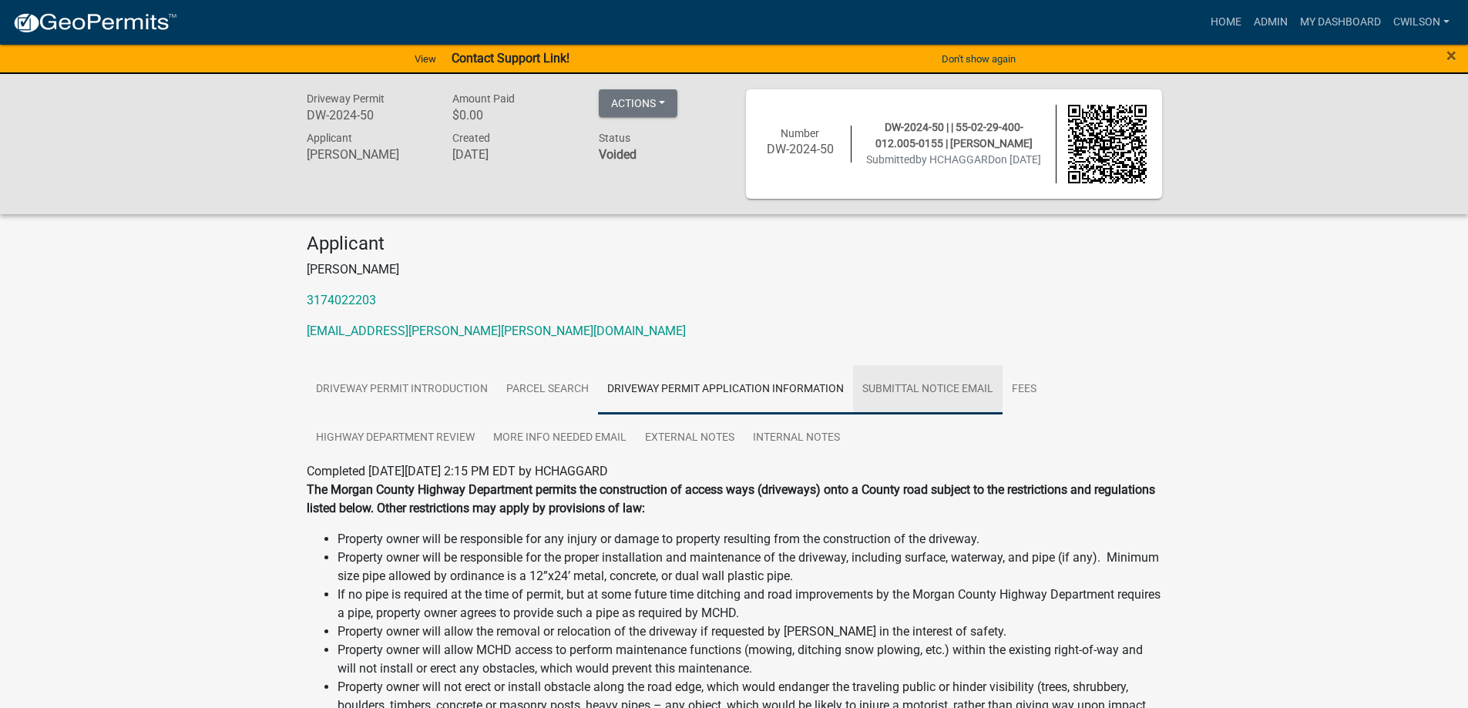
click at [952, 395] on link "Submittal Notice Email" at bounding box center [927, 389] width 149 height 49
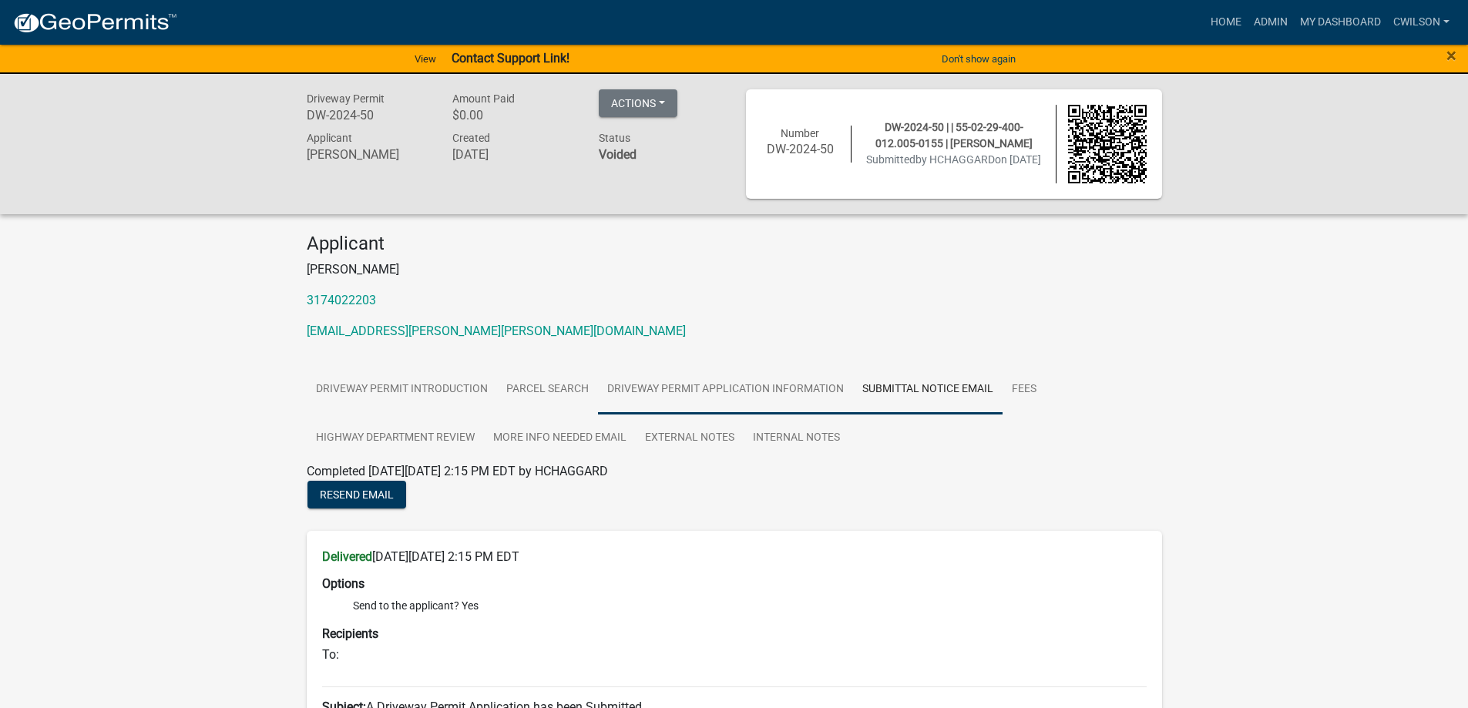
click at [821, 385] on link "Driveway Permit Application Information" at bounding box center [725, 389] width 255 height 49
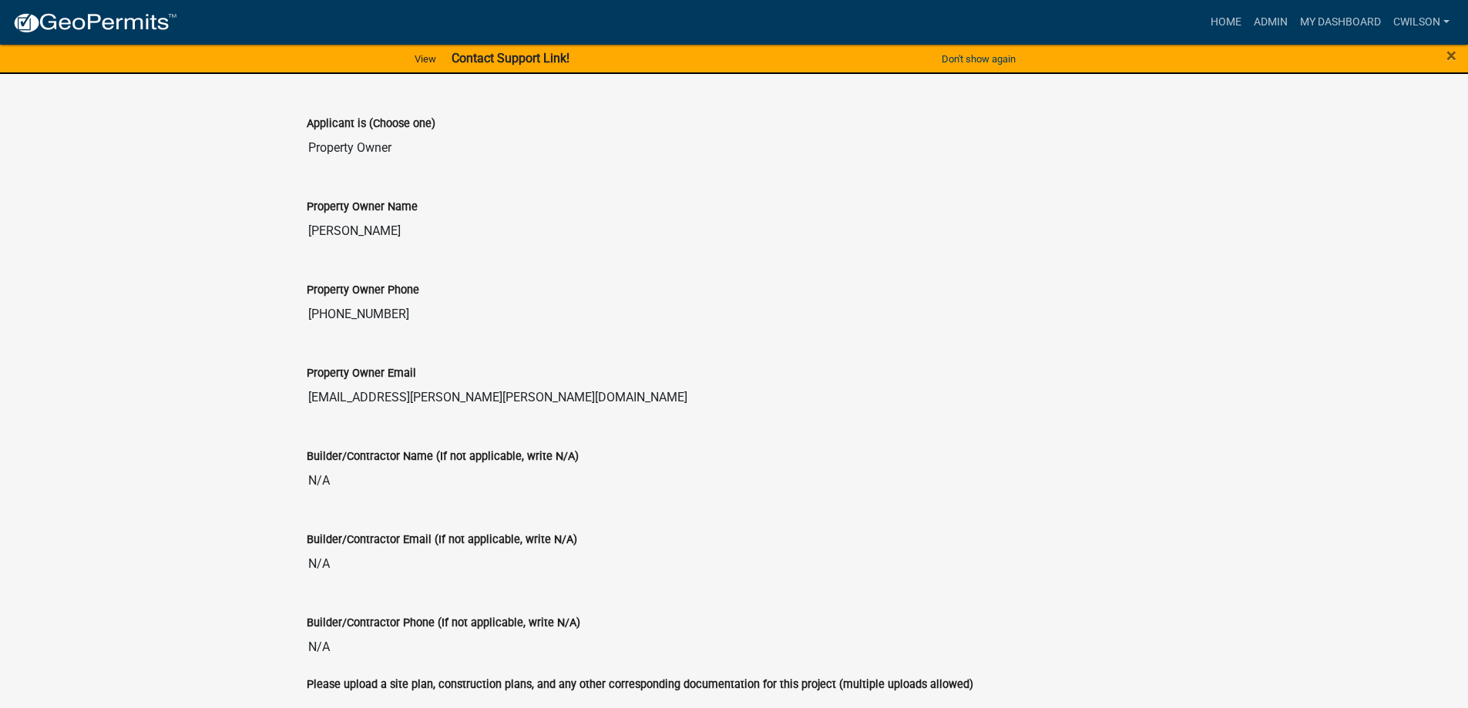
scroll to position [1881, 0]
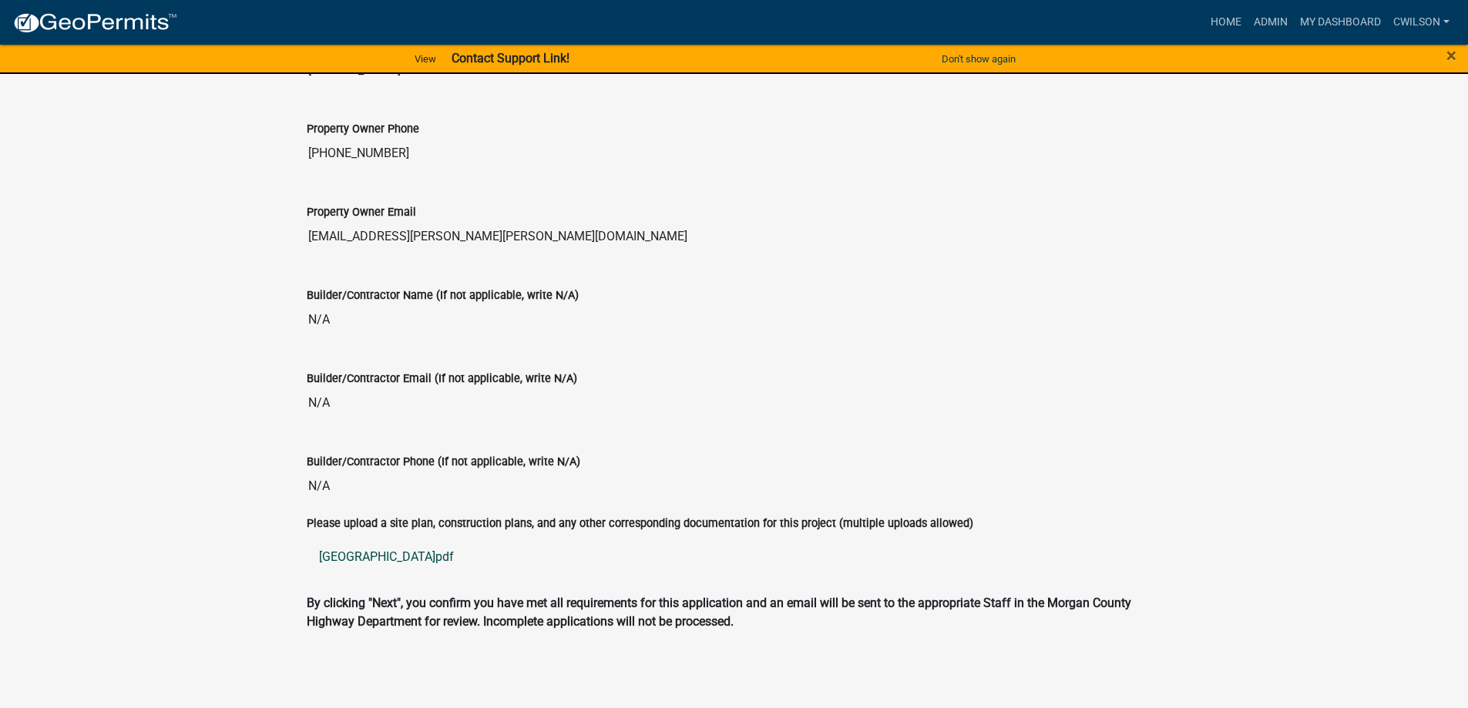
click at [405, 549] on link "[GEOGRAPHIC_DATA]pdf" at bounding box center [734, 557] width 855 height 37
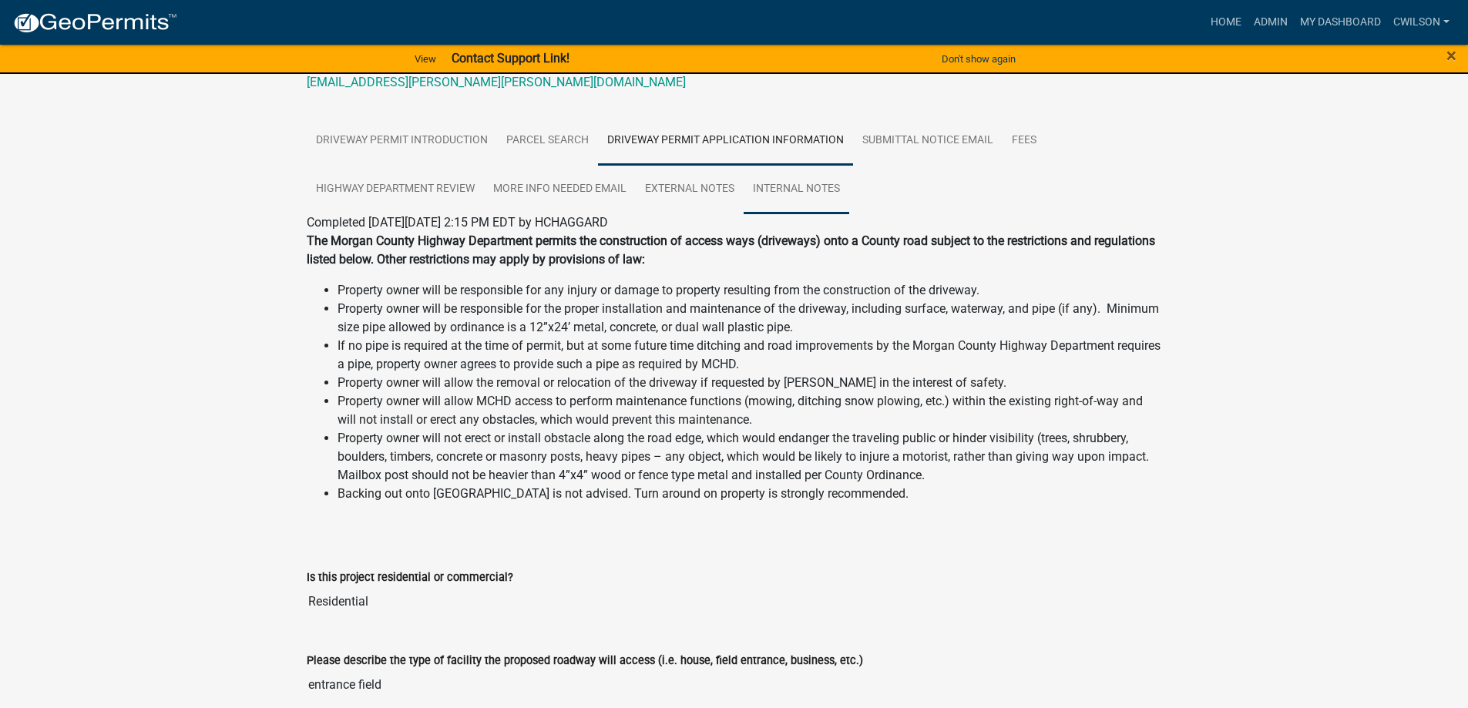
scroll to position [154, 0]
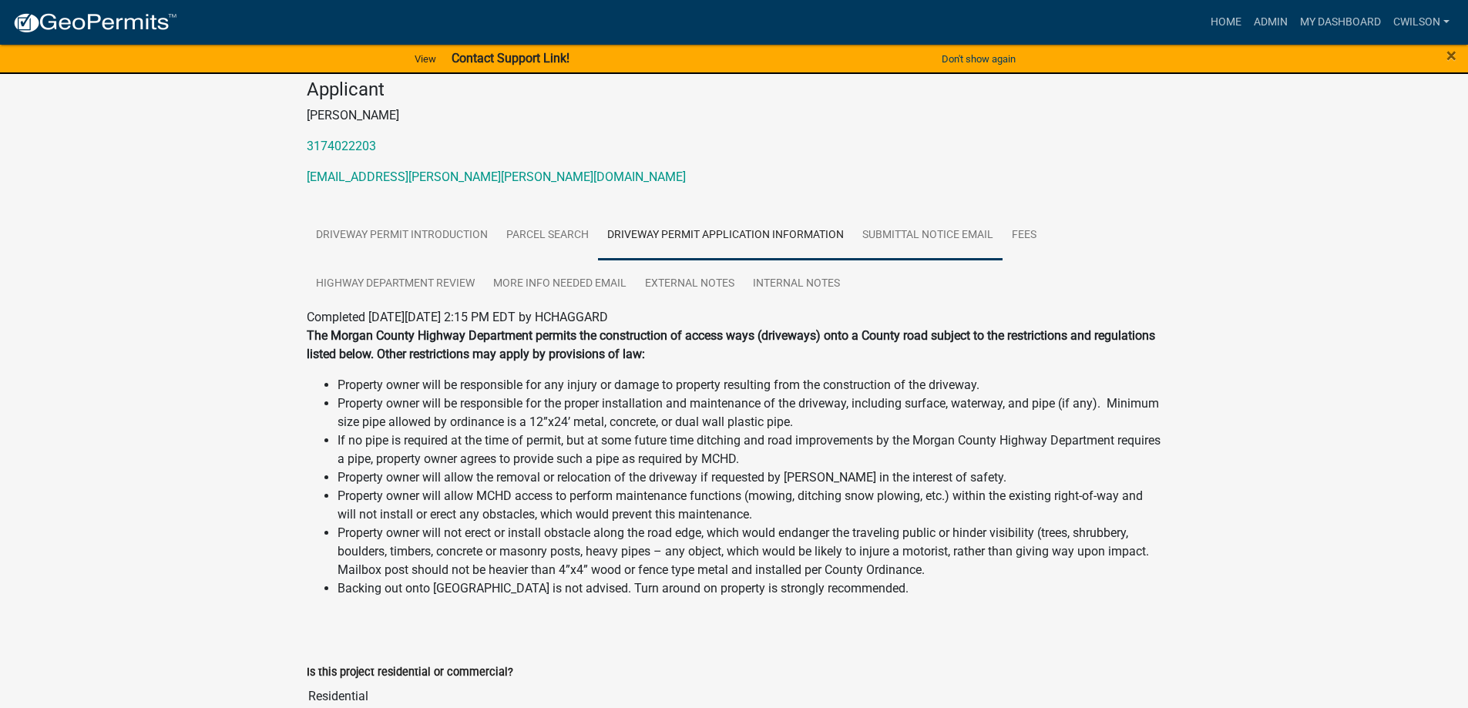
drag, startPoint x: 898, startPoint y: 229, endPoint x: 1079, endPoint y: 235, distance: 181.2
click at [899, 229] on link "Submittal Notice Email" at bounding box center [927, 235] width 149 height 49
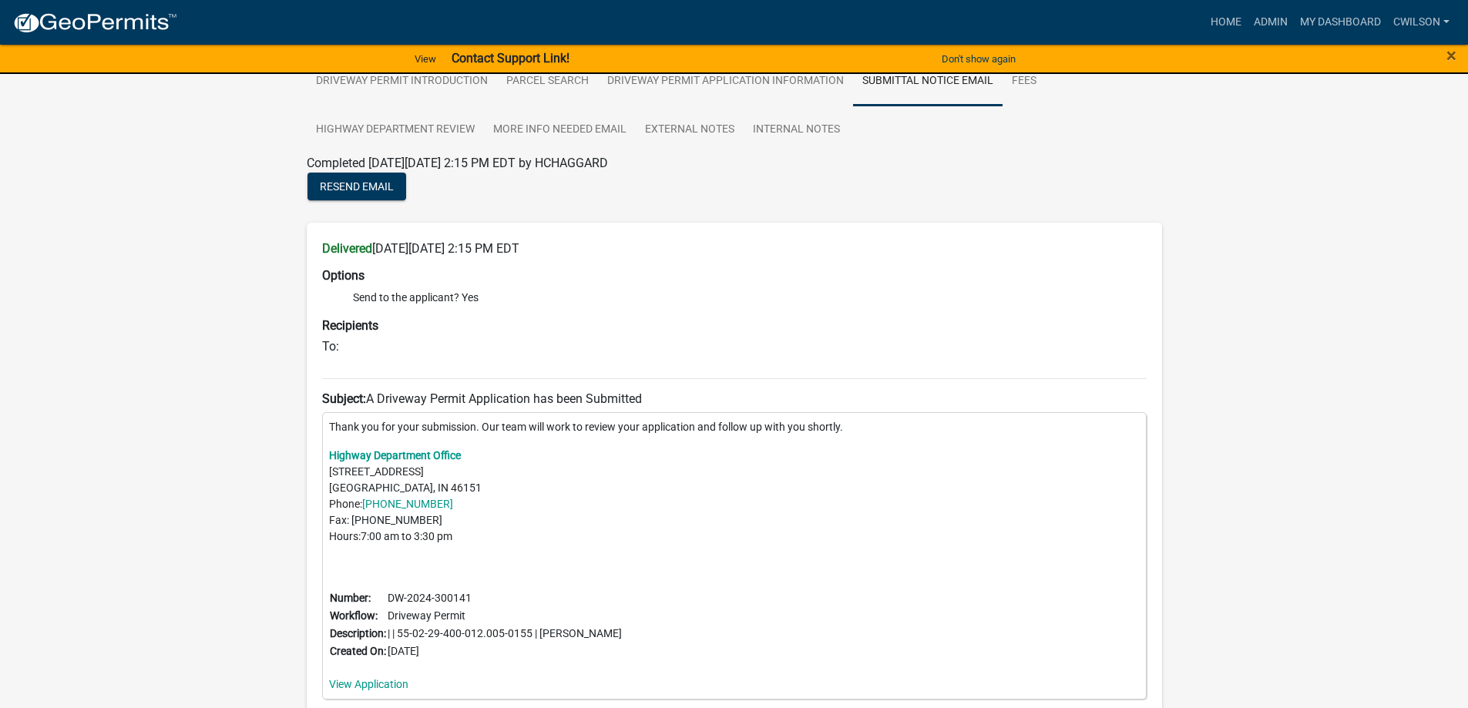
scroll to position [0, 0]
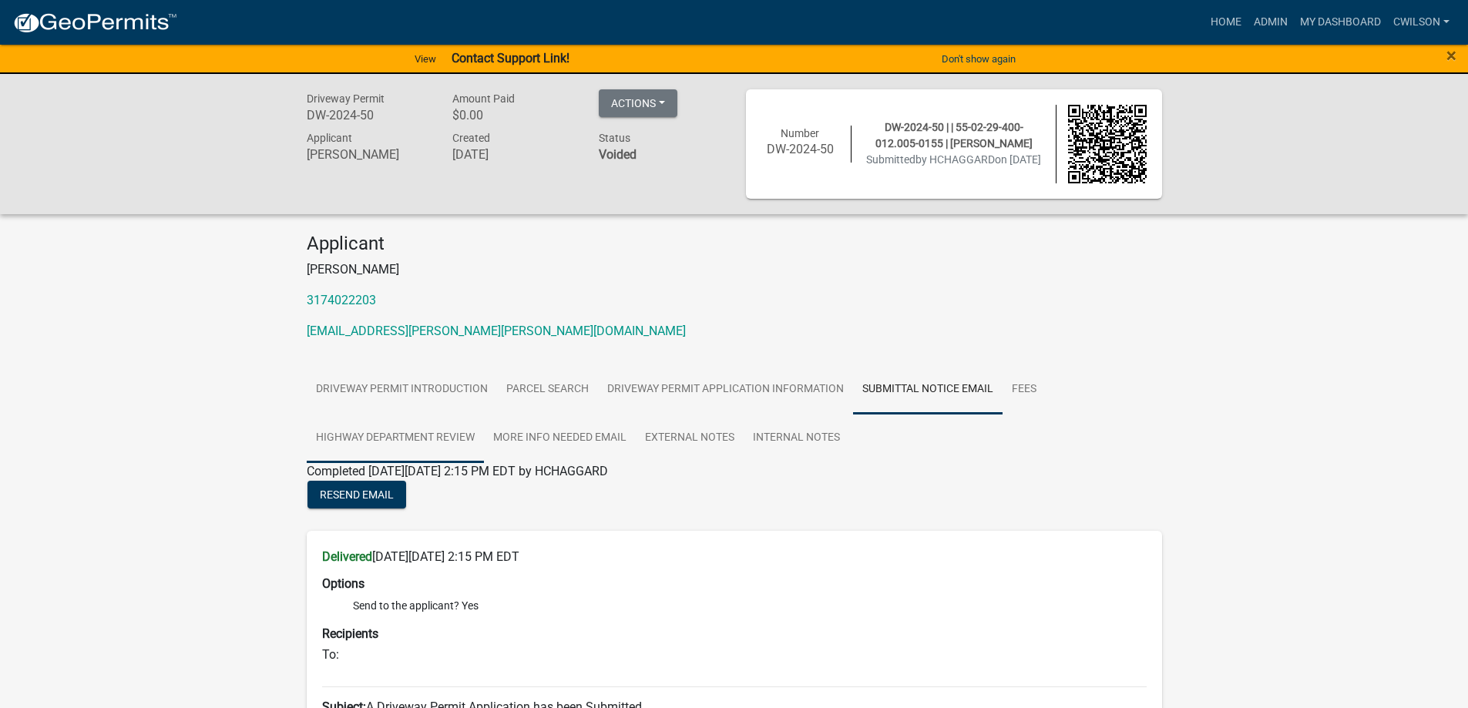
drag, startPoint x: 339, startPoint y: 449, endPoint x: 348, endPoint y: 449, distance: 8.5
click at [340, 449] on link "Highway Department Review" at bounding box center [395, 438] width 177 height 49
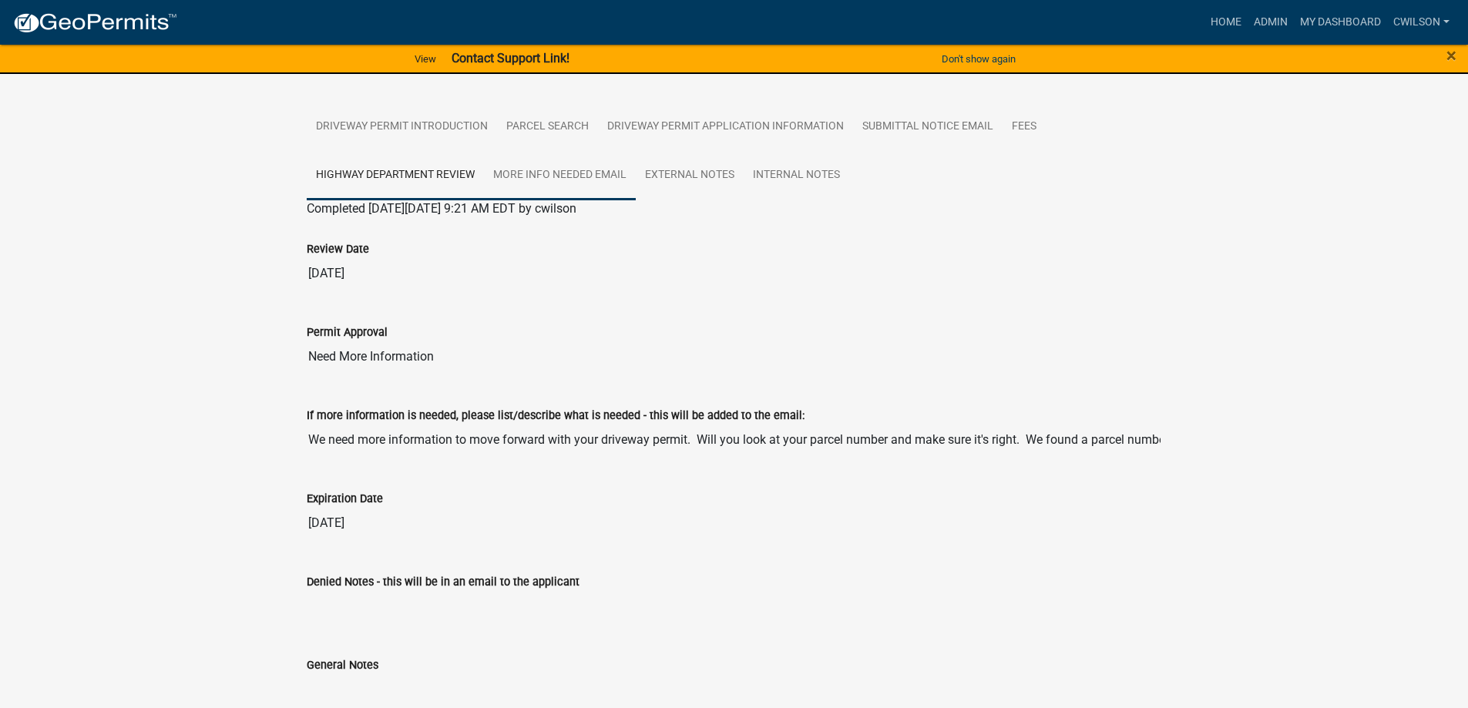
scroll to position [337, 0]
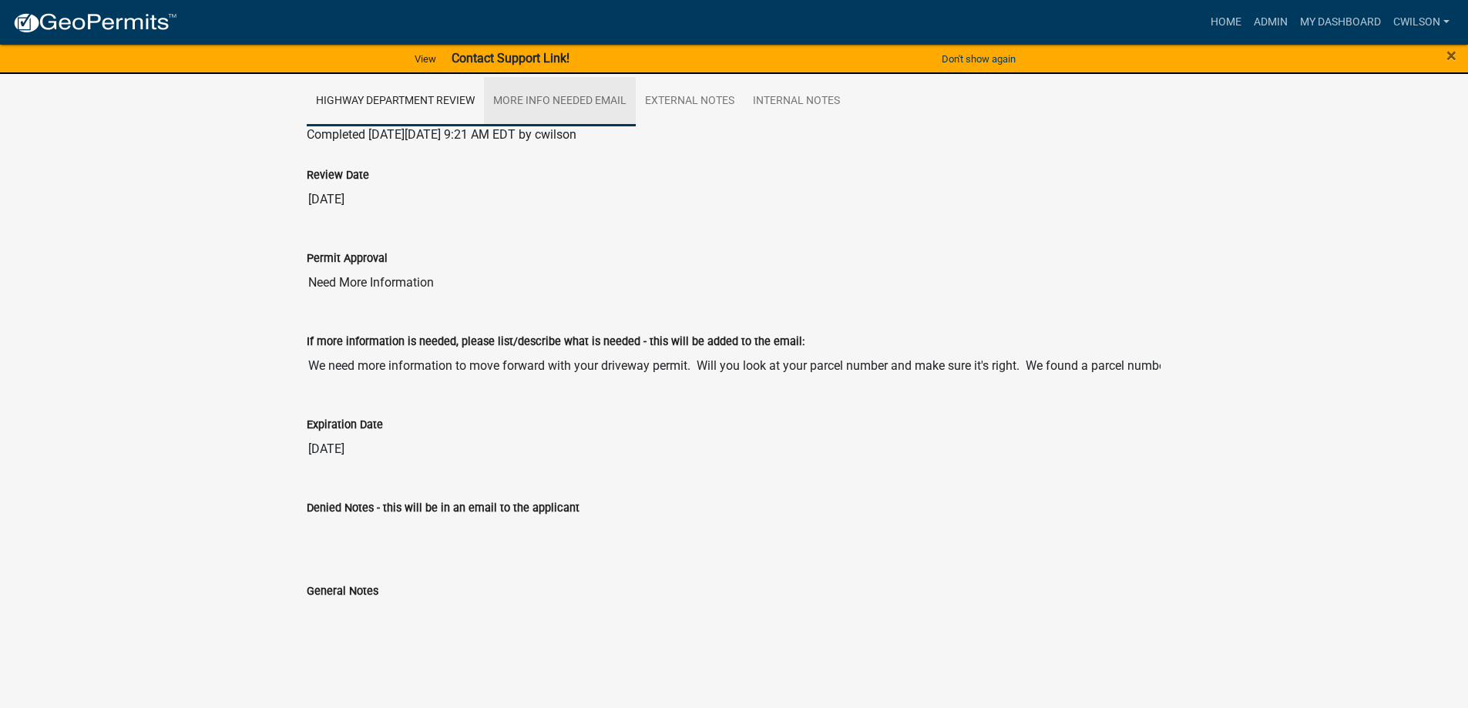
click at [557, 102] on link "More Info Needed Email" at bounding box center [560, 101] width 152 height 49
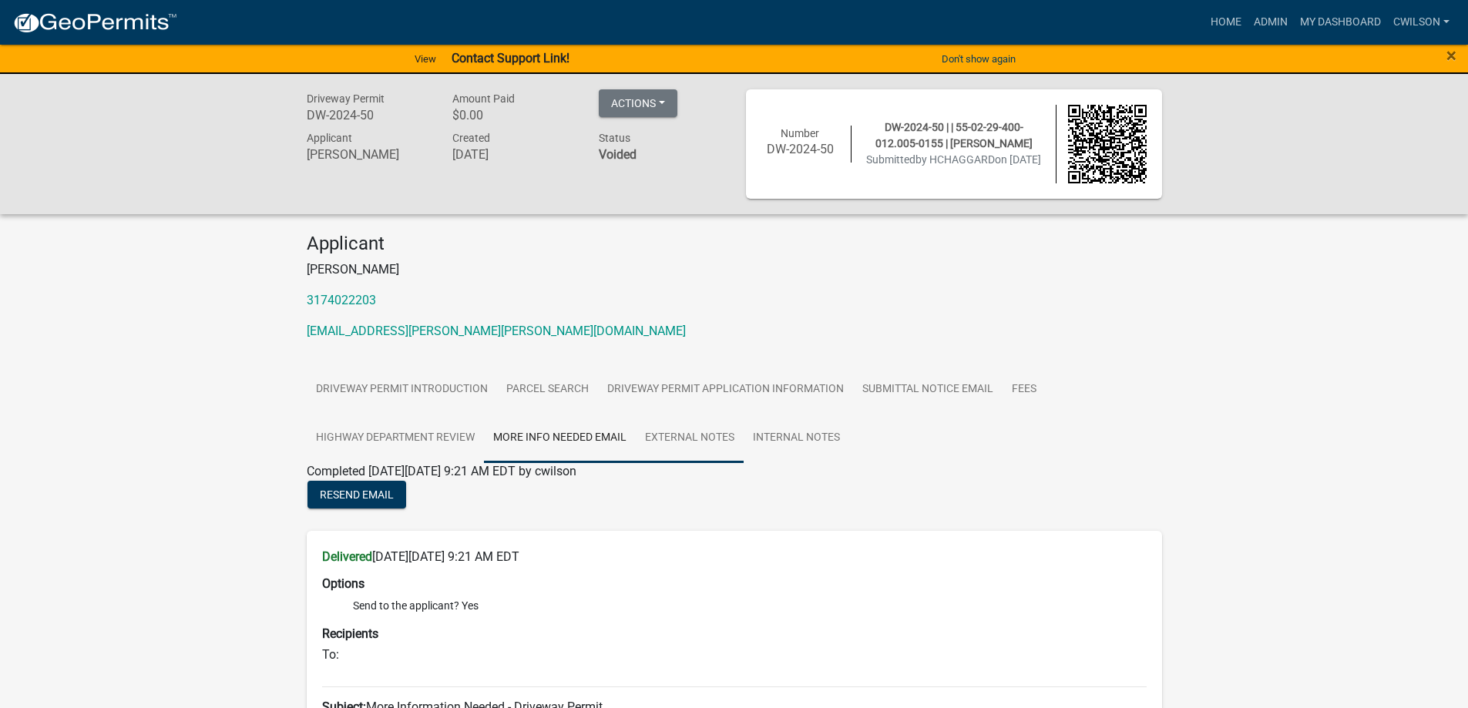
click at [693, 434] on link "External Notes" at bounding box center [690, 438] width 108 height 49
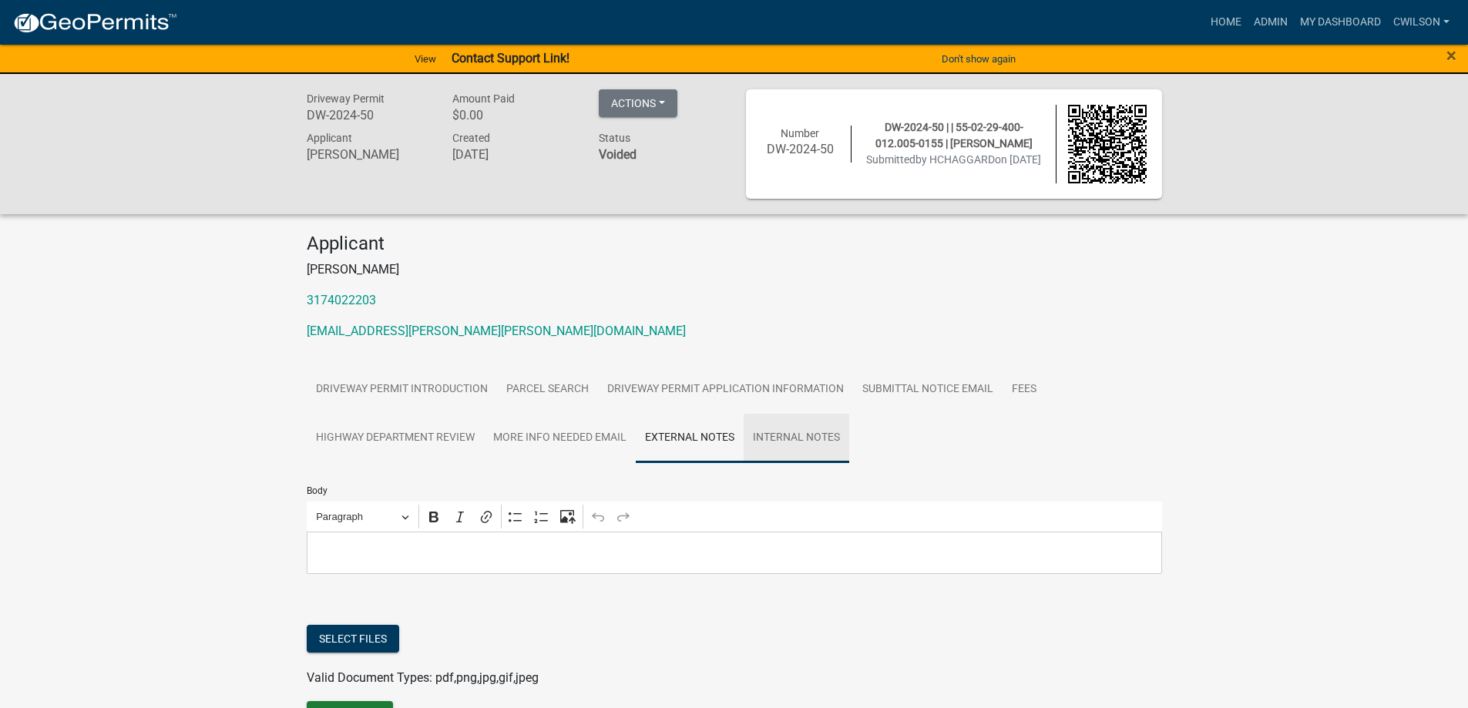
click at [794, 440] on link "Internal Notes" at bounding box center [797, 438] width 106 height 49
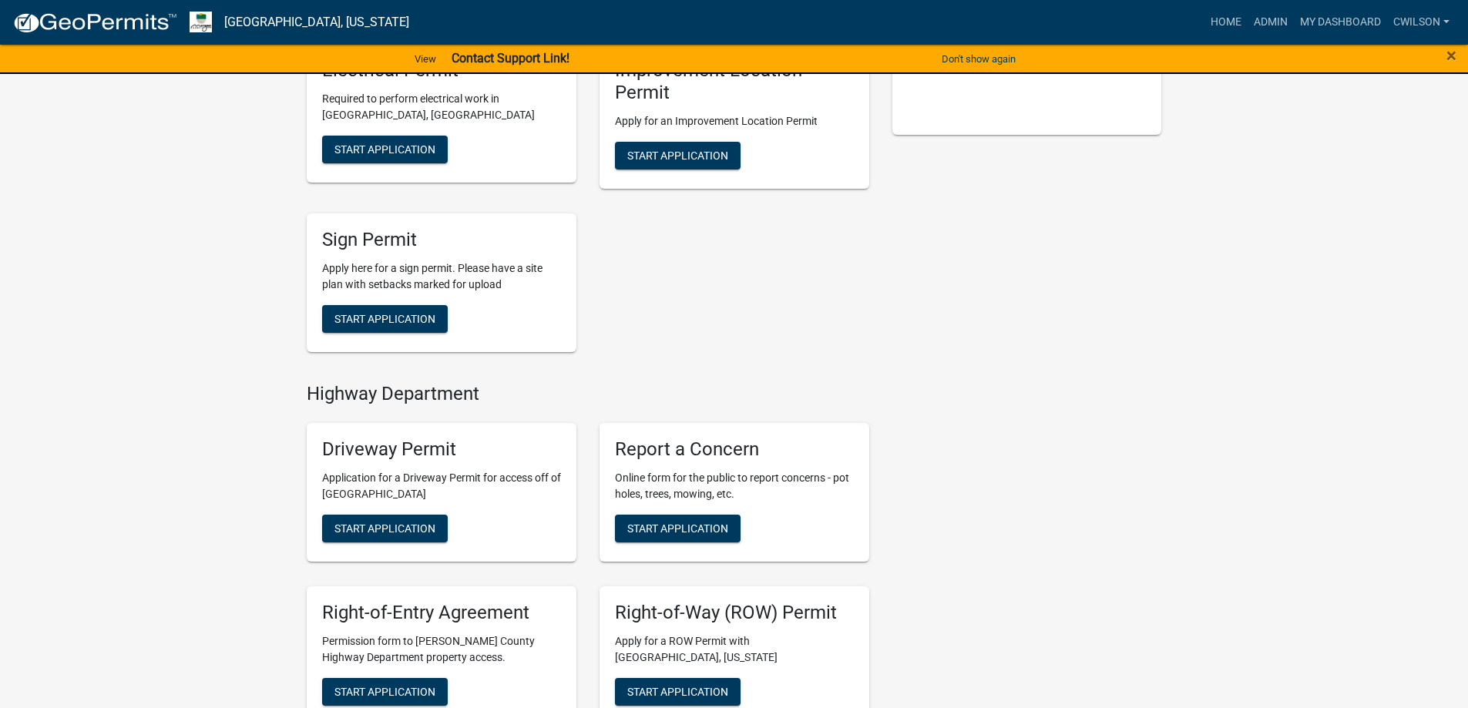
scroll to position [385, 0]
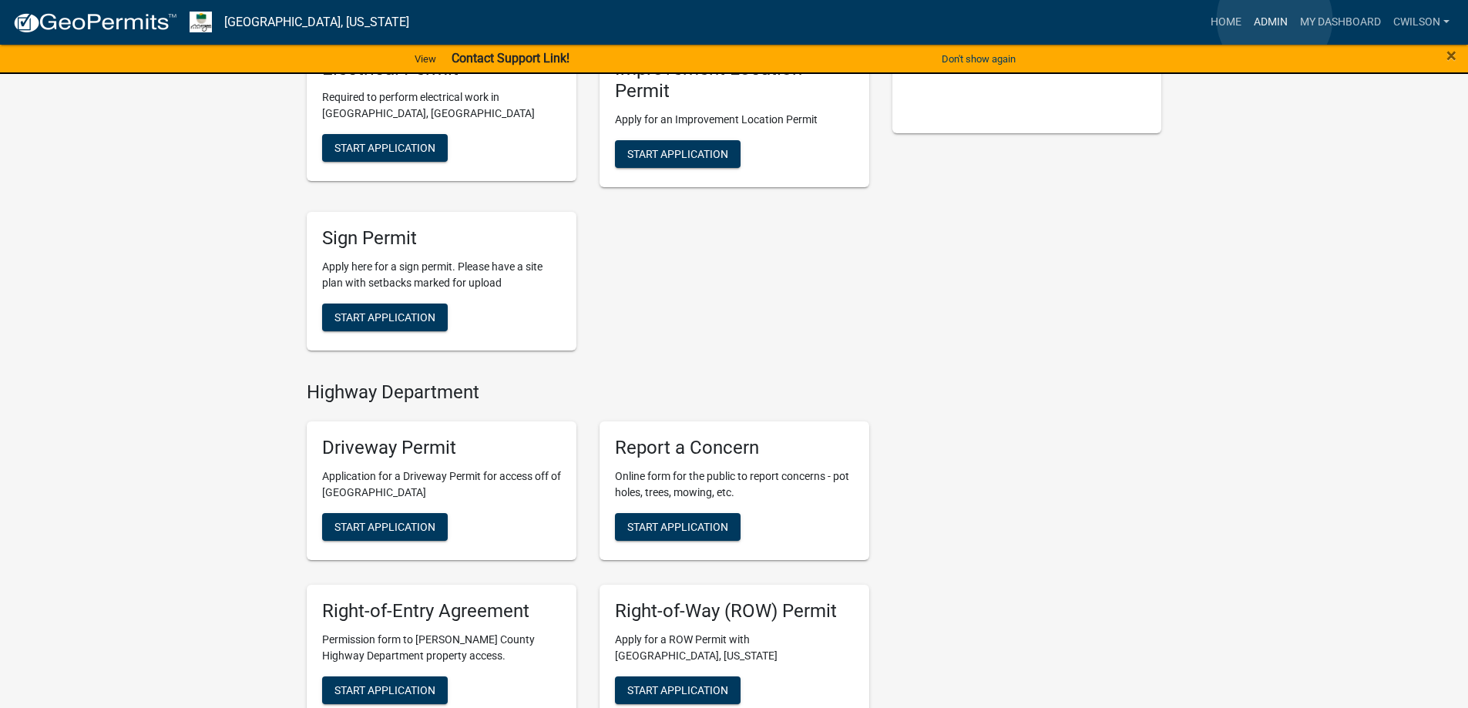
click at [1274, 18] on link "Admin" at bounding box center [1270, 22] width 46 height 29
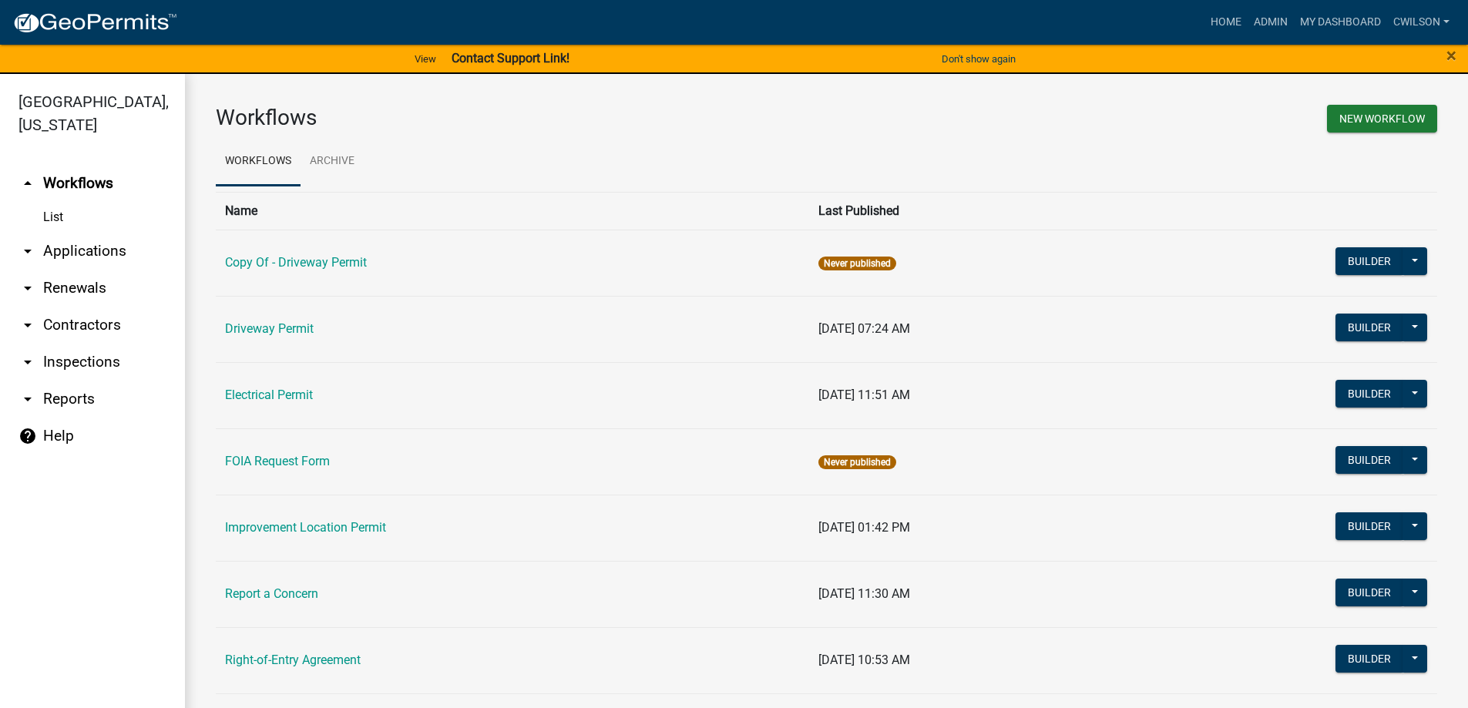
click at [270, 330] on link "Driveway Permit" at bounding box center [269, 328] width 89 height 15
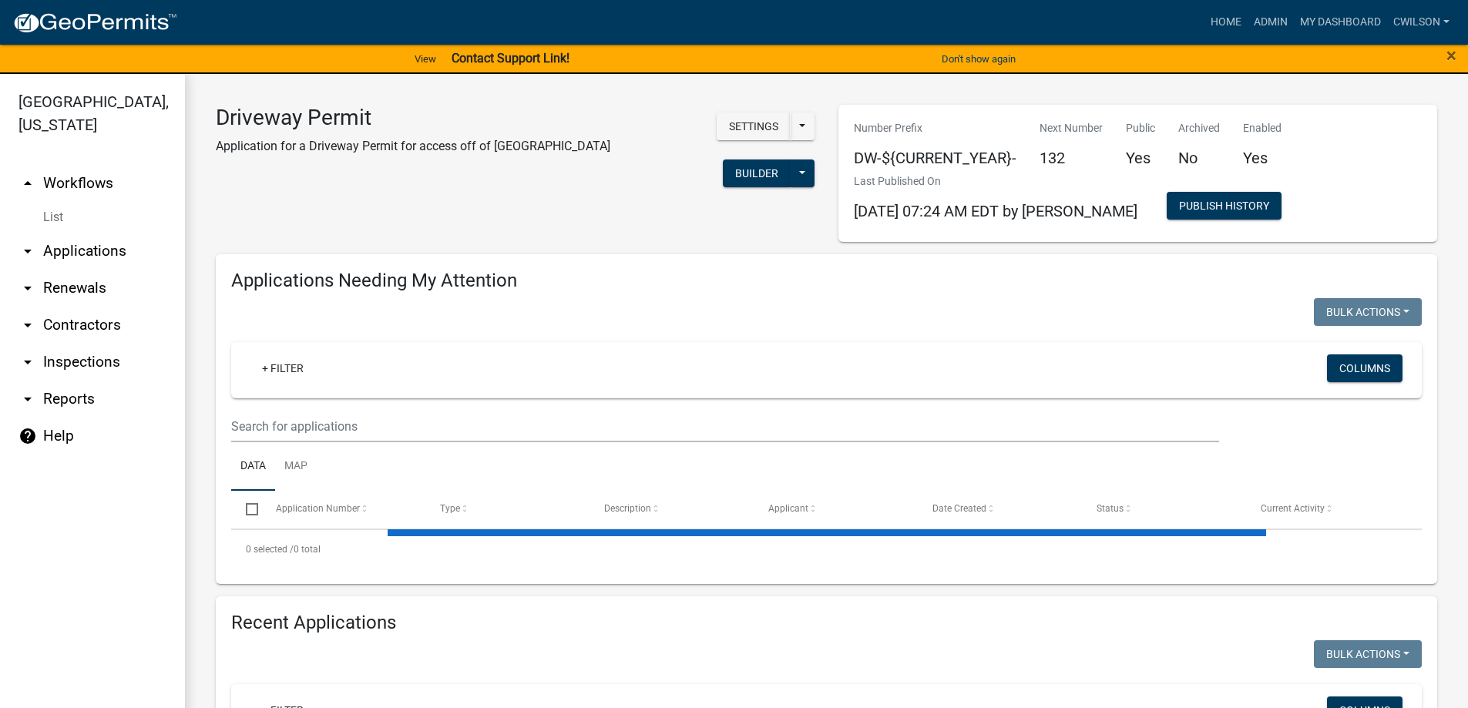
select select "2: 50"
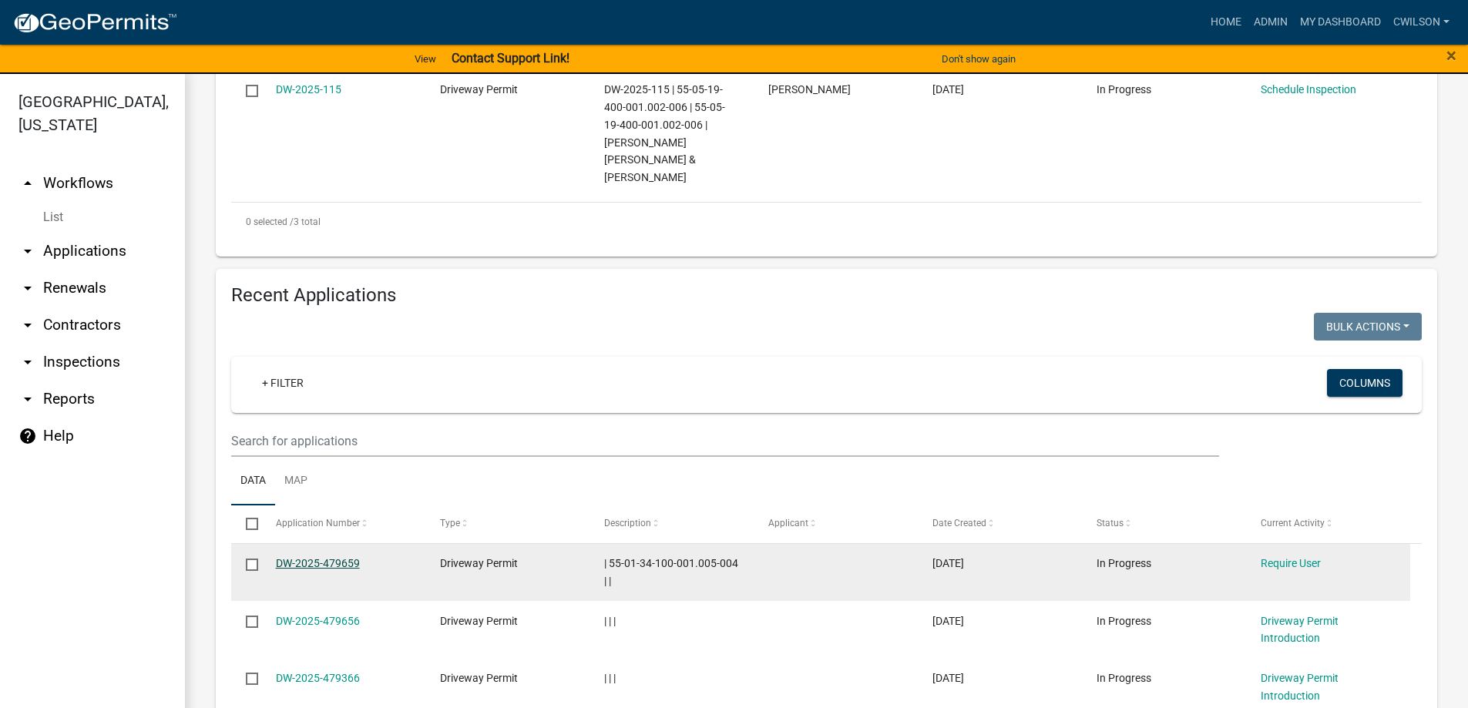
scroll to position [616, 0]
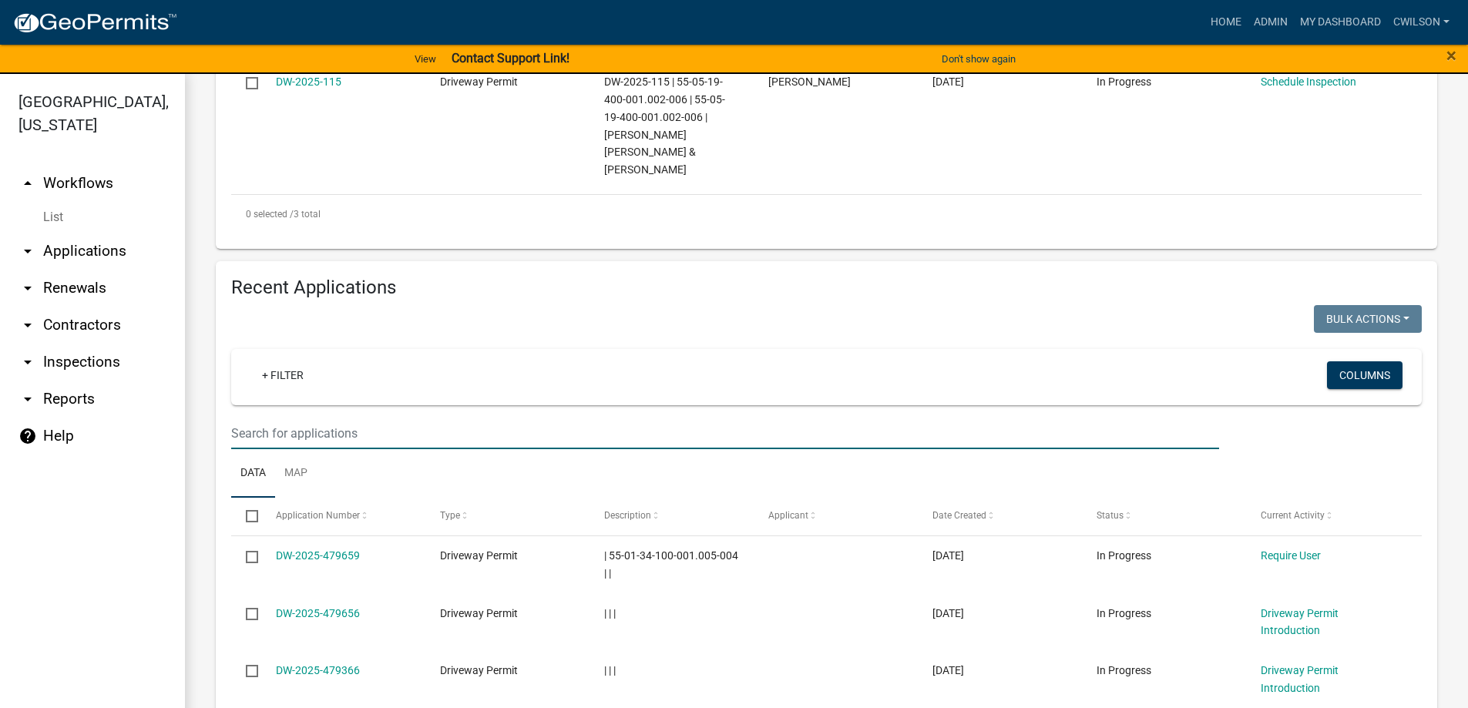
click at [287, 420] on input "text" at bounding box center [725, 434] width 988 height 32
paste input "55-02-29-400-012.005-015"
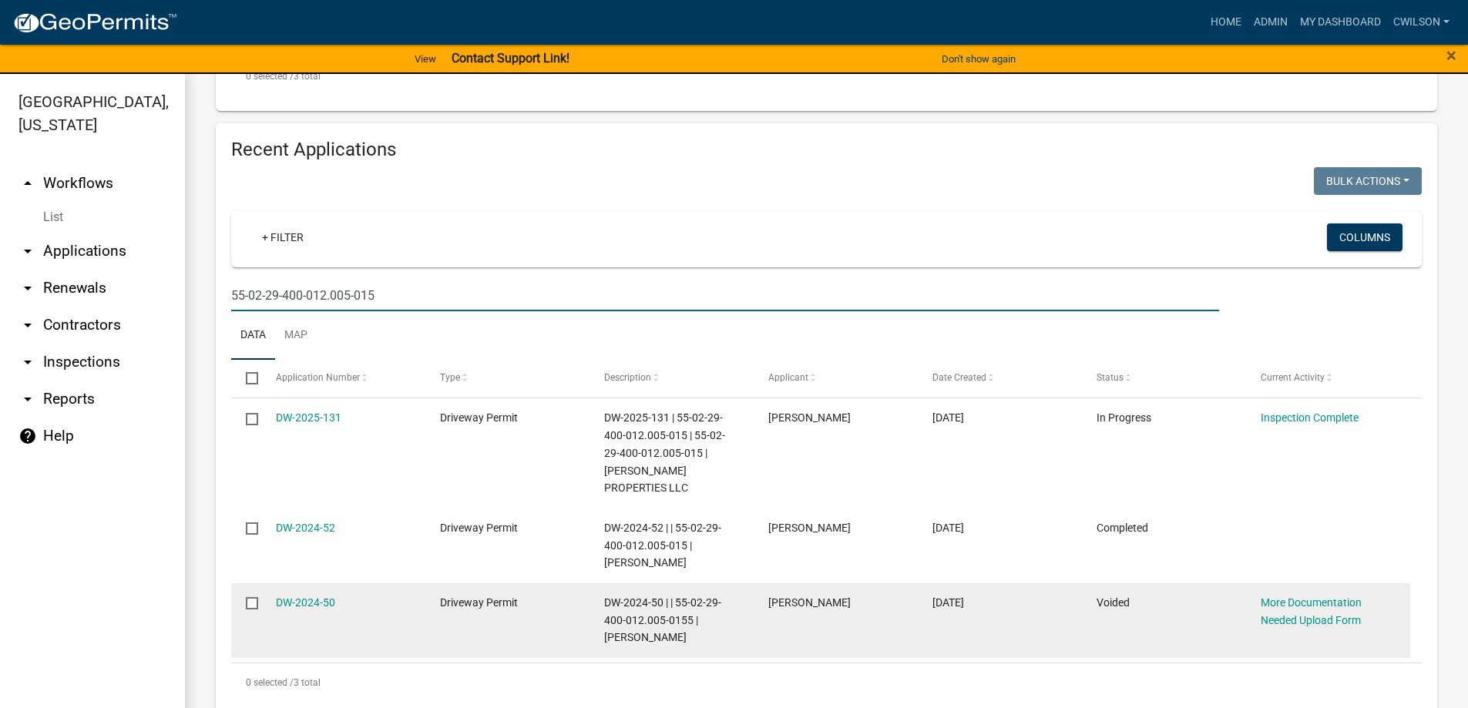
scroll to position [758, 0]
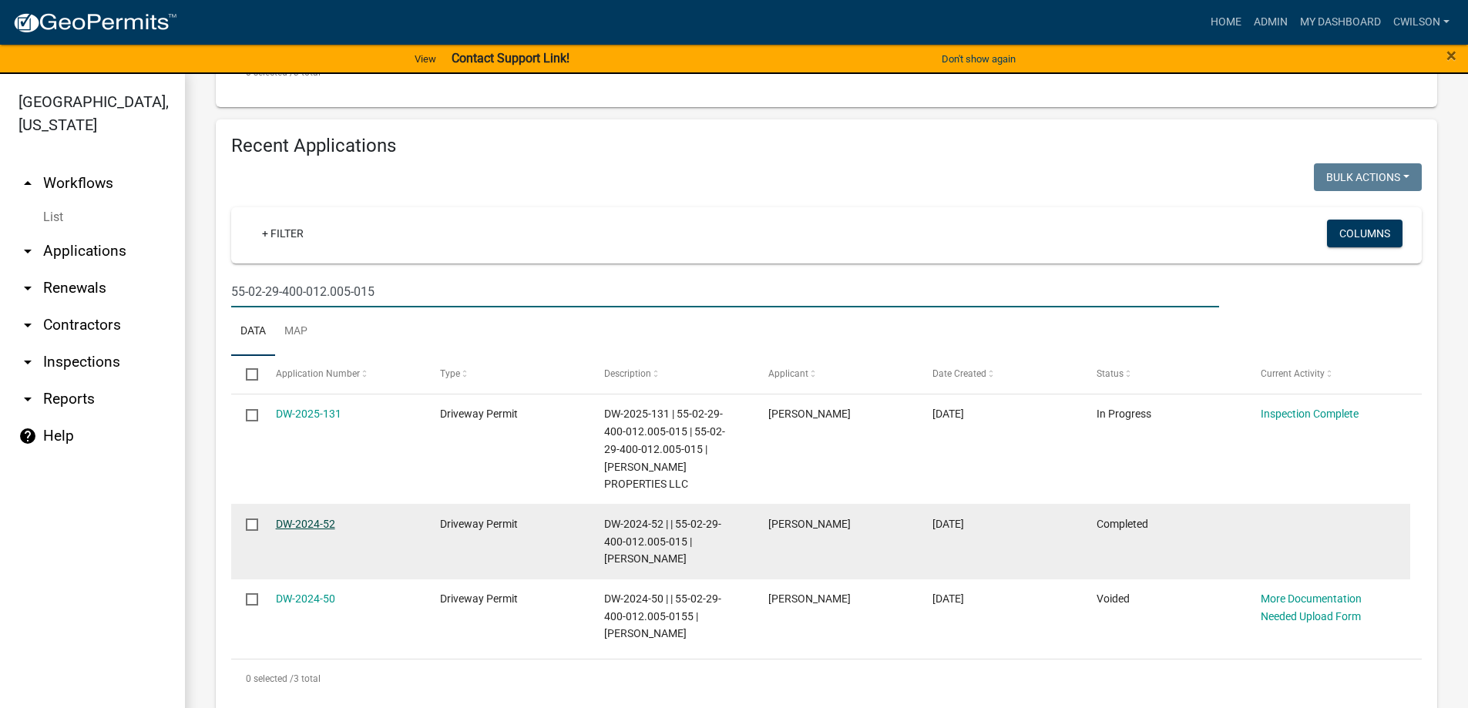
type input "55-02-29-400-012.005-015"
click at [284, 518] on link "DW-2024-52" at bounding box center [305, 524] width 59 height 12
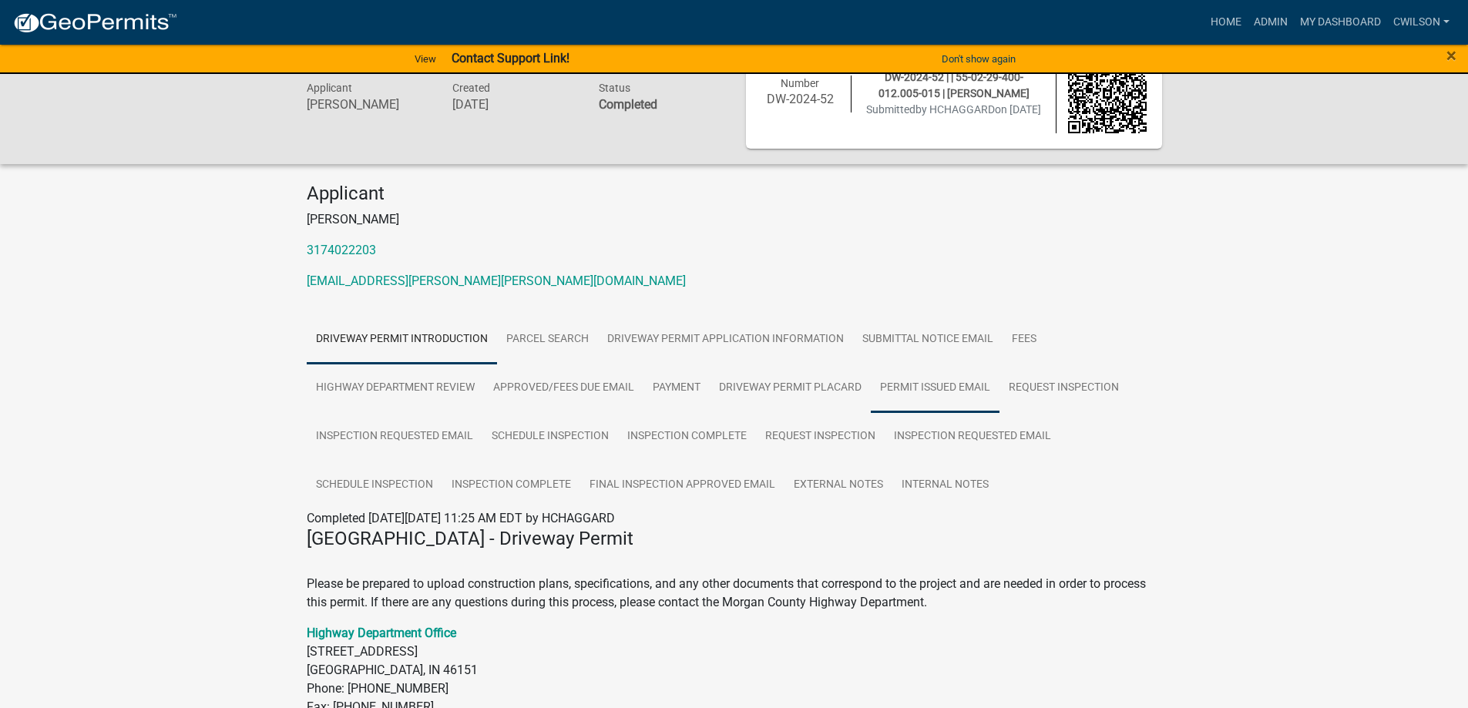
scroll to position [77, 0]
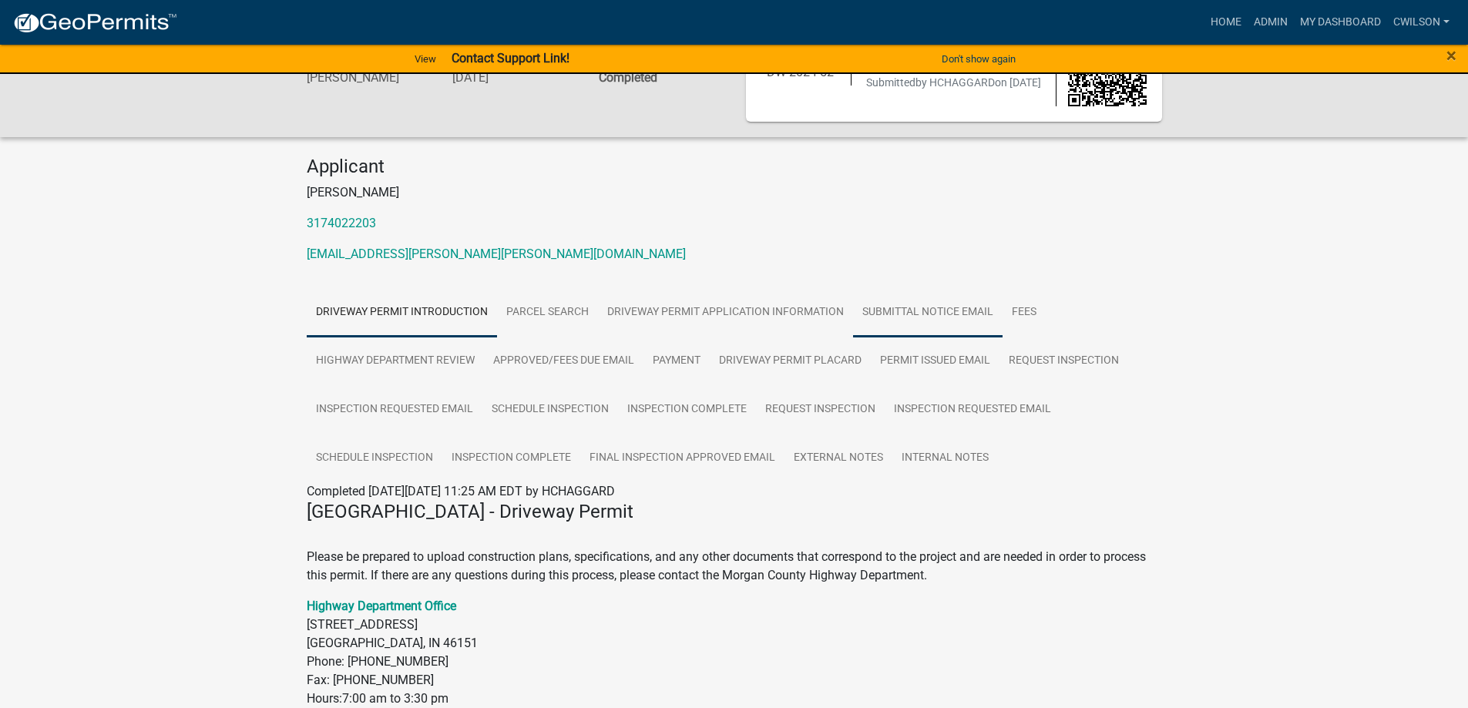
click at [979, 307] on link "Submittal Notice Email" at bounding box center [927, 312] width 149 height 49
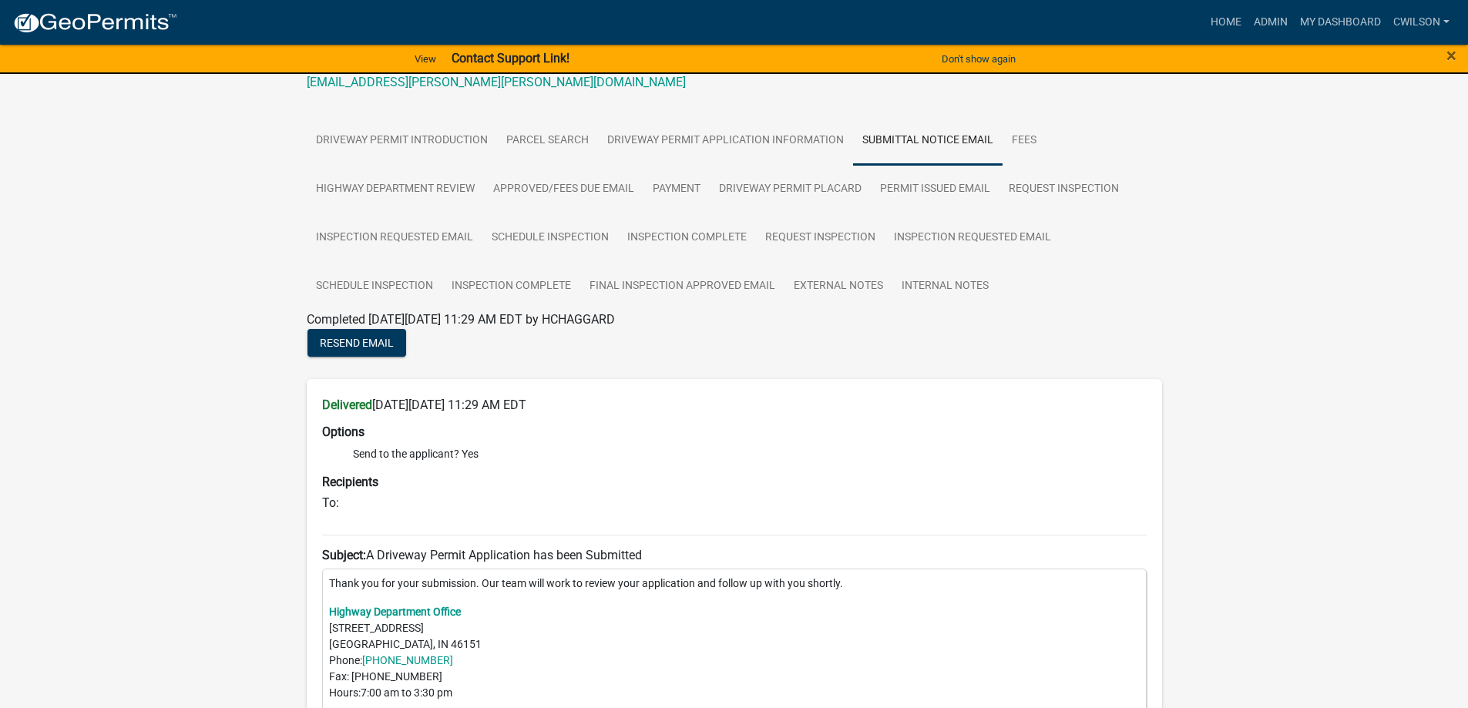
scroll to position [154, 0]
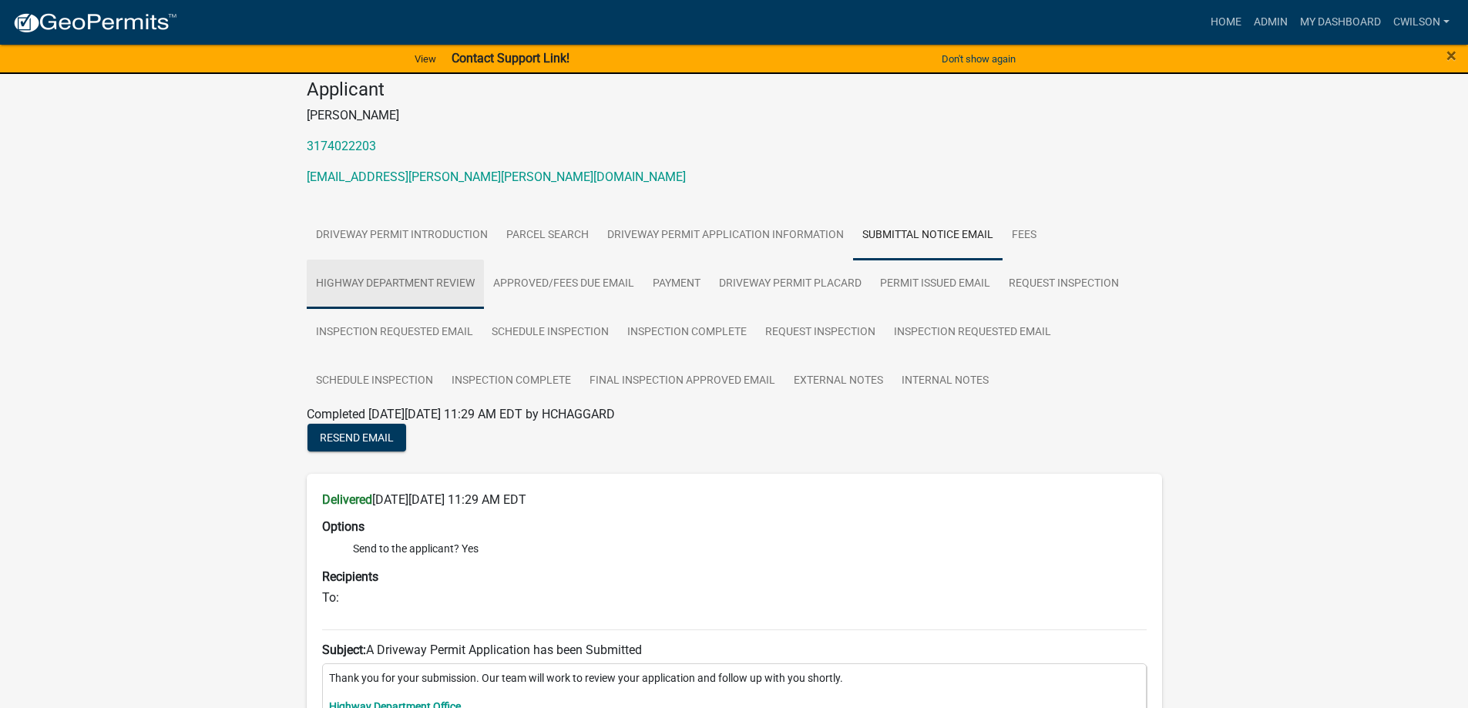
click at [446, 297] on link "Highway Department Review" at bounding box center [395, 284] width 177 height 49
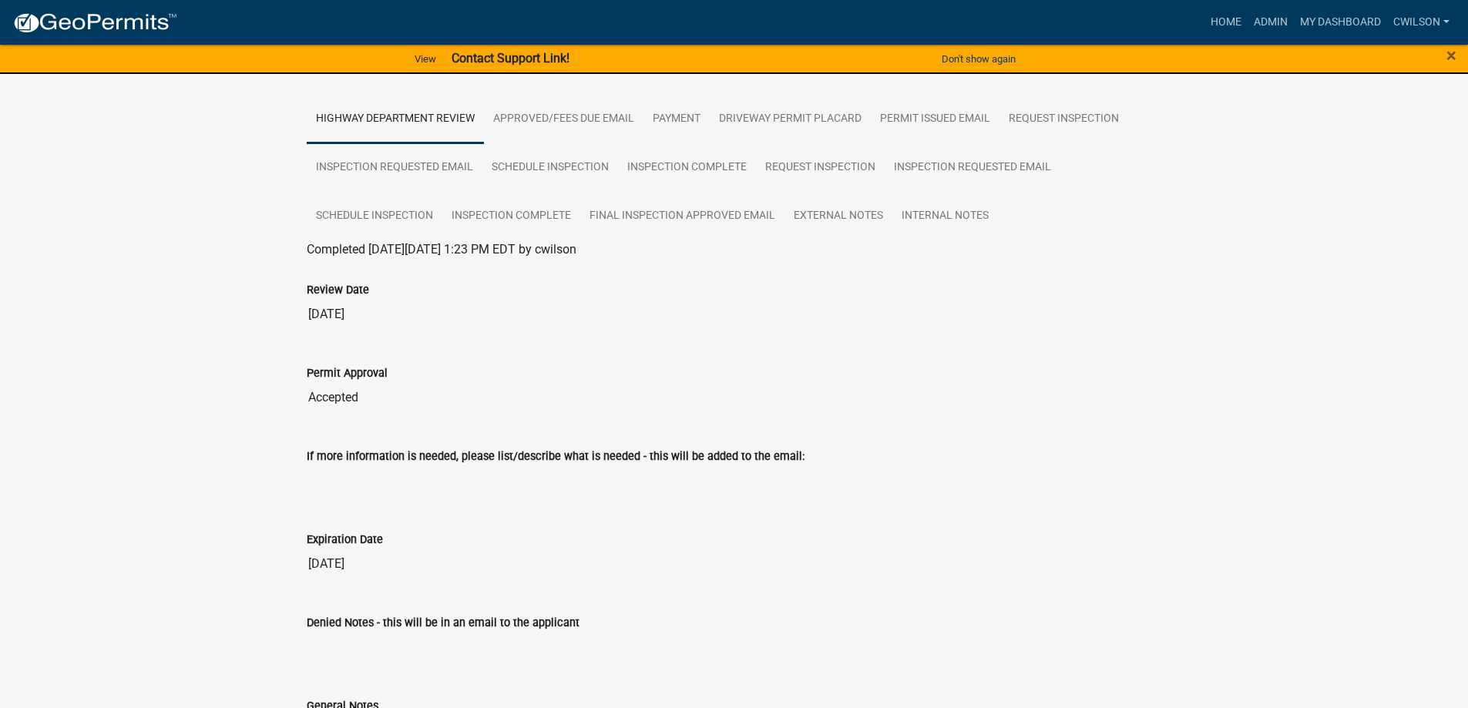
scroll to position [49, 0]
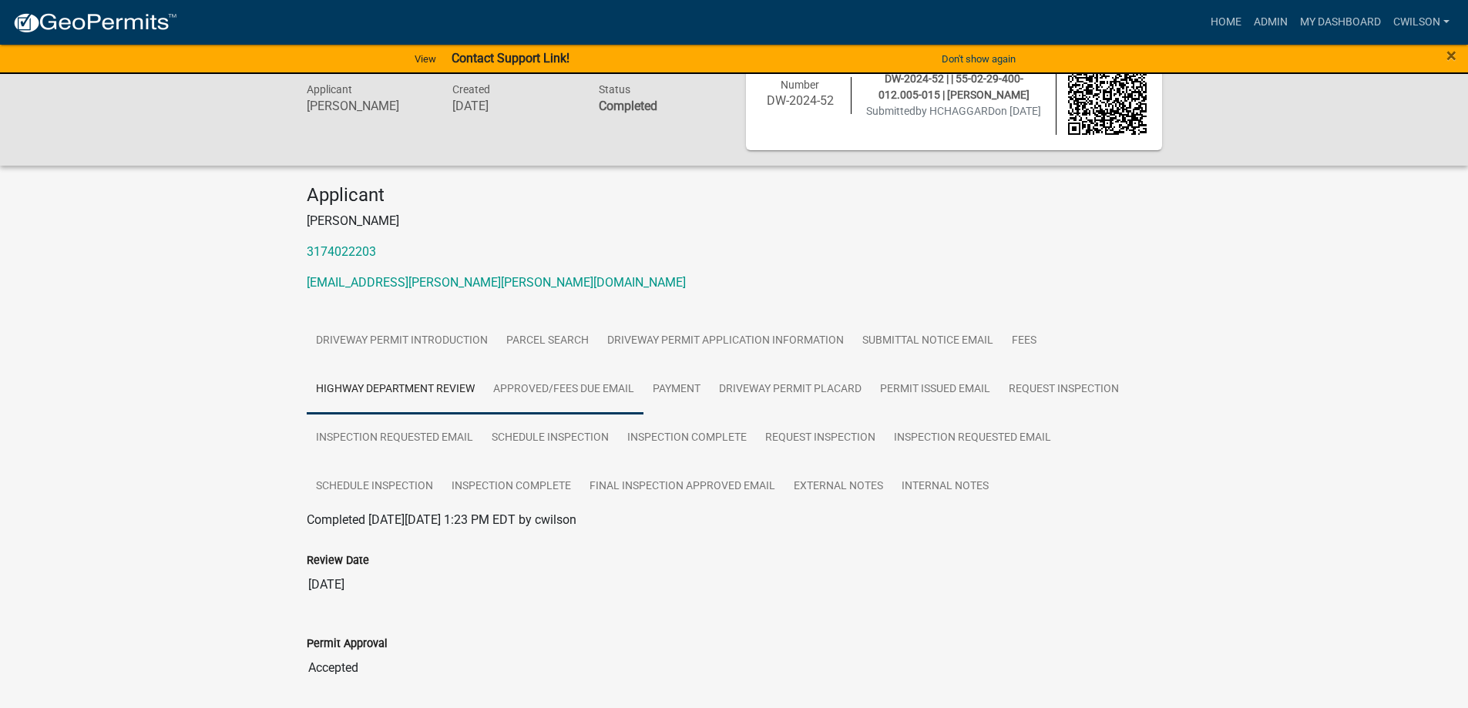
click at [556, 375] on link "Approved/Fees Due Email" at bounding box center [563, 389] width 159 height 49
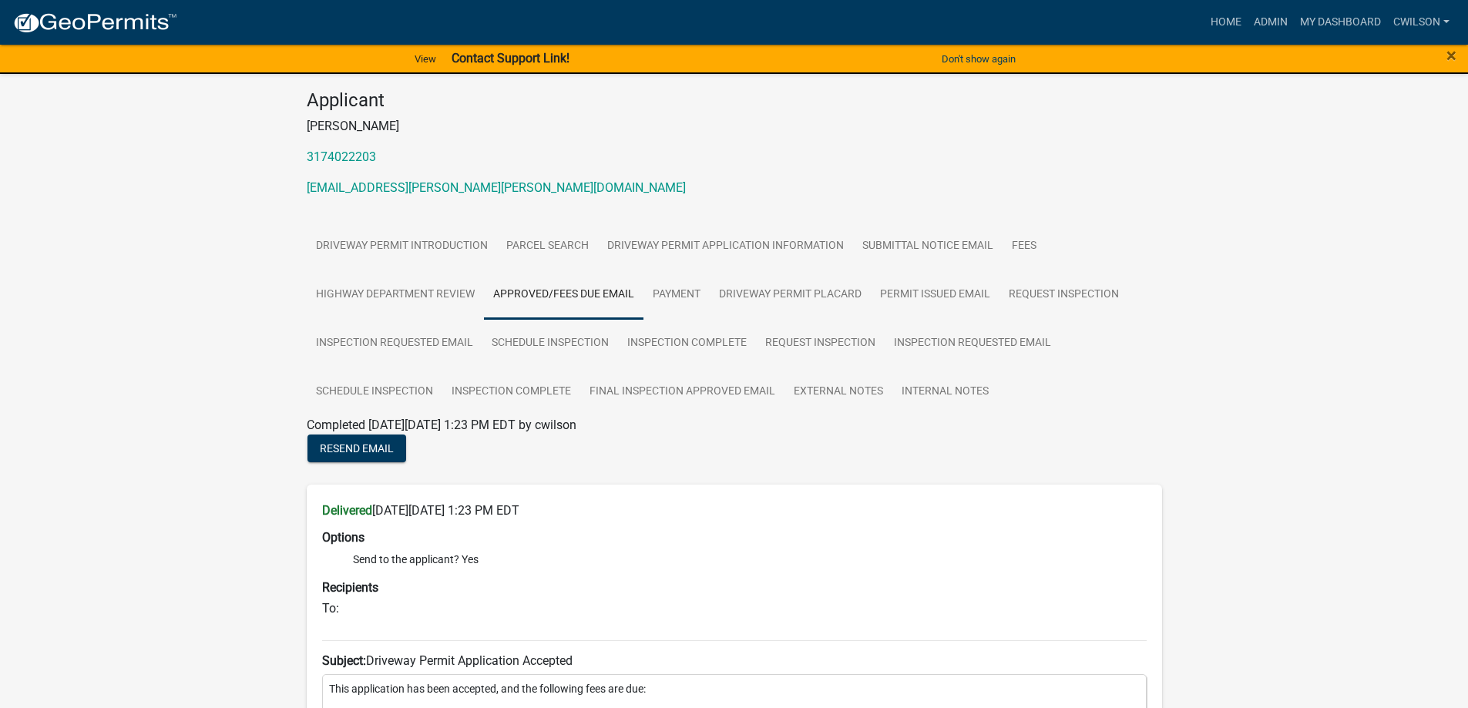
scroll to position [77, 0]
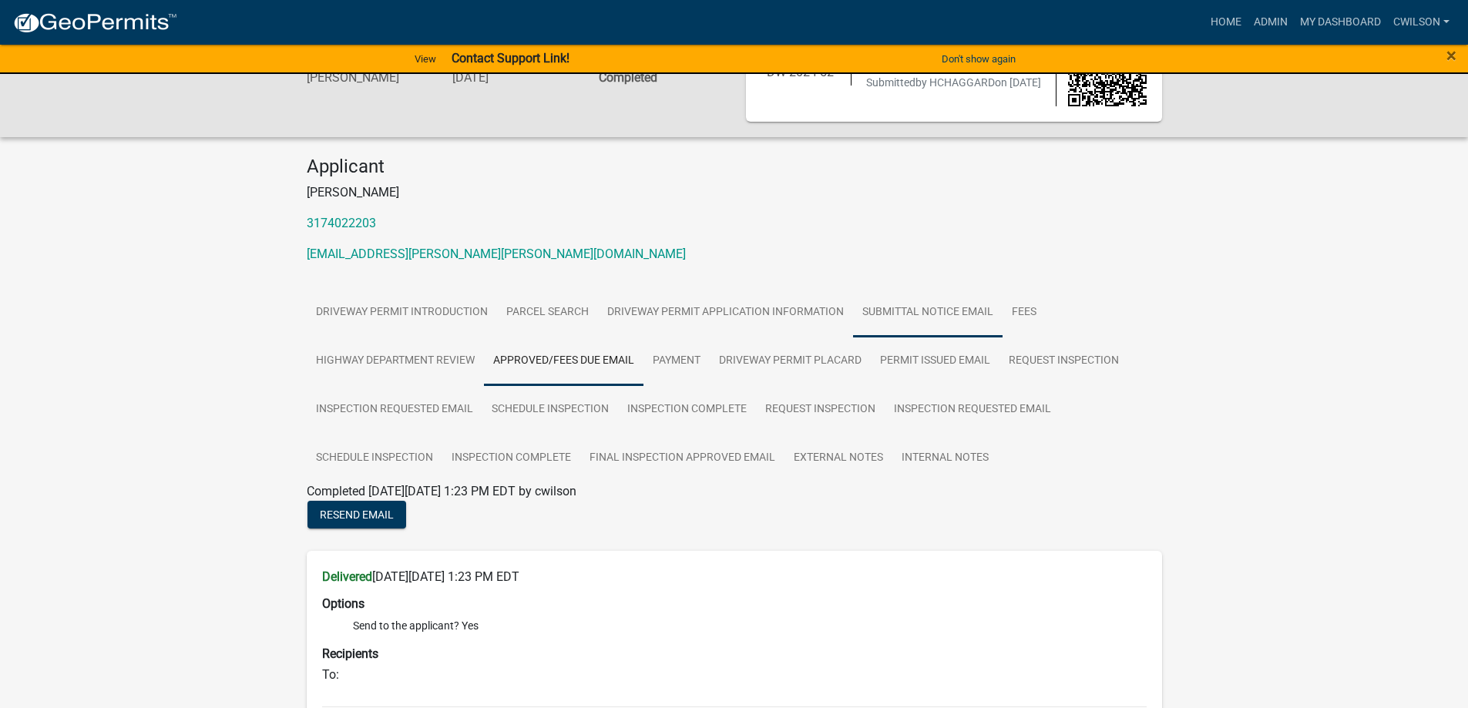
click at [932, 290] on link "Submittal Notice Email" at bounding box center [927, 312] width 149 height 49
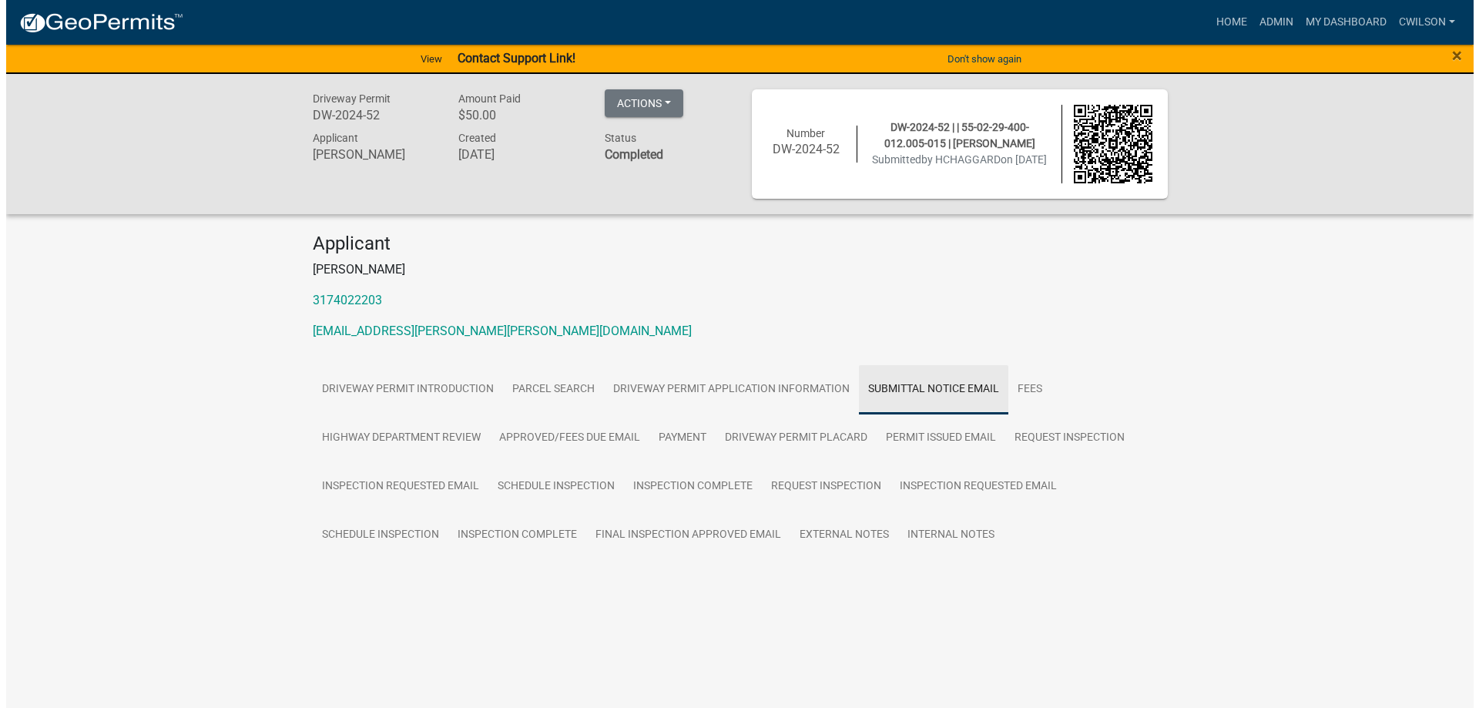
scroll to position [0, 0]
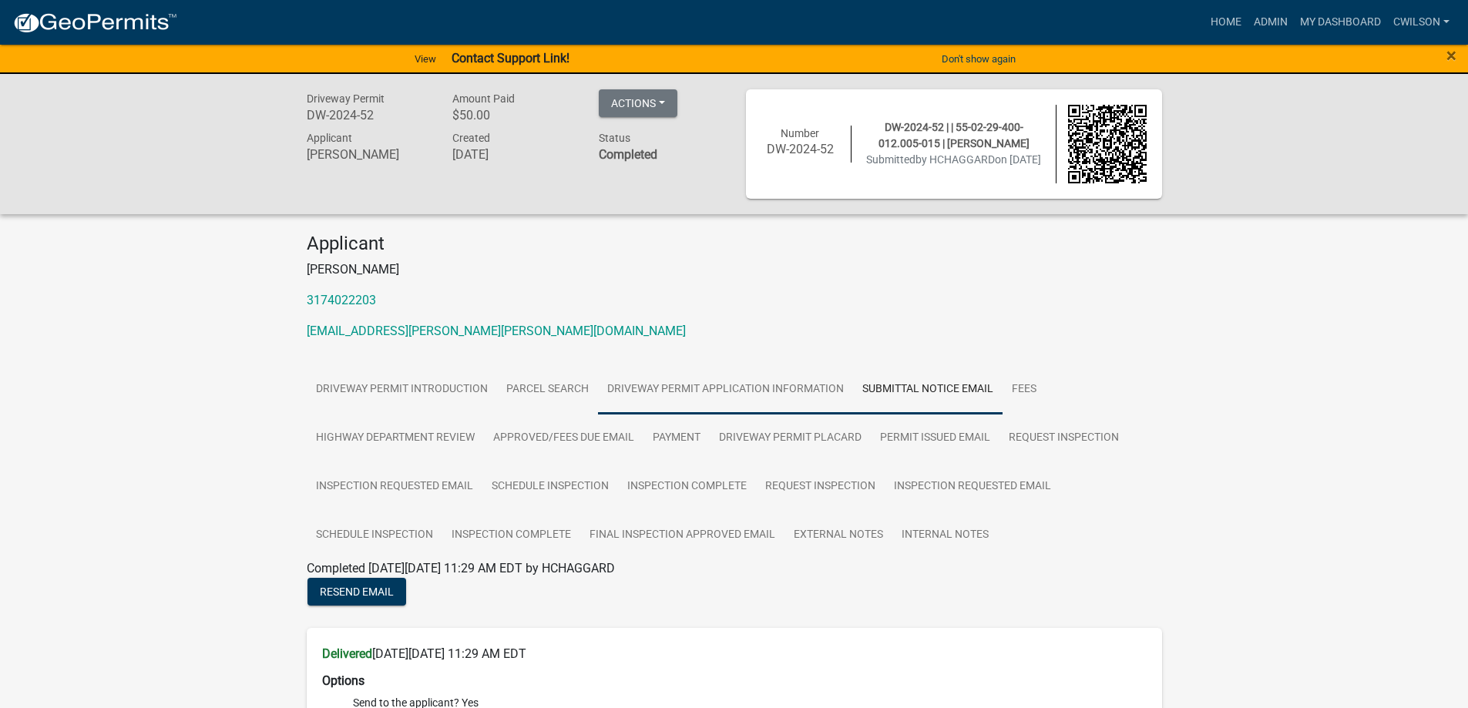
click at [799, 381] on link "Driveway Permit Application Information" at bounding box center [725, 389] width 255 height 49
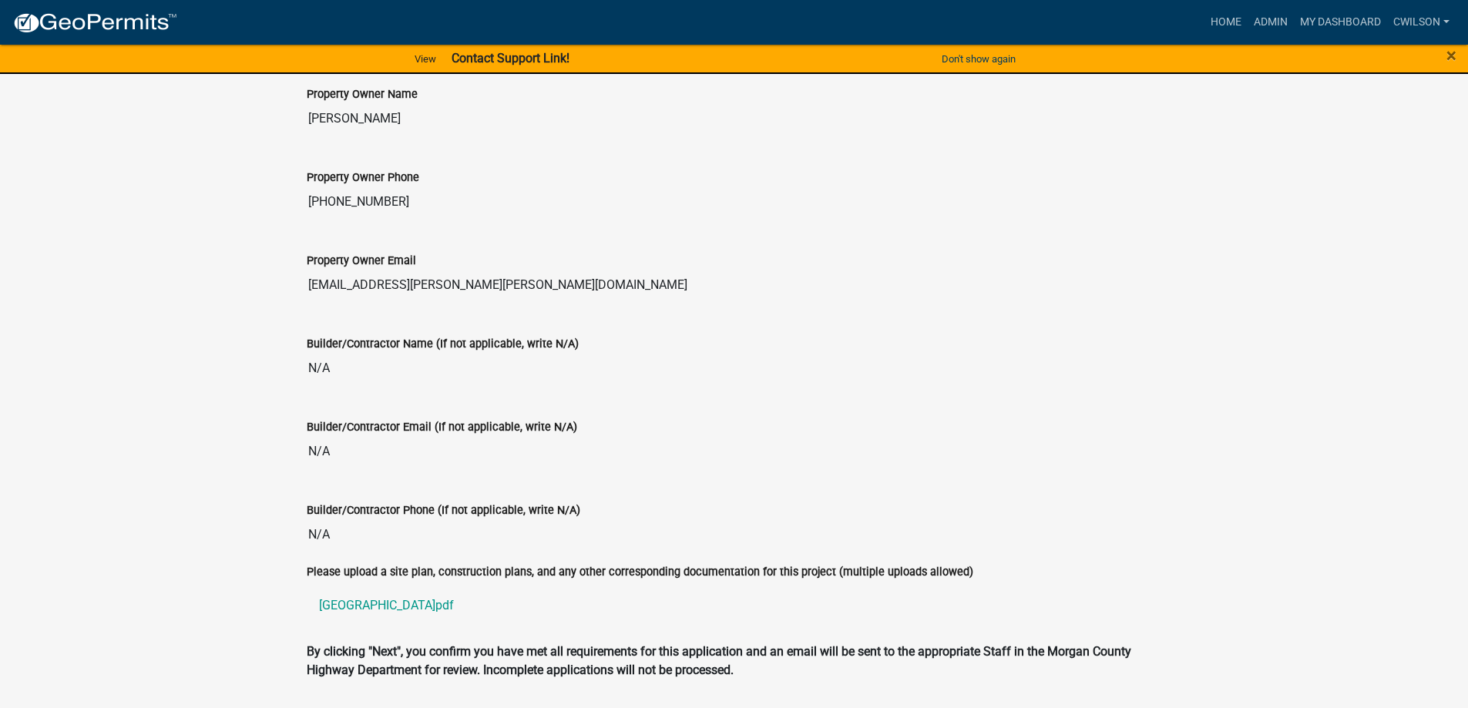
scroll to position [1978, 0]
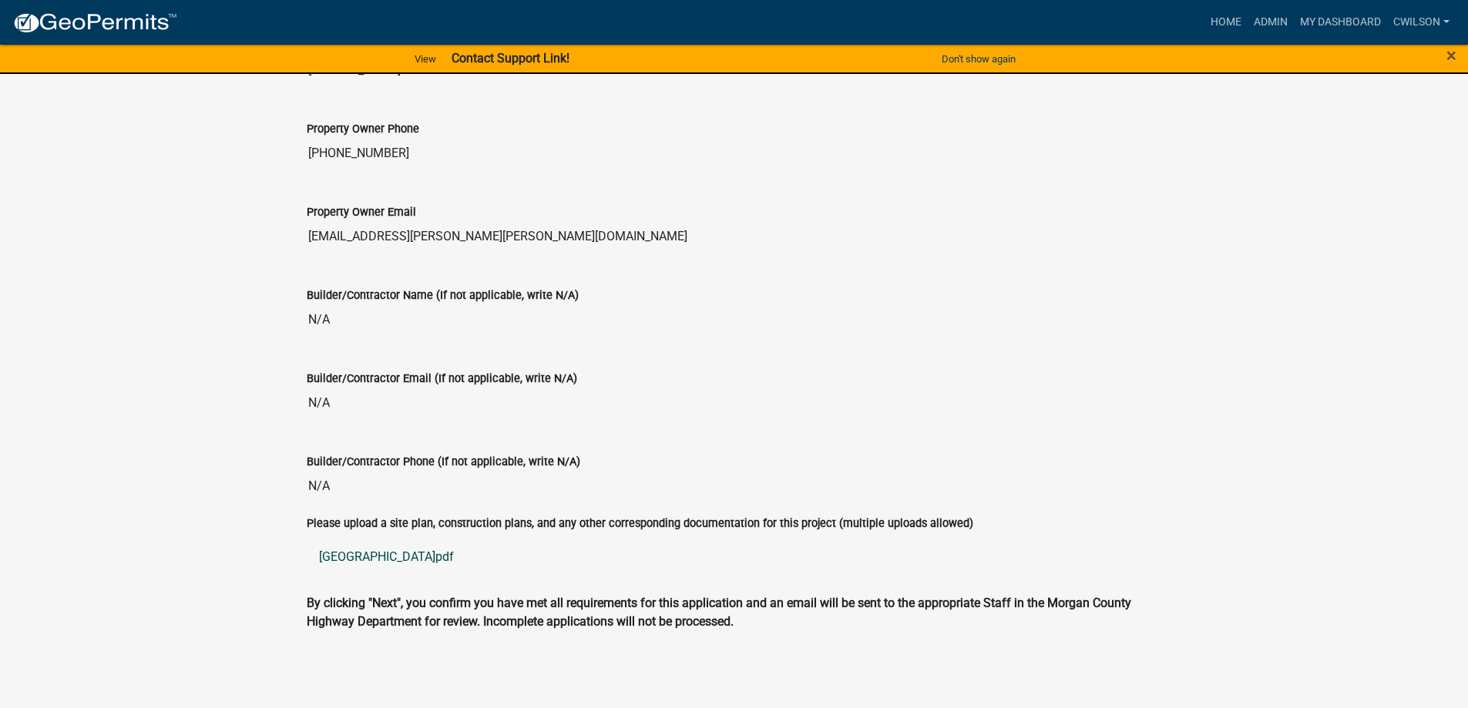
click at [441, 559] on link "Western Road driveway2.pdf" at bounding box center [734, 557] width 855 height 37
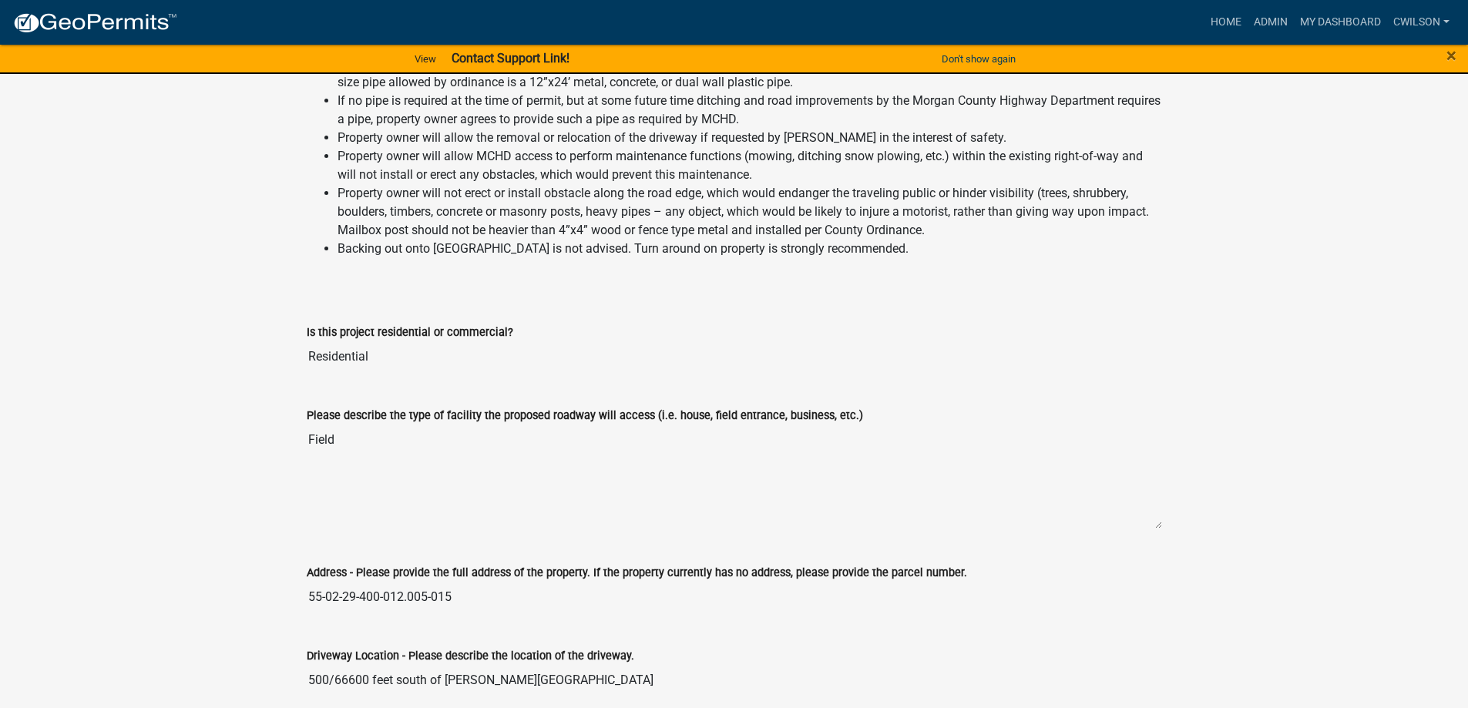
scroll to position [0, 0]
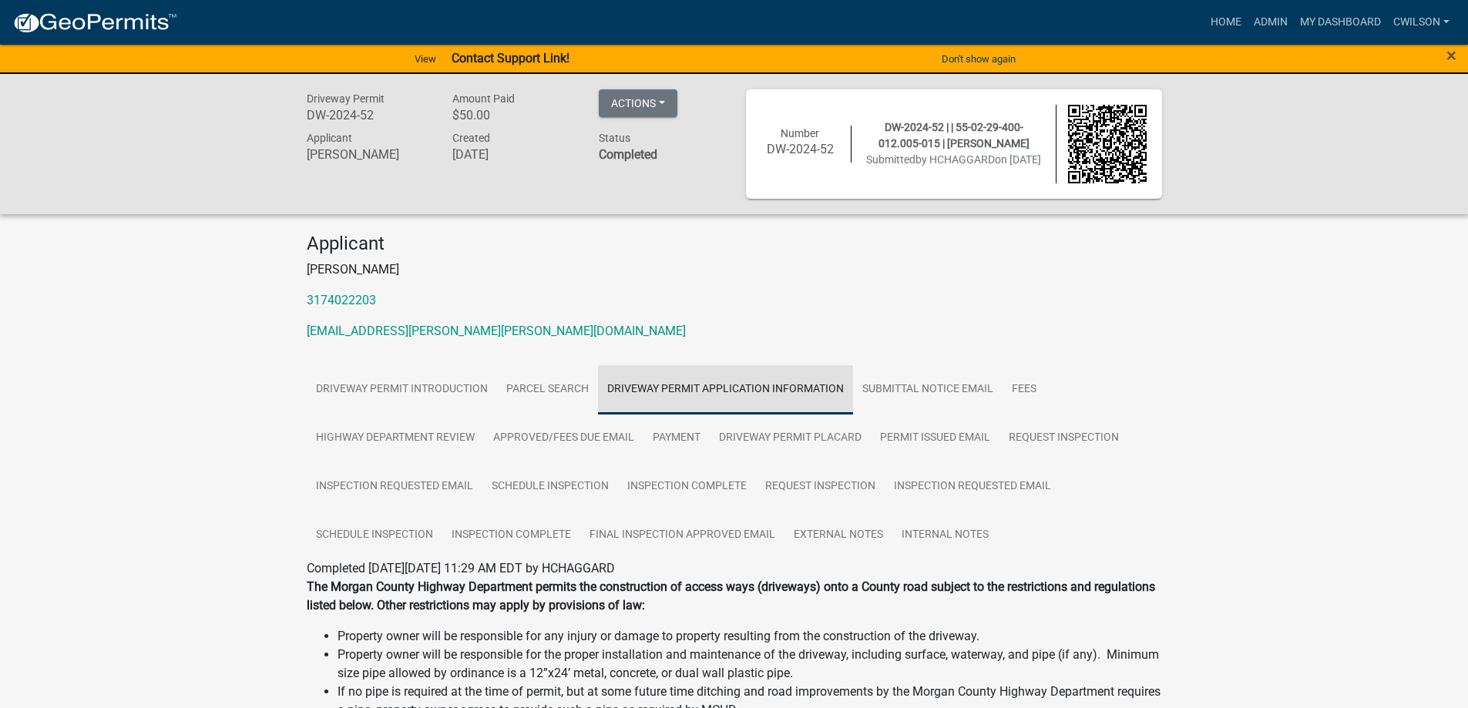
click at [741, 383] on link "Driveway Permit Application Information" at bounding box center [725, 389] width 255 height 49
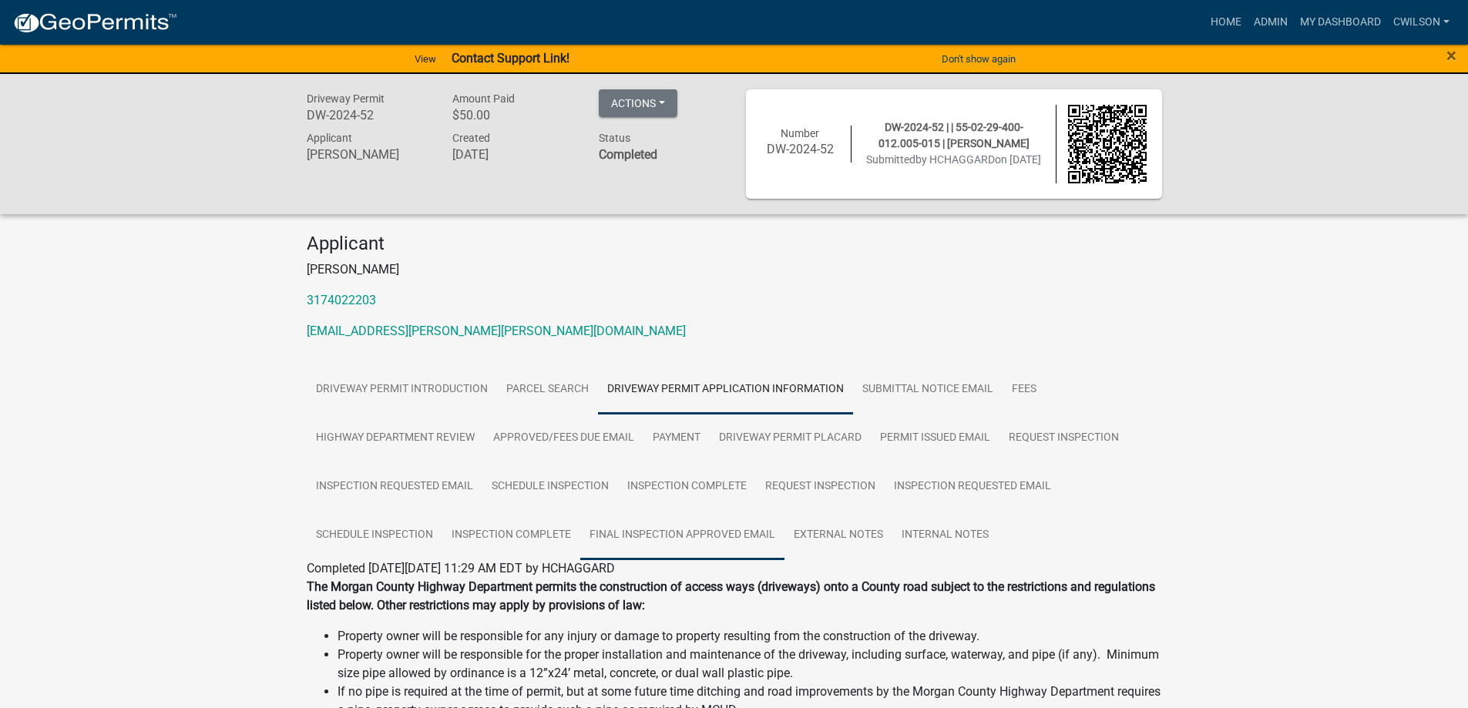
click at [697, 534] on link "Final Inspection Approved Email" at bounding box center [682, 535] width 204 height 49
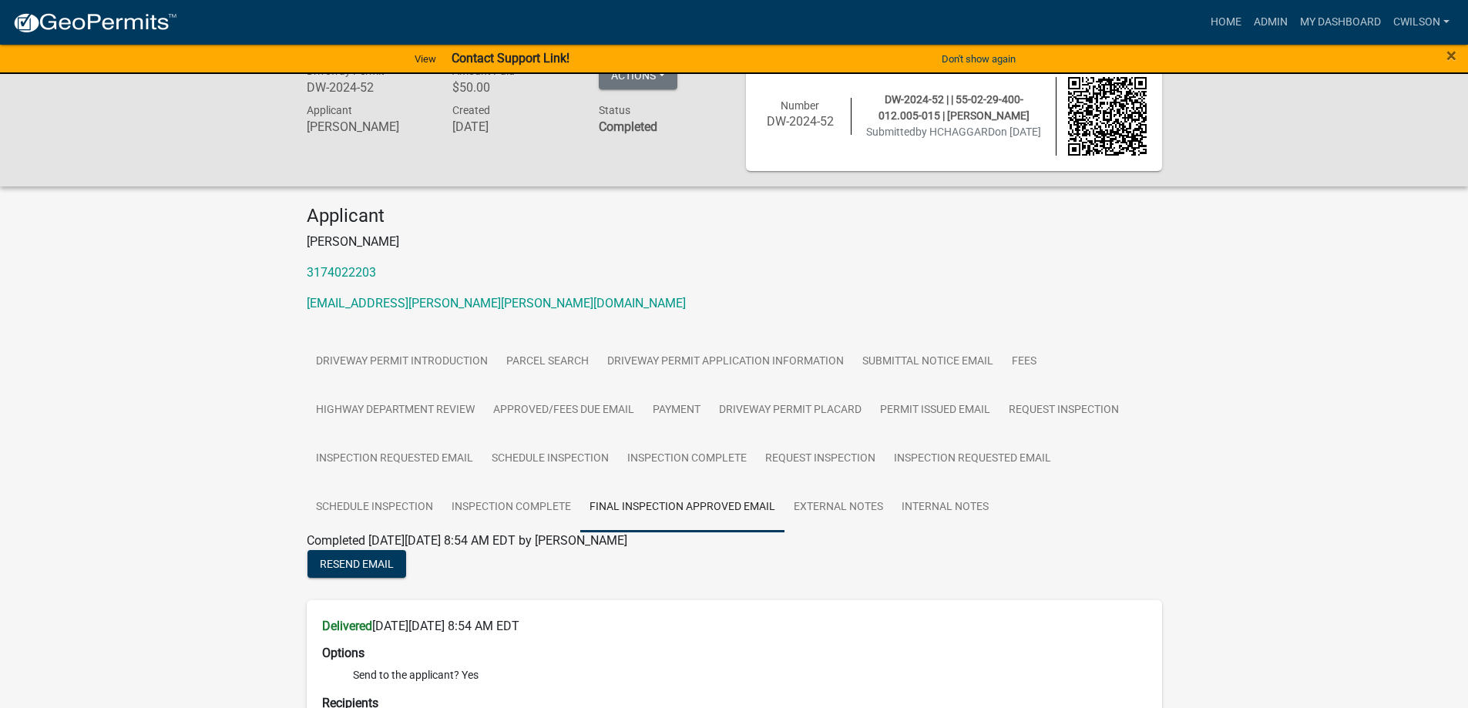
scroll to position [1, 0]
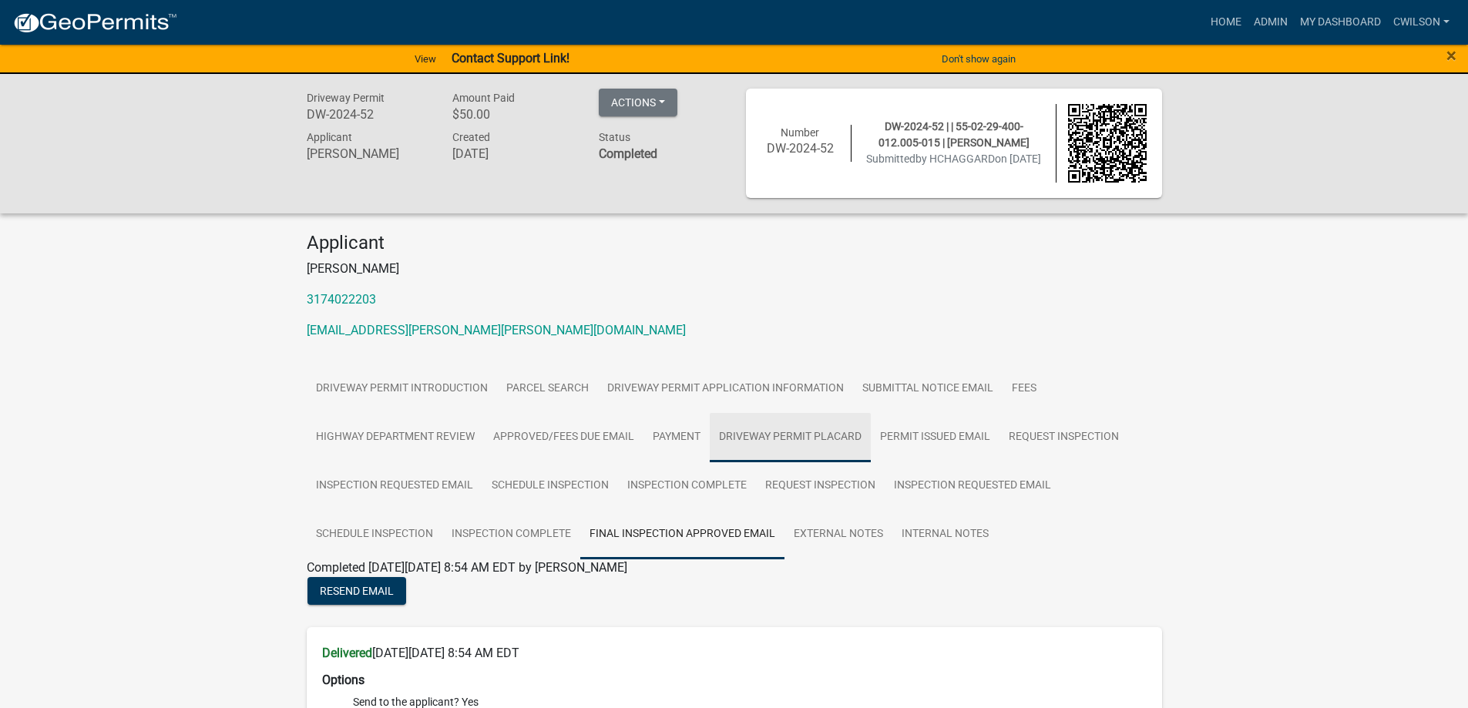
click at [779, 444] on link "Driveway Permit Placard" at bounding box center [790, 437] width 161 height 49
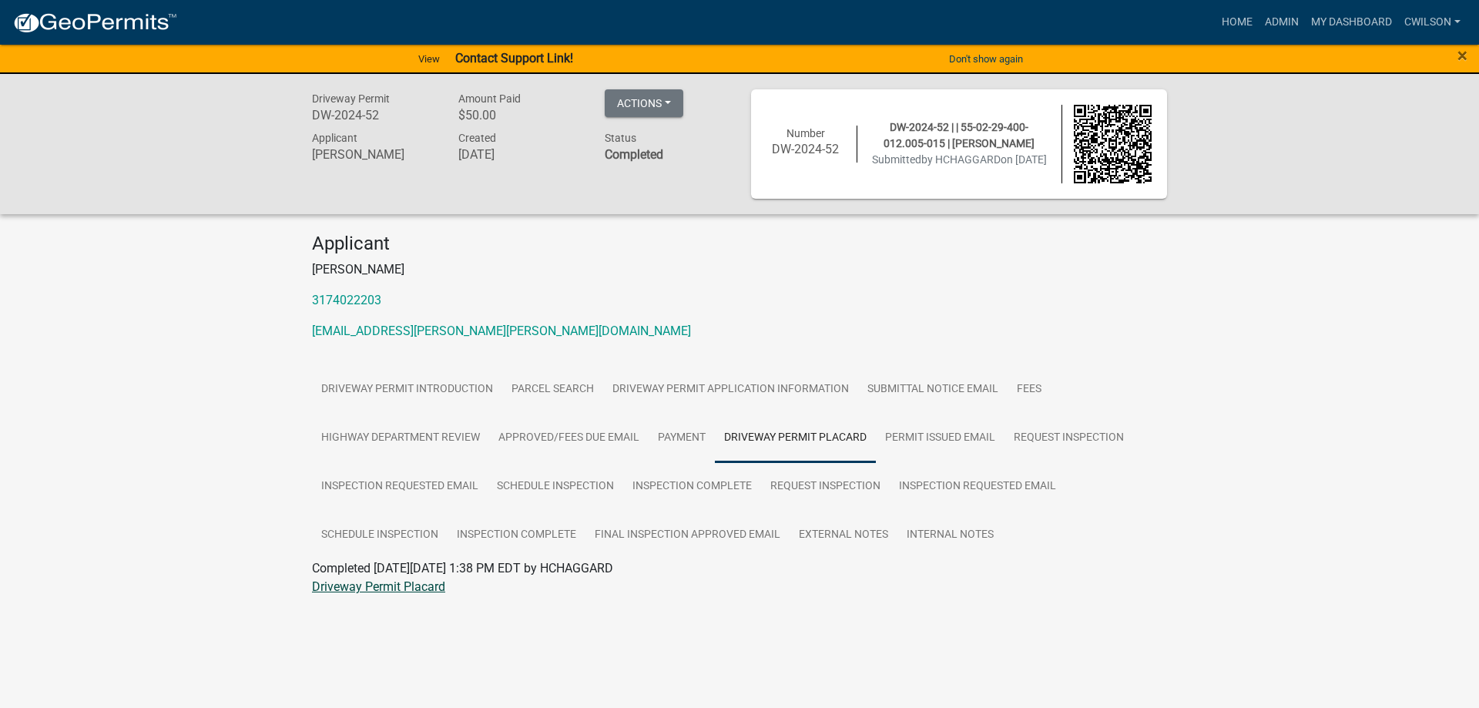
click at [403, 585] on link "Driveway Permit Placard" at bounding box center [378, 586] width 133 height 15
